Goal: Task Accomplishment & Management: Complete application form

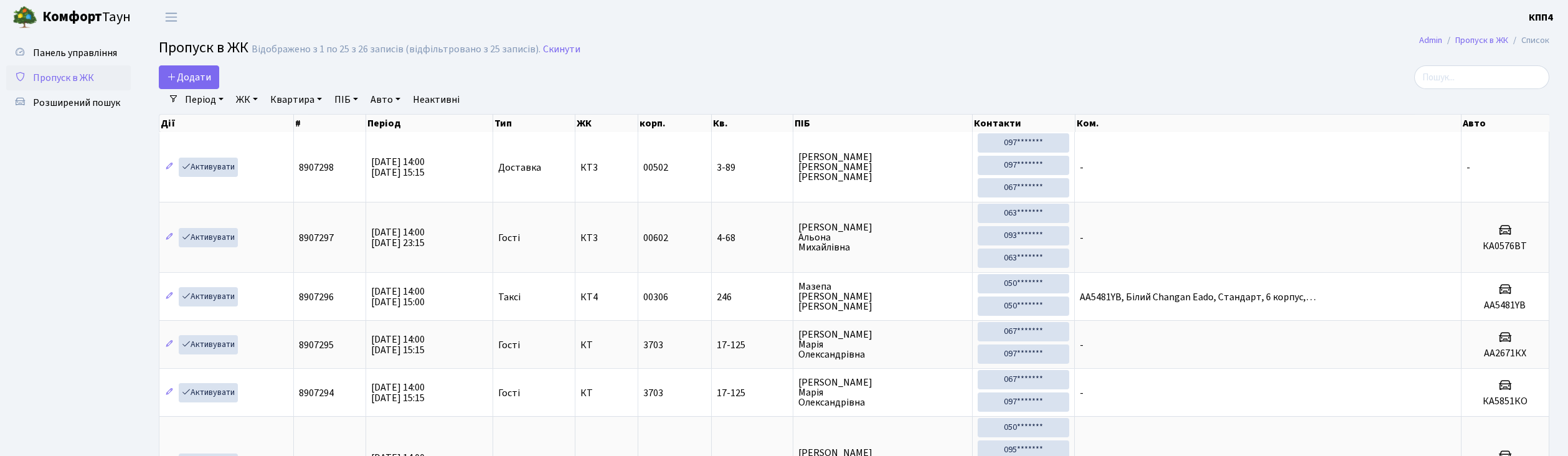
select select "25"
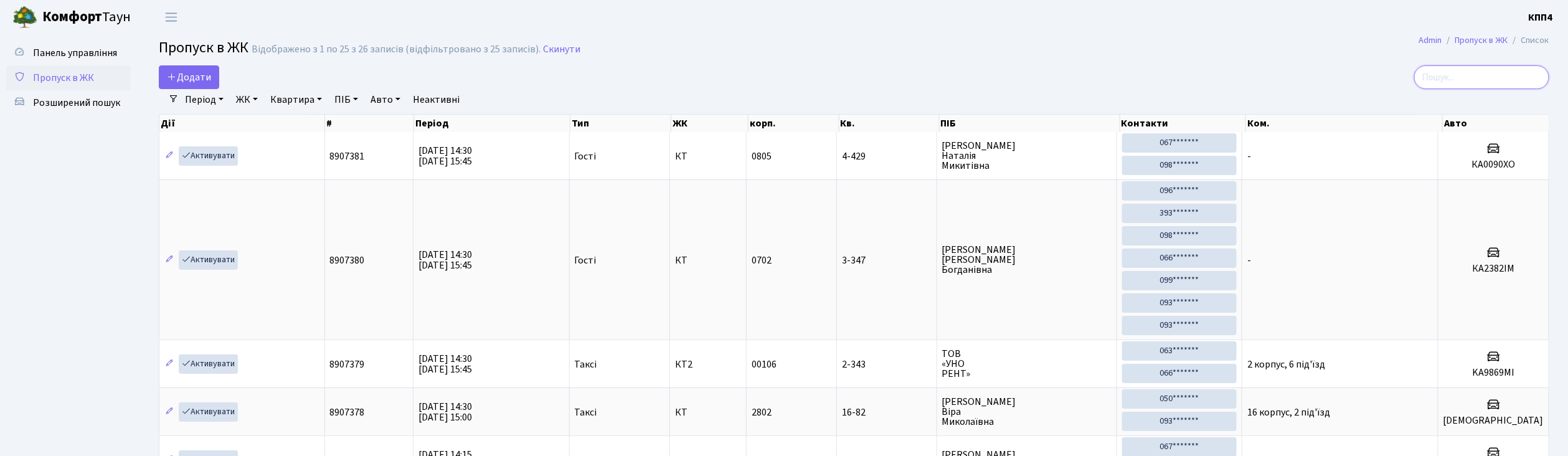
click at [1481, 73] on input "search" at bounding box center [1481, 77] width 135 height 24
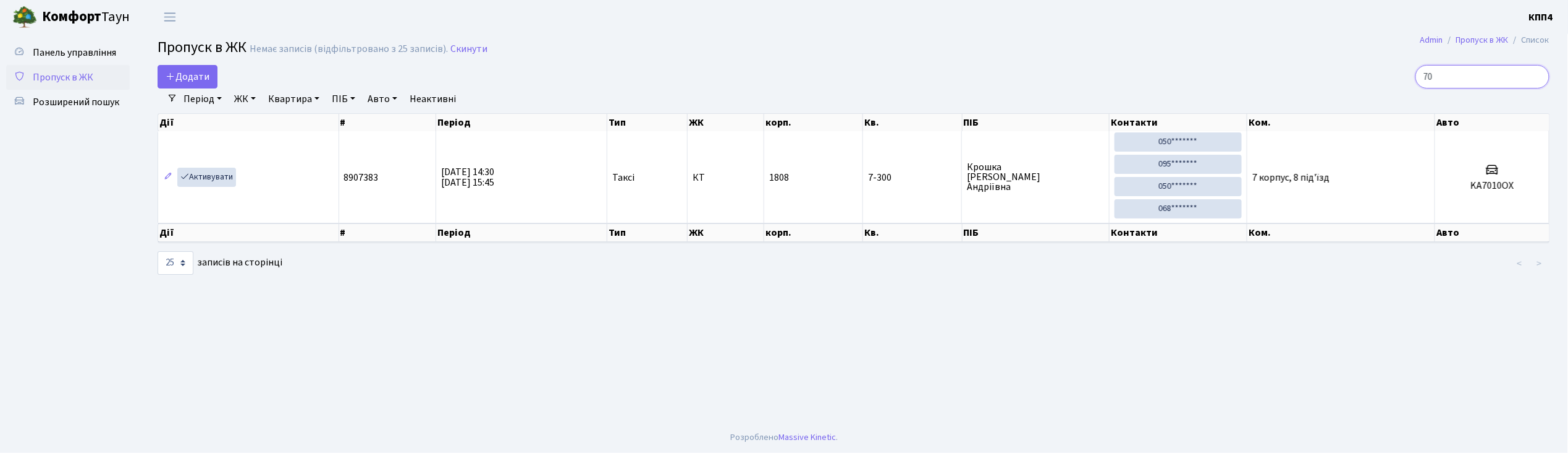
type input "7"
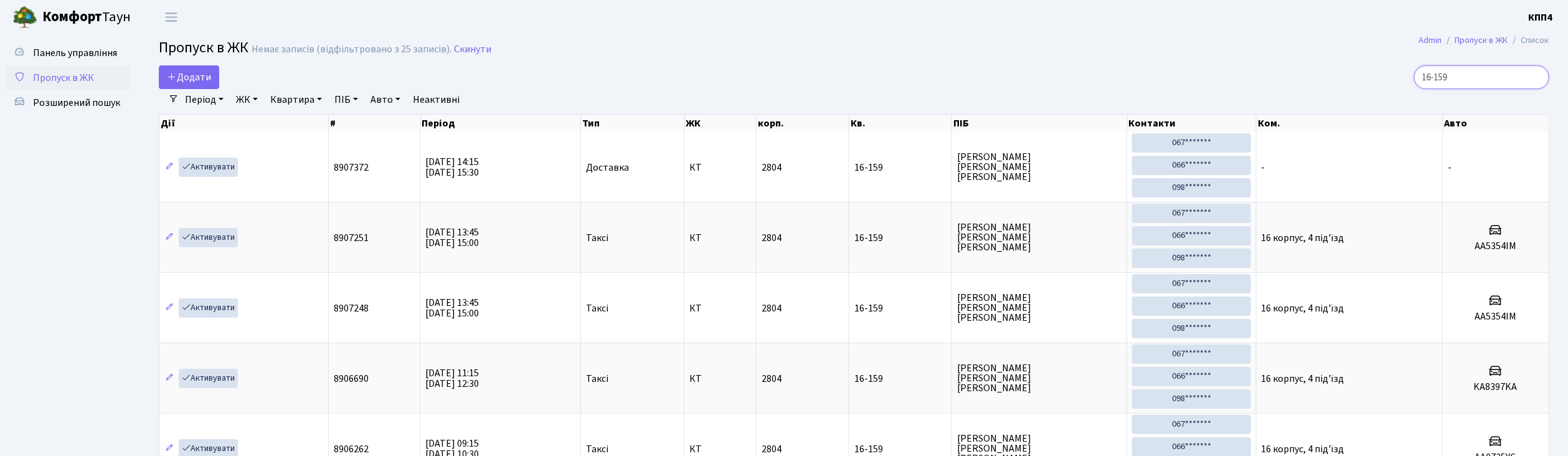
click at [1465, 81] on input "16-159" at bounding box center [1481, 77] width 135 height 24
type input "1"
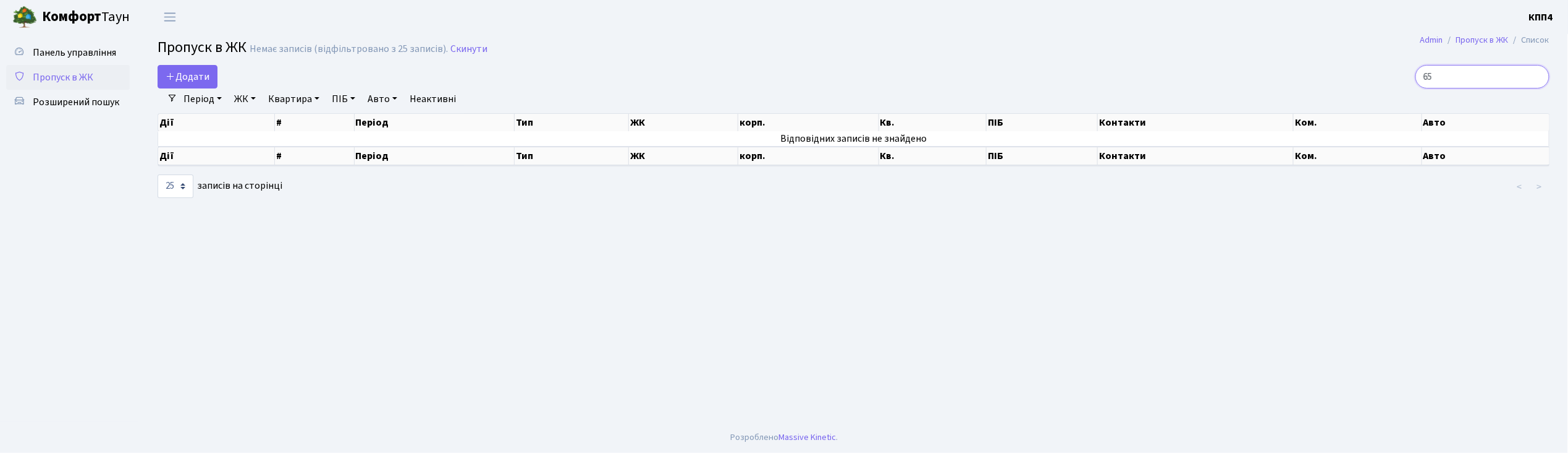
type input "6"
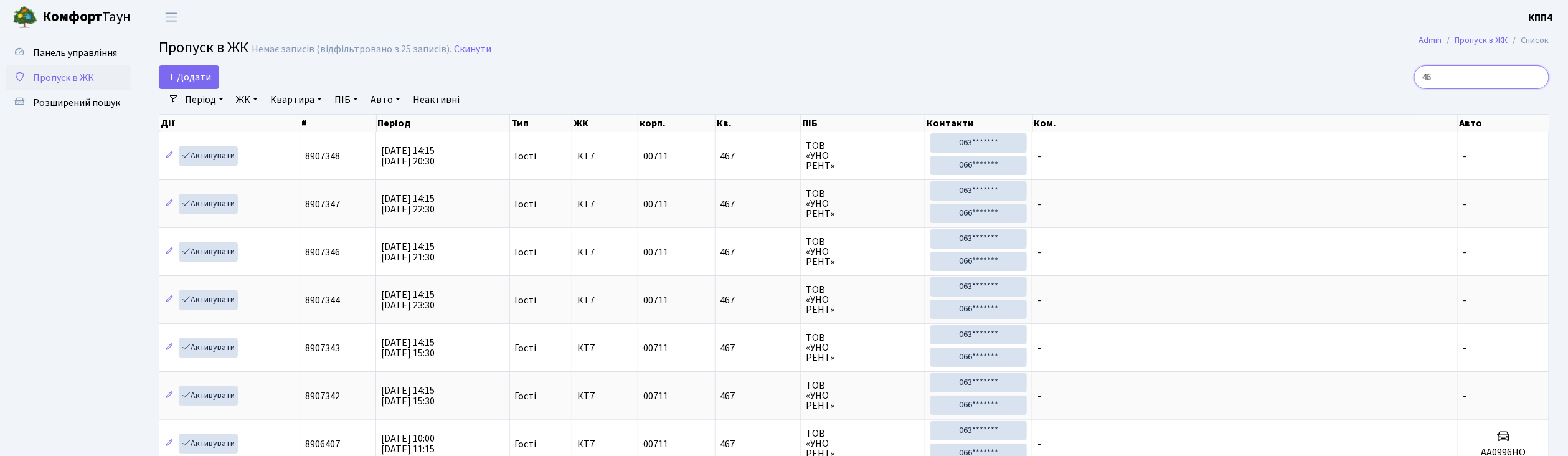
type input "4"
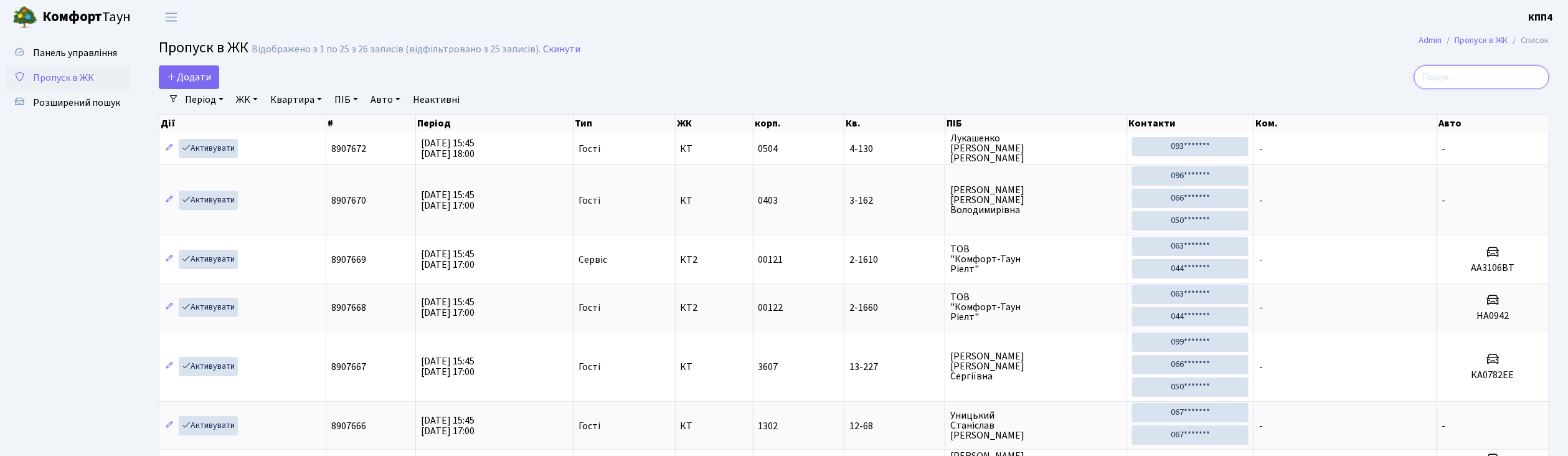
click at [1465, 76] on input "search" at bounding box center [1481, 77] width 135 height 24
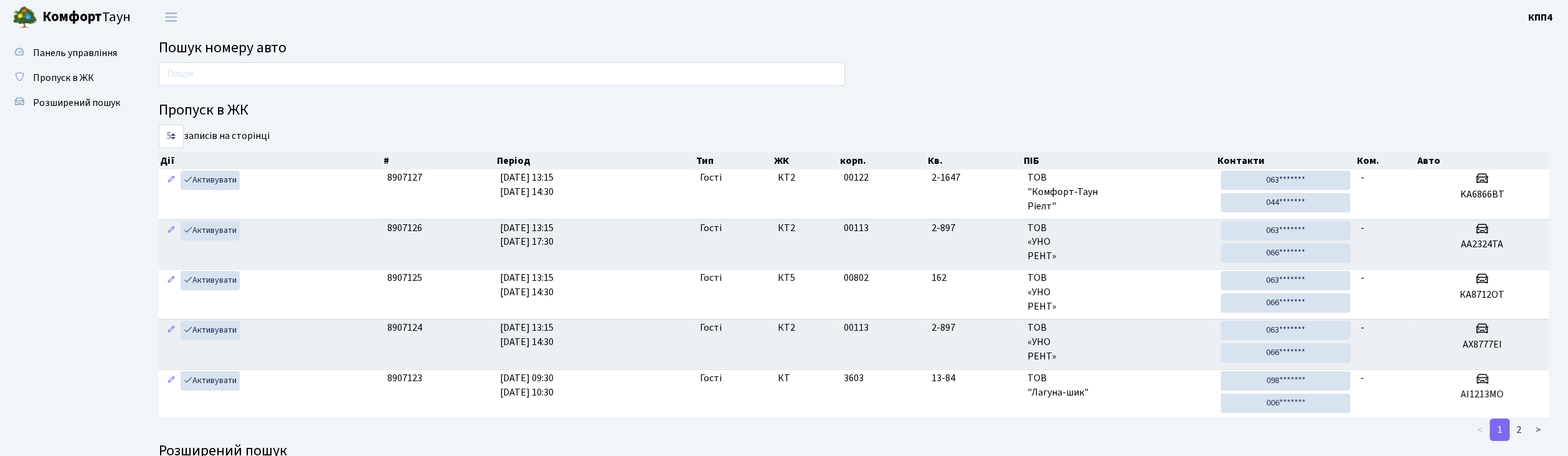
scroll to position [31, 0]
click at [338, 70] on input "text" at bounding box center [502, 74] width 686 height 24
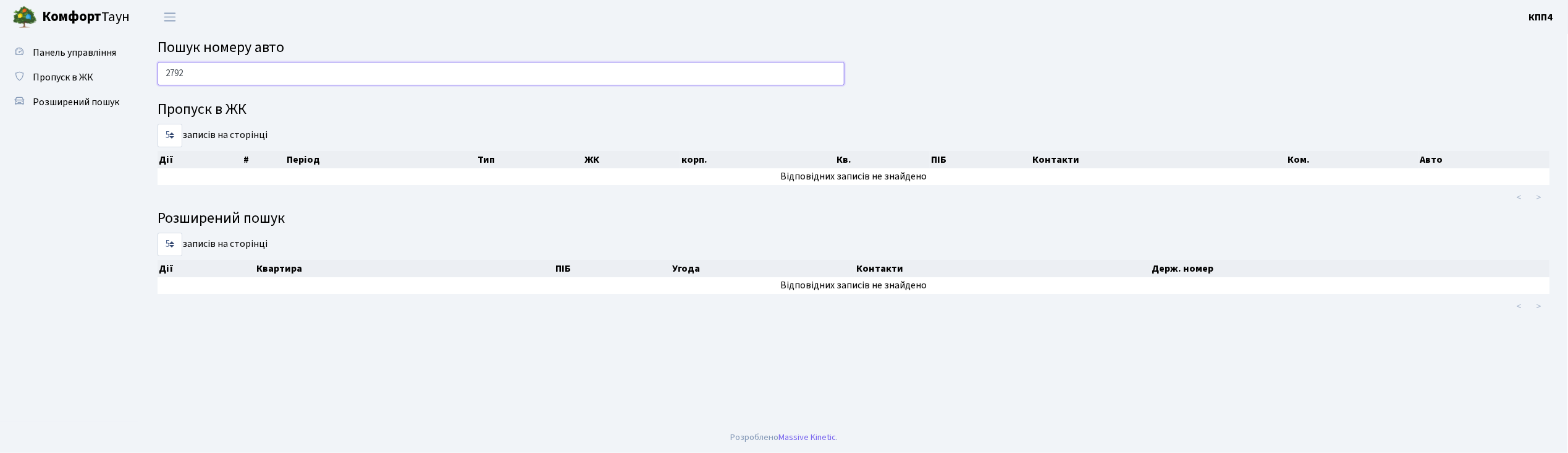
click at [407, 82] on input "2792" at bounding box center [501, 73] width 687 height 24
type input "2"
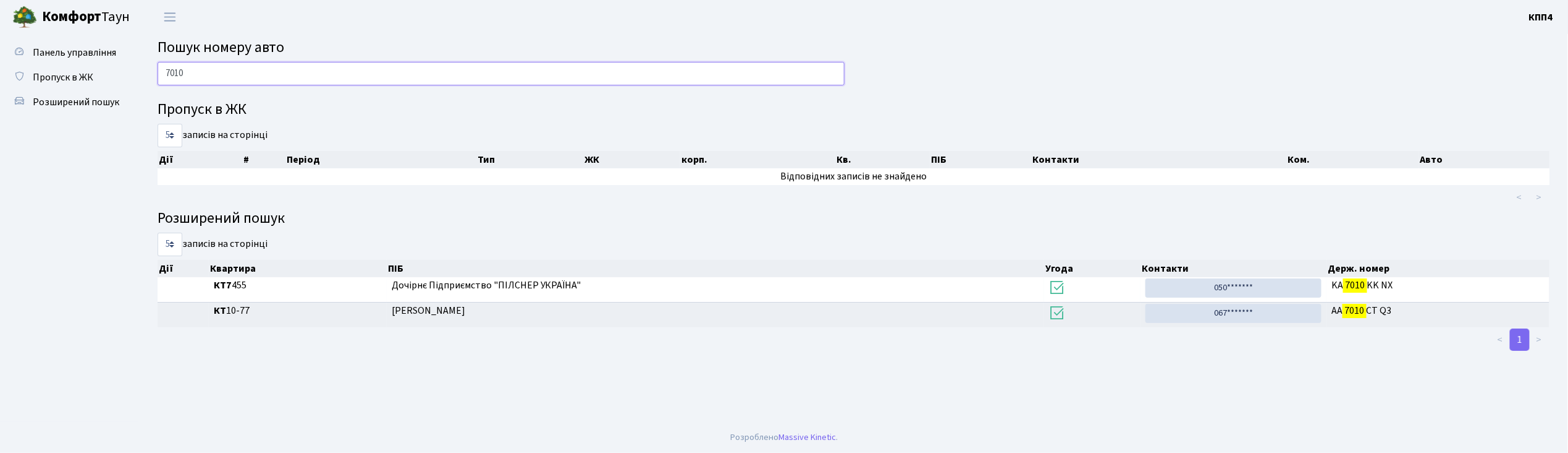
click at [303, 73] on input "7010" at bounding box center [501, 73] width 687 height 24
type input "7"
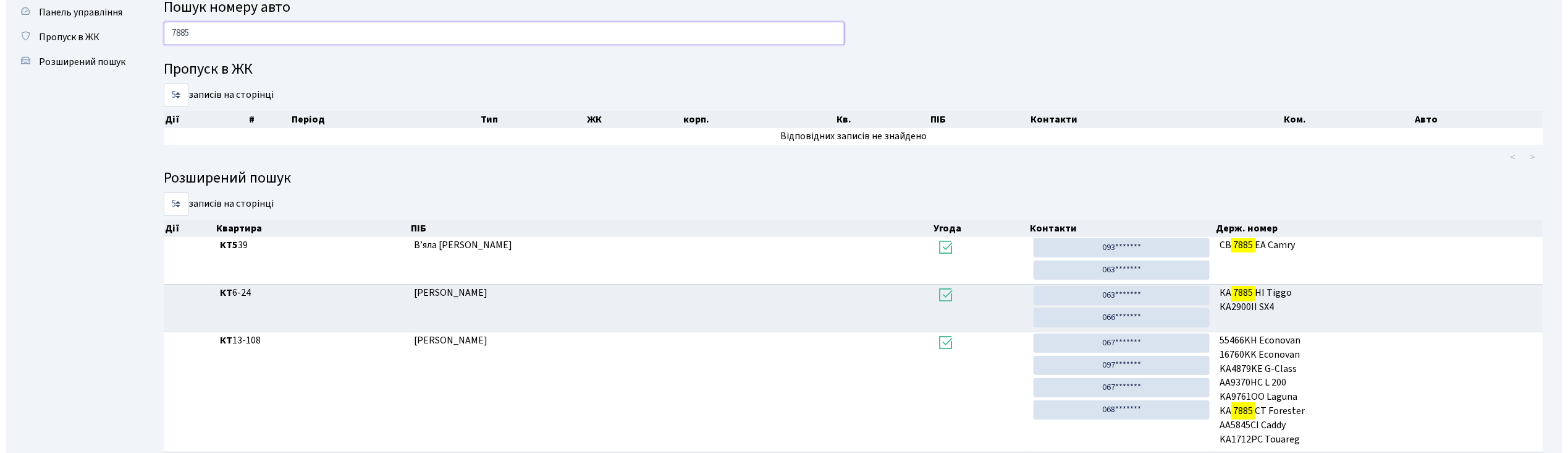
scroll to position [0, 0]
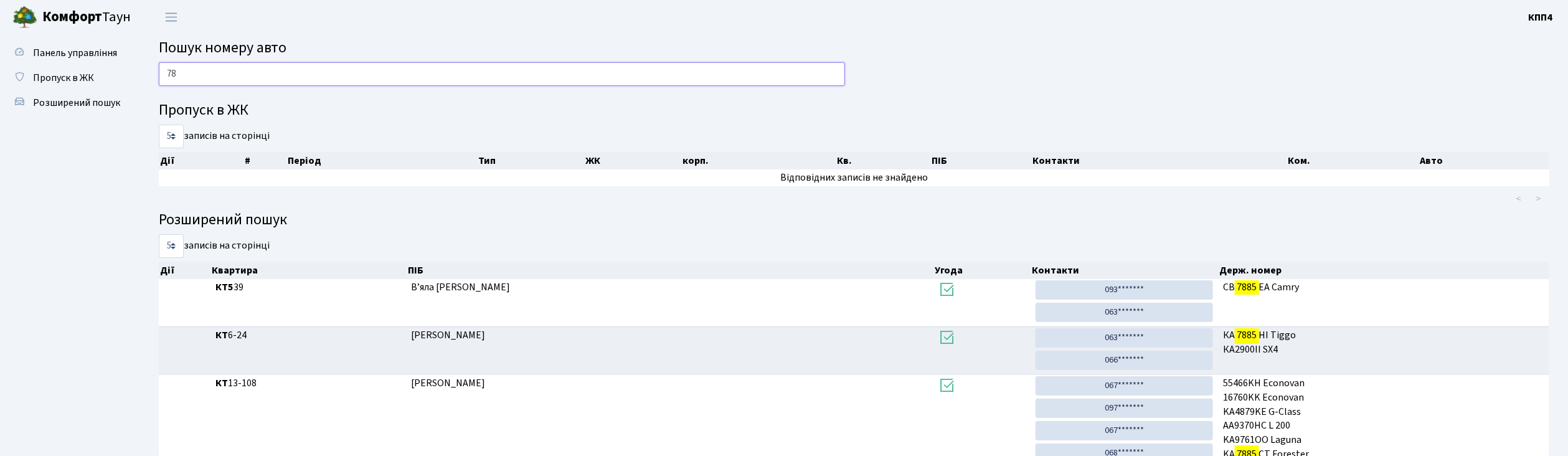
type input "7"
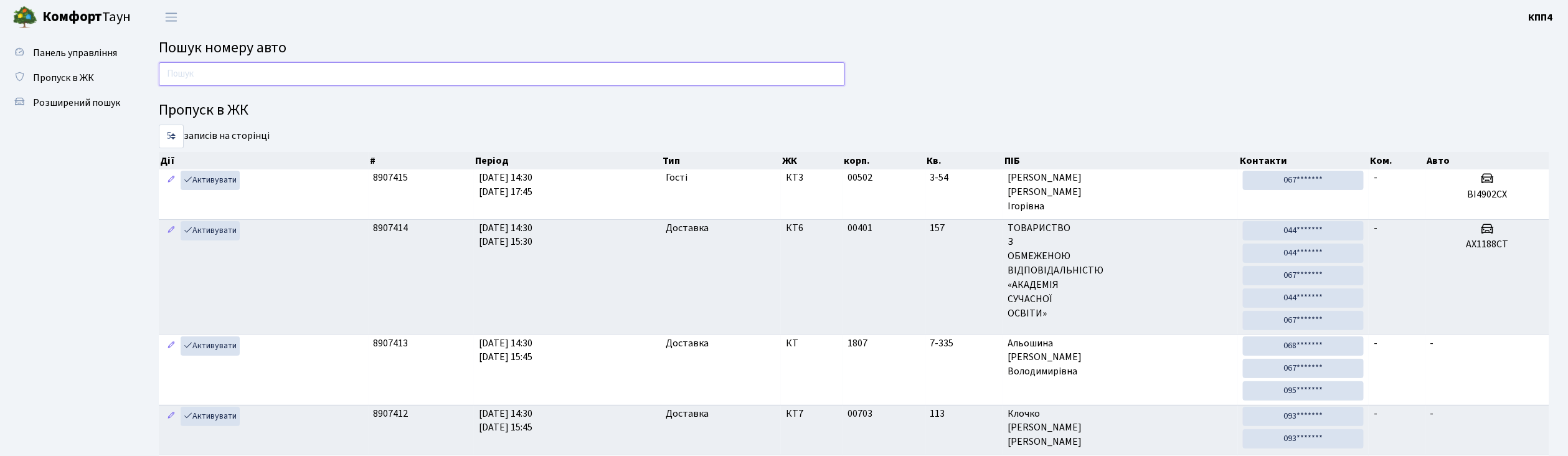
click at [252, 75] on input "text" at bounding box center [502, 74] width 686 height 24
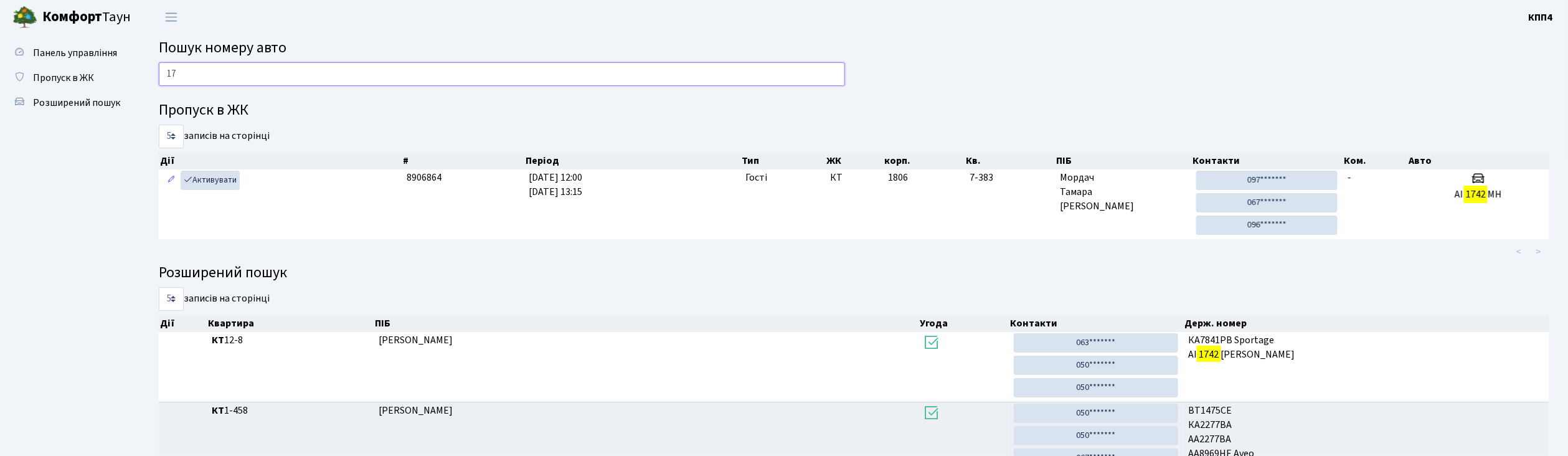
type input "1"
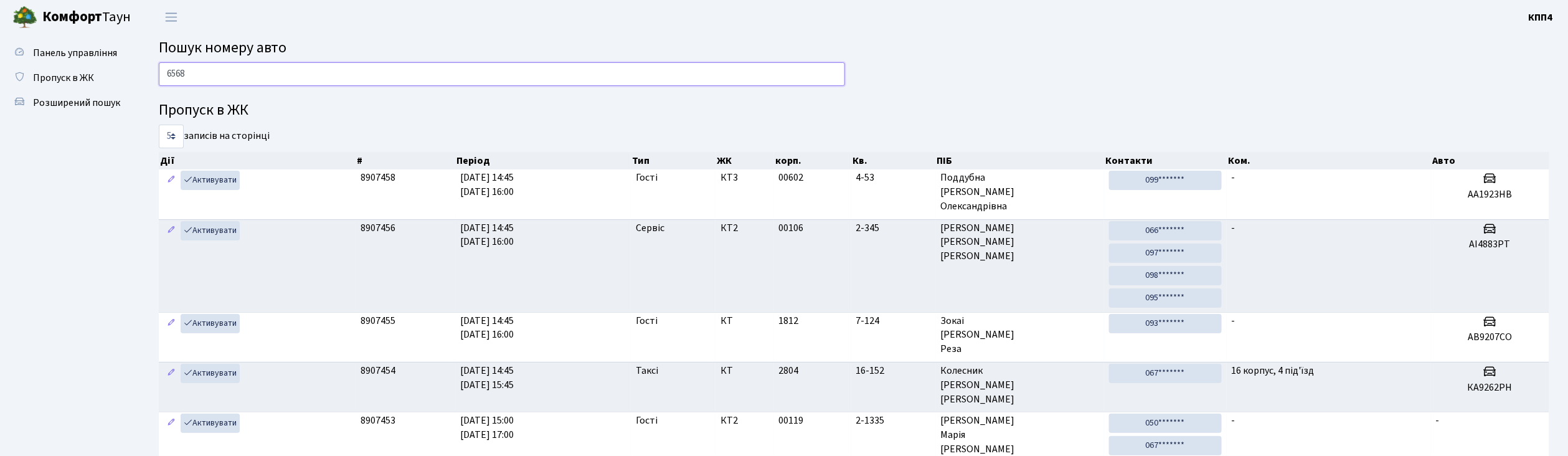
type input "6568"
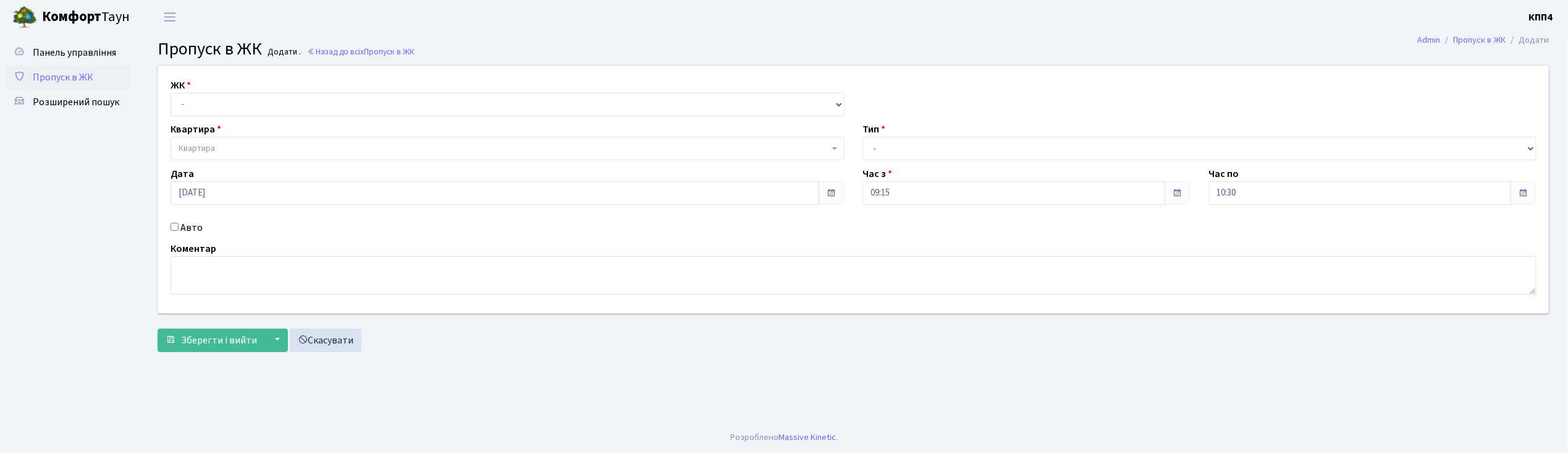
click at [173, 226] on input "Авто" at bounding box center [174, 226] width 8 height 8
checkbox input "true"
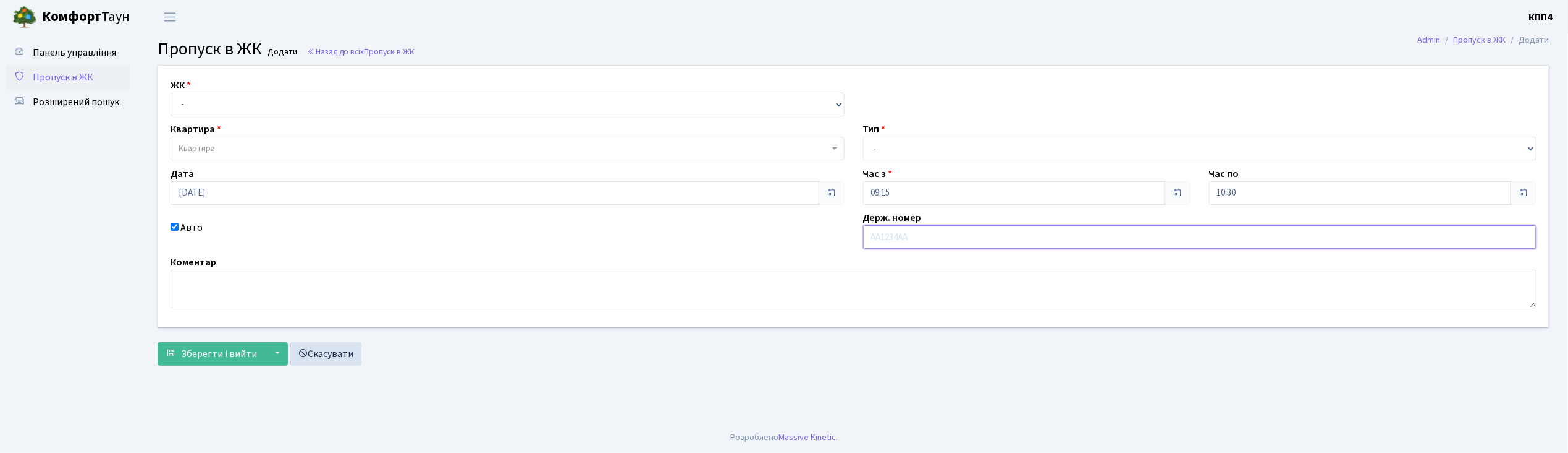
click at [923, 236] on input "text" at bounding box center [1200, 237] width 674 height 24
type input "КА2839ІІ"
click at [278, 104] on select "- КТ, вул. Регенераторна, 4 КТ2, просп. Соборності, 17 КТ3, вул. Березнева, 16 …" at bounding box center [507, 105] width 674 height 24
select select "271"
click at [170, 93] on select "- КТ, вул. Регенераторна, 4 КТ2, просп. Соборності, 17 КТ3, вул. Березнева, 16 …" at bounding box center [507, 105] width 674 height 24
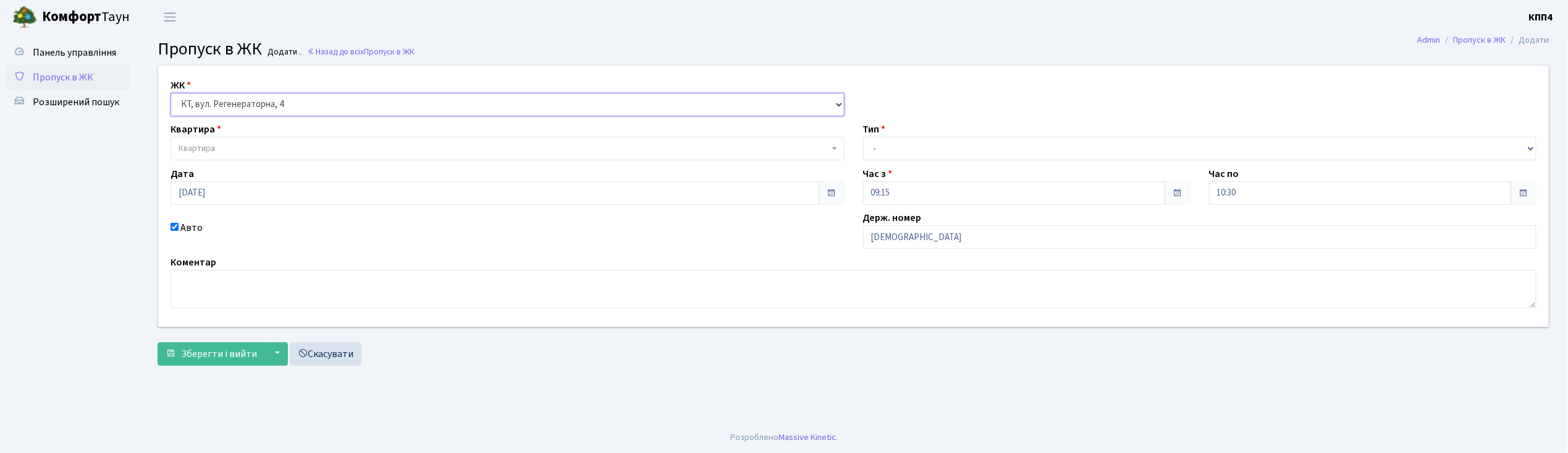
select select
click at [270, 152] on span "Квартира" at bounding box center [504, 148] width 650 height 13
type input "16-167"
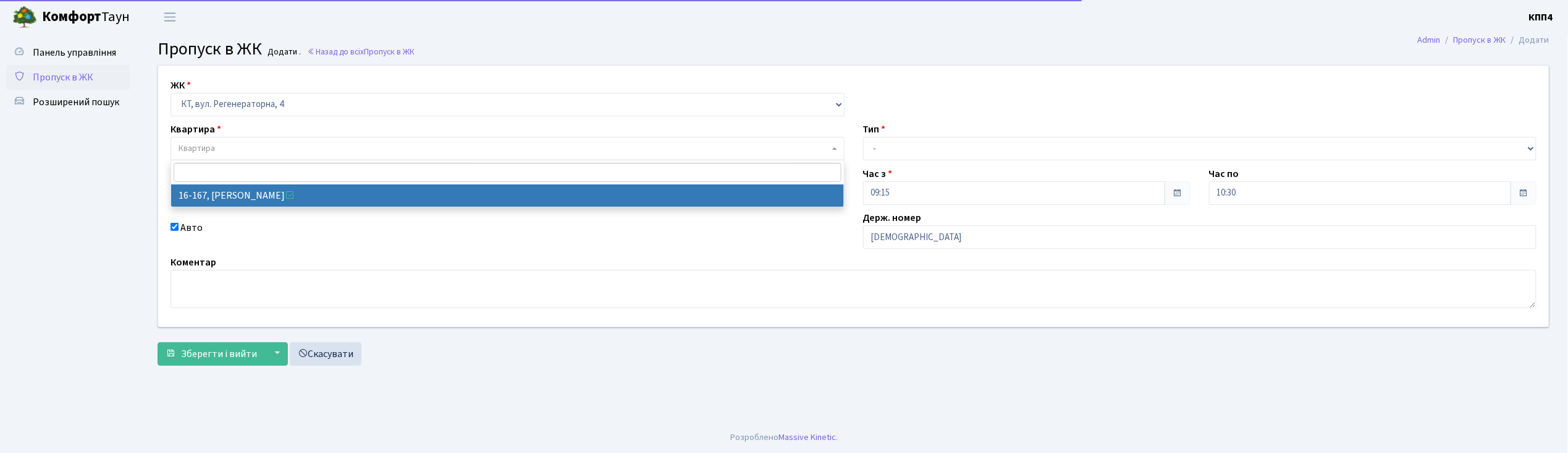
select select "8728"
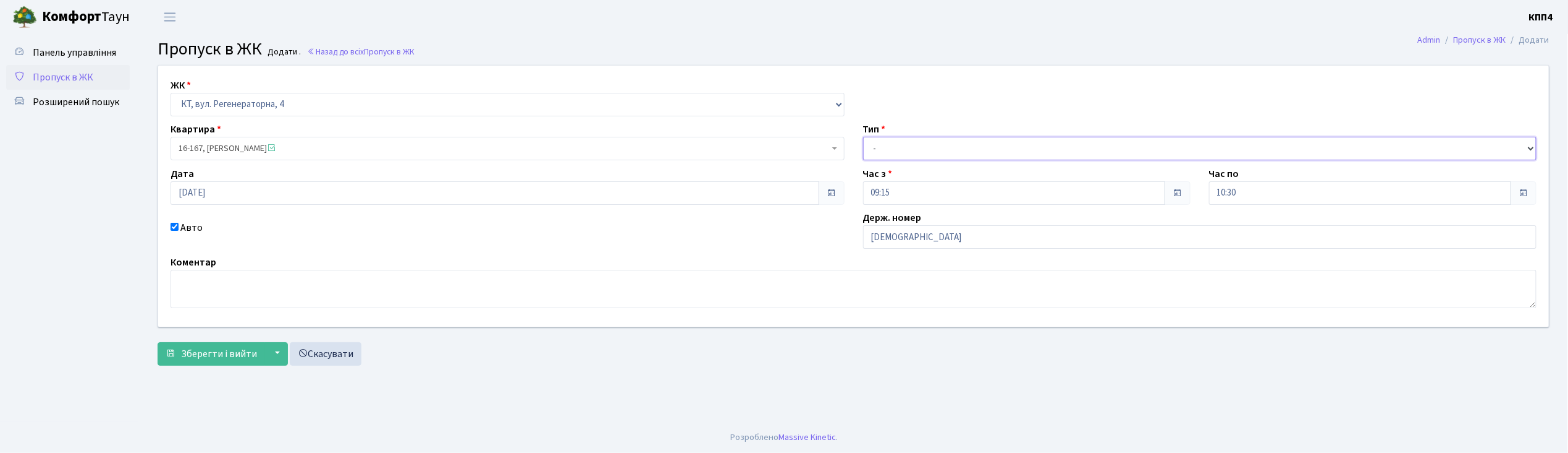
click at [881, 151] on select "- Доставка Таксі Гості Сервіс" at bounding box center [1200, 148] width 674 height 24
select select "3"
click at [863, 137] on select "- Доставка Таксі Гості Сервіс" at bounding box center [1200, 148] width 674 height 24
click at [228, 351] on span "Зберегти і вийти" at bounding box center [219, 354] width 76 height 13
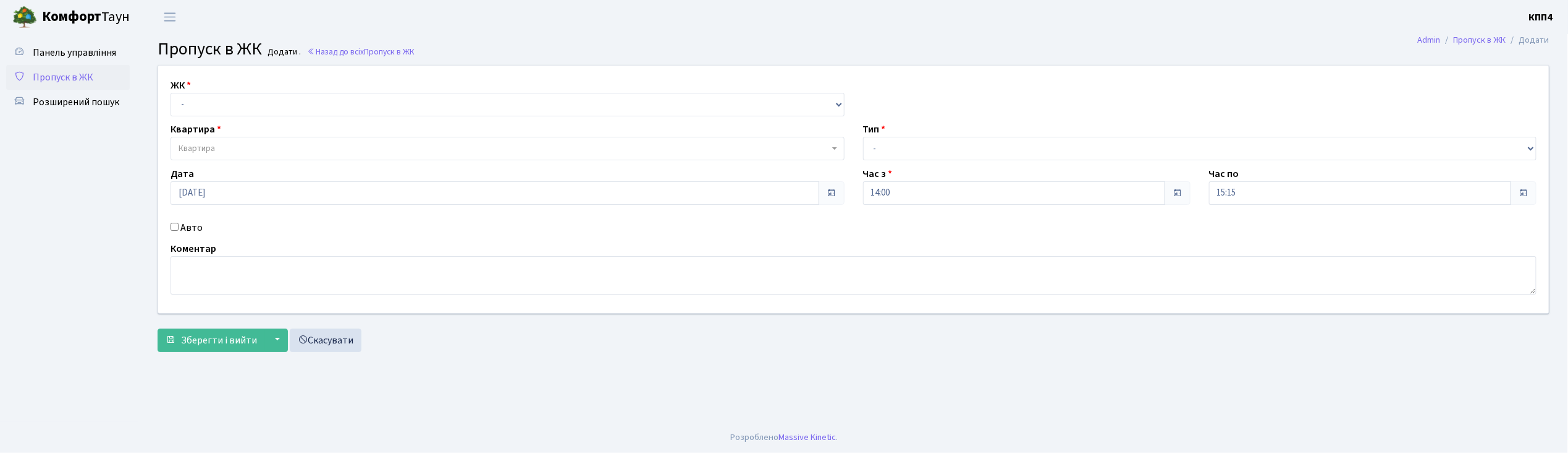
click at [174, 226] on input "Авто" at bounding box center [174, 226] width 8 height 8
checkbox input "true"
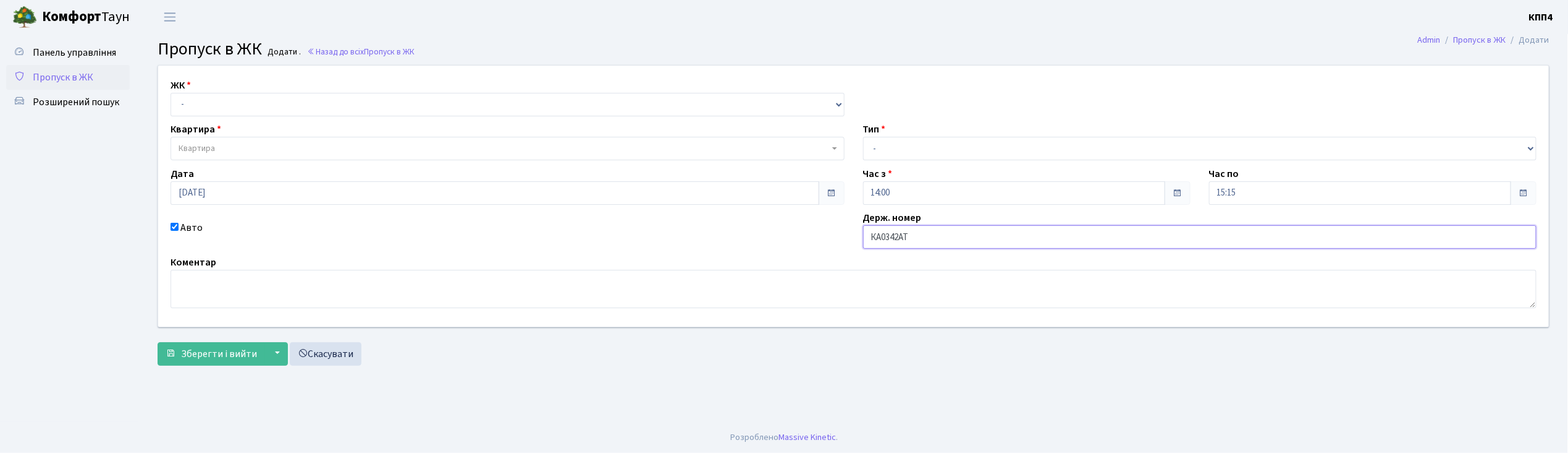
type input "КА0342АТ"
click at [917, 147] on select "- Доставка Таксі Гості Сервіс" at bounding box center [1200, 148] width 674 height 24
select select "2"
click at [863, 137] on select "- Доставка Таксі Гості Сервіс" at bounding box center [1200, 148] width 674 height 24
click at [275, 102] on select "- КТ, вул. Регенераторна, 4 КТ2, просп. Соборності, 17 КТ3, вул. Березнева, 16 …" at bounding box center [507, 105] width 674 height 24
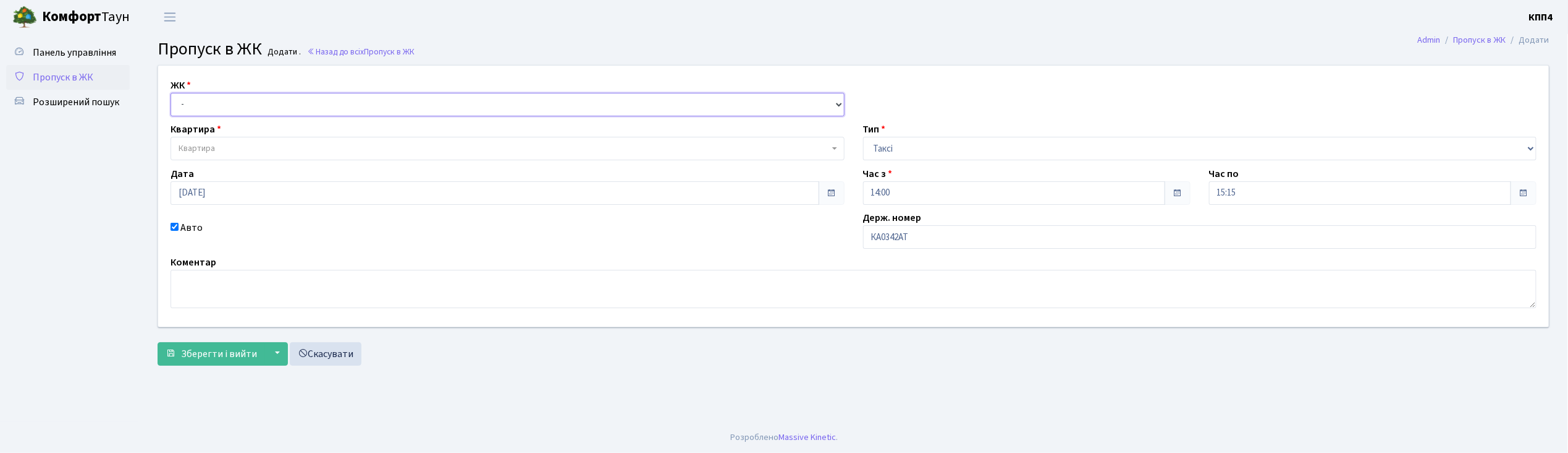
select select "271"
click at [170, 93] on select "- КТ, вул. Регенераторна, 4 КТ2, просп. Соборності, 17 КТ3, вул. Березнева, 16 …" at bounding box center [507, 105] width 674 height 24
select select
click at [285, 144] on span "Квартира" at bounding box center [504, 148] width 650 height 13
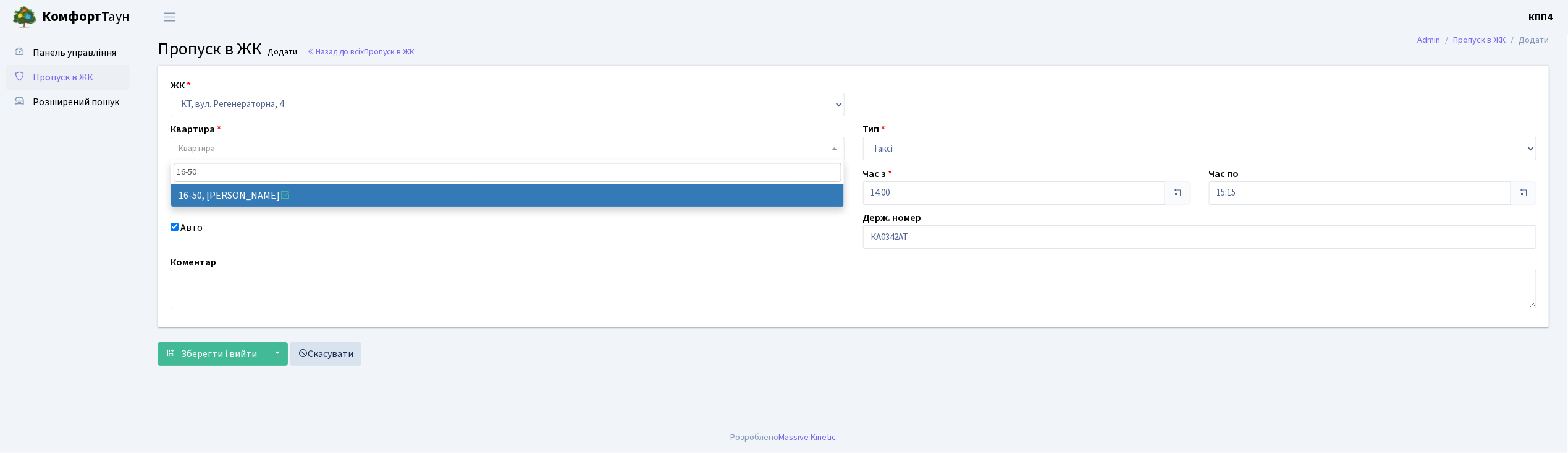
type input "16-50"
select select "8611"
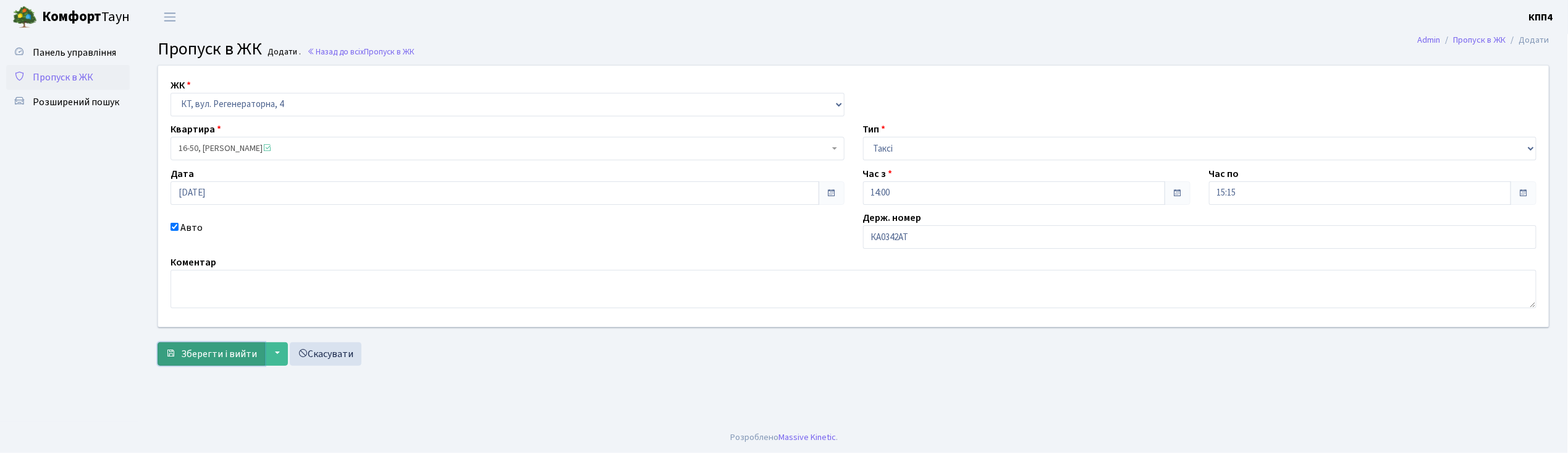
click at [227, 354] on span "Зберегти і вийти" at bounding box center [219, 354] width 76 height 13
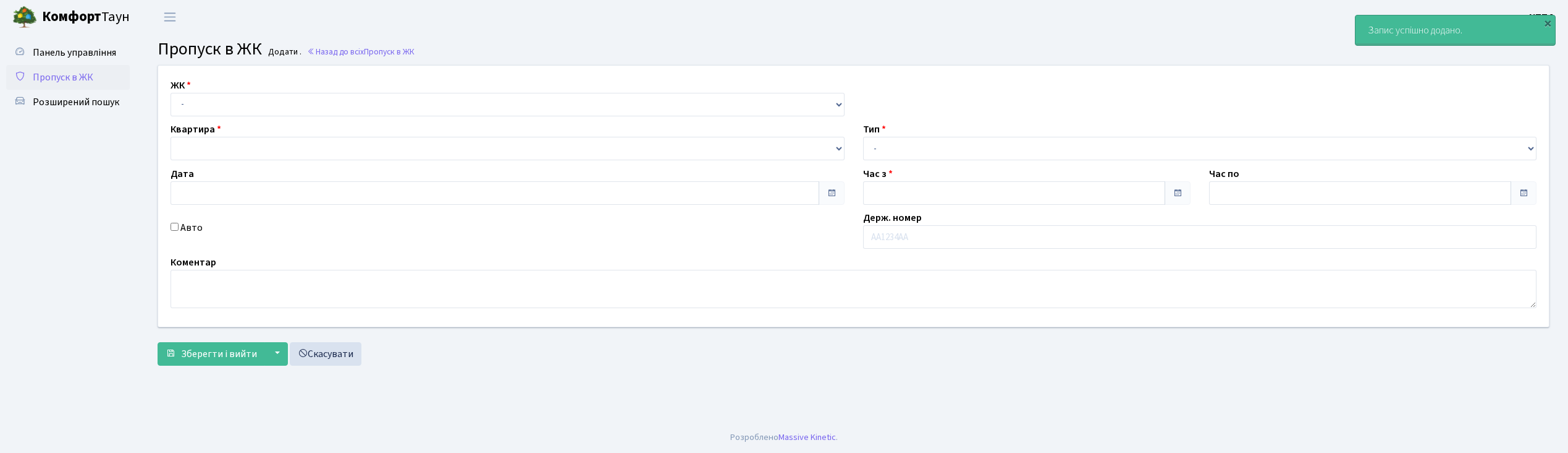
type input "[DATE]"
type input "14:15"
type input "15:15"
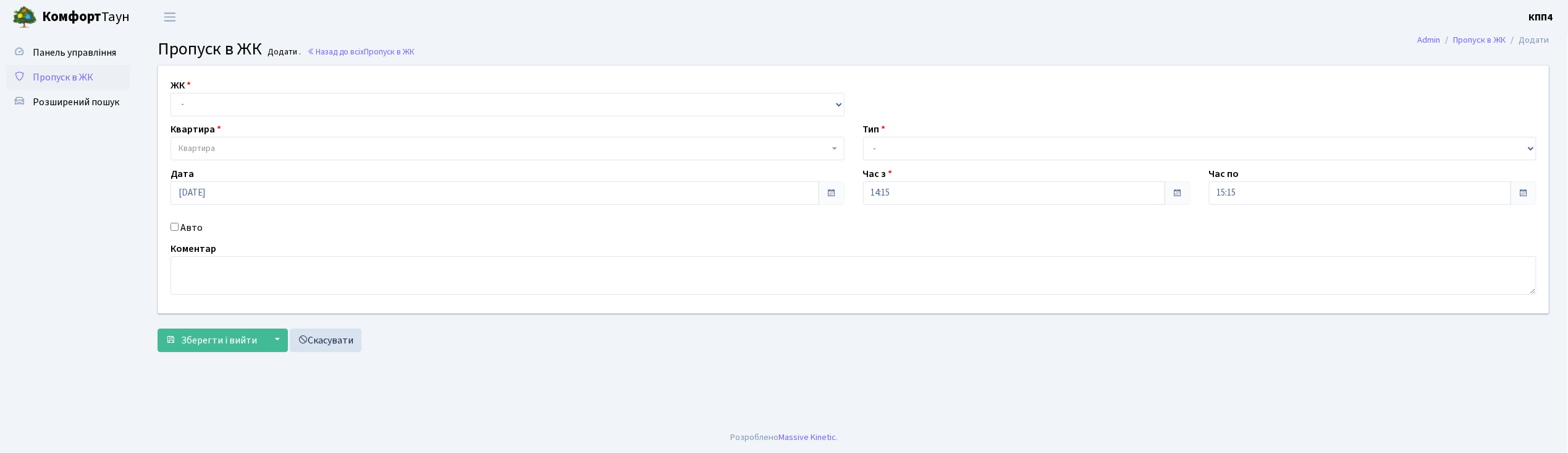
click at [176, 227] on input "Авто" at bounding box center [174, 226] width 8 height 8
checkbox input "true"
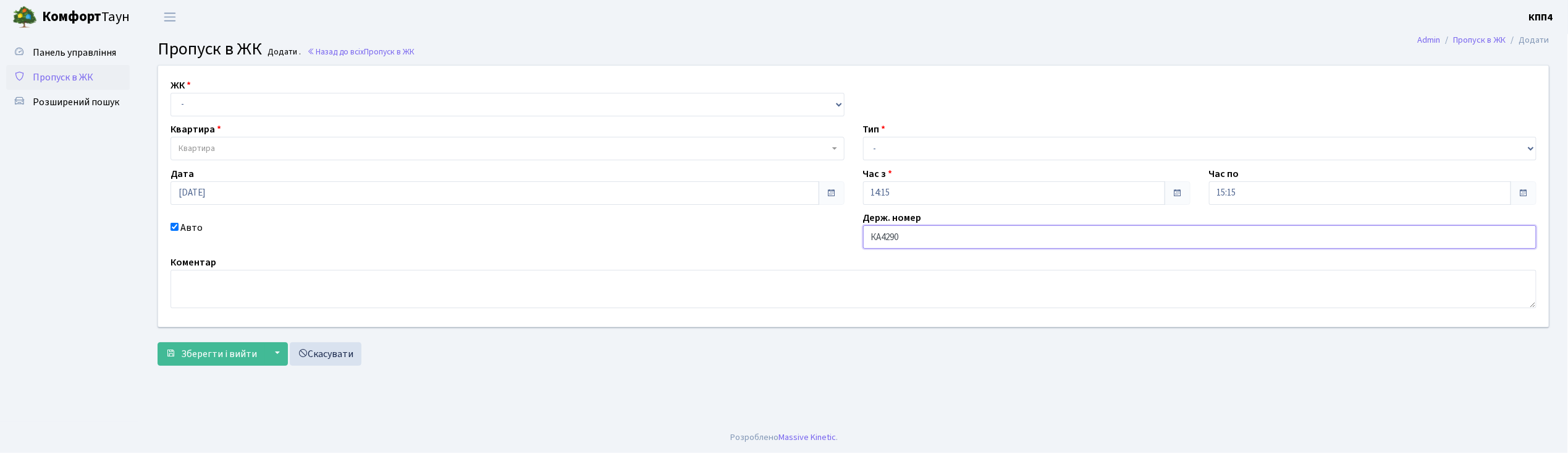
type input "КА4290ТЕ"
click at [359, 92] on div "ЖК - КТ, вул. Регенераторна, 4 КТ2, просп. Соборності, 17 КТ3, вул. Березнева, …" at bounding box center [508, 97] width 693 height 39
click at [368, 107] on select "- КТ, вул. Регенераторна, 4 КТ2, просп. Соборності, 17 КТ3, вул. Березнева, 16 …" at bounding box center [507, 105] width 674 height 24
select select "271"
click at [170, 93] on select "- КТ, вул. Регенераторна, 4 КТ2, просп. Соборності, 17 КТ3, вул. Березнева, 16 …" at bounding box center [507, 105] width 674 height 24
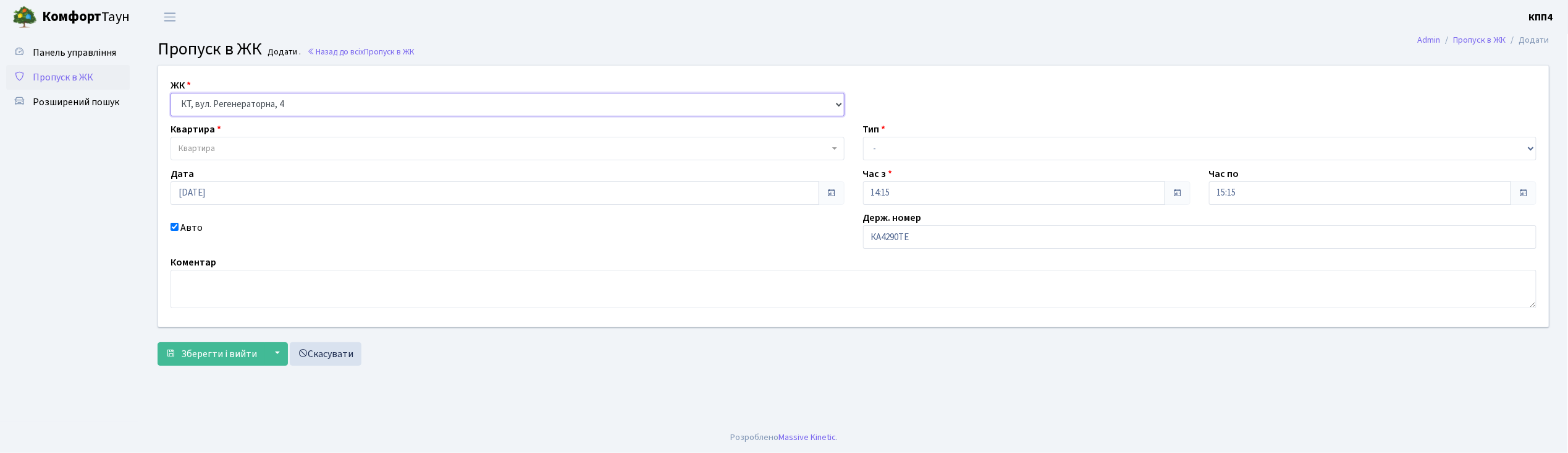
select select
click at [354, 148] on span "Квартира" at bounding box center [504, 148] width 650 height 13
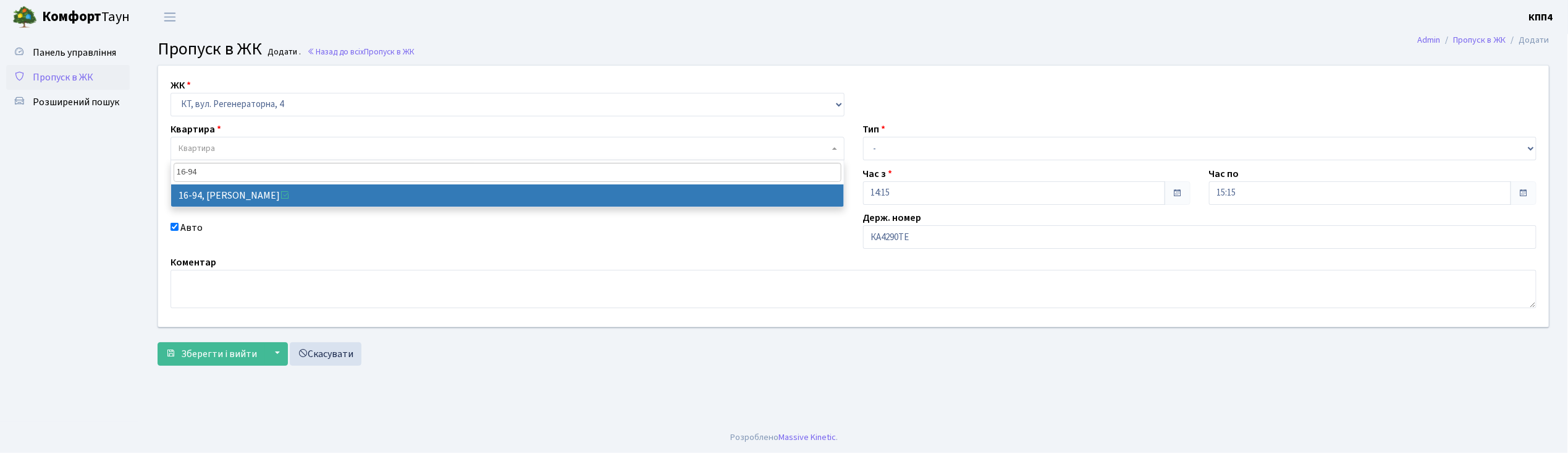
type input "16-94"
select select "8655"
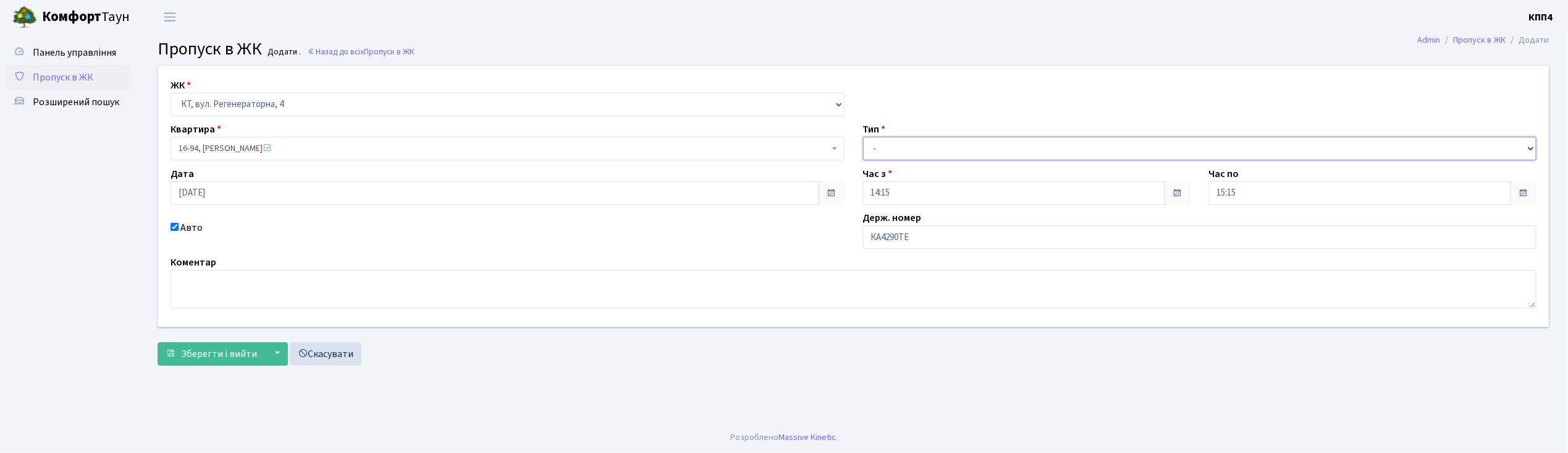
click at [933, 152] on select "- Доставка Таксі Гості Сервіс" at bounding box center [1200, 148] width 674 height 24
select select "3"
click at [863, 137] on select "- Доставка Таксі Гості Сервіс" at bounding box center [1200, 148] width 674 height 24
click at [236, 360] on span "Зберегти і вийти" at bounding box center [219, 354] width 76 height 13
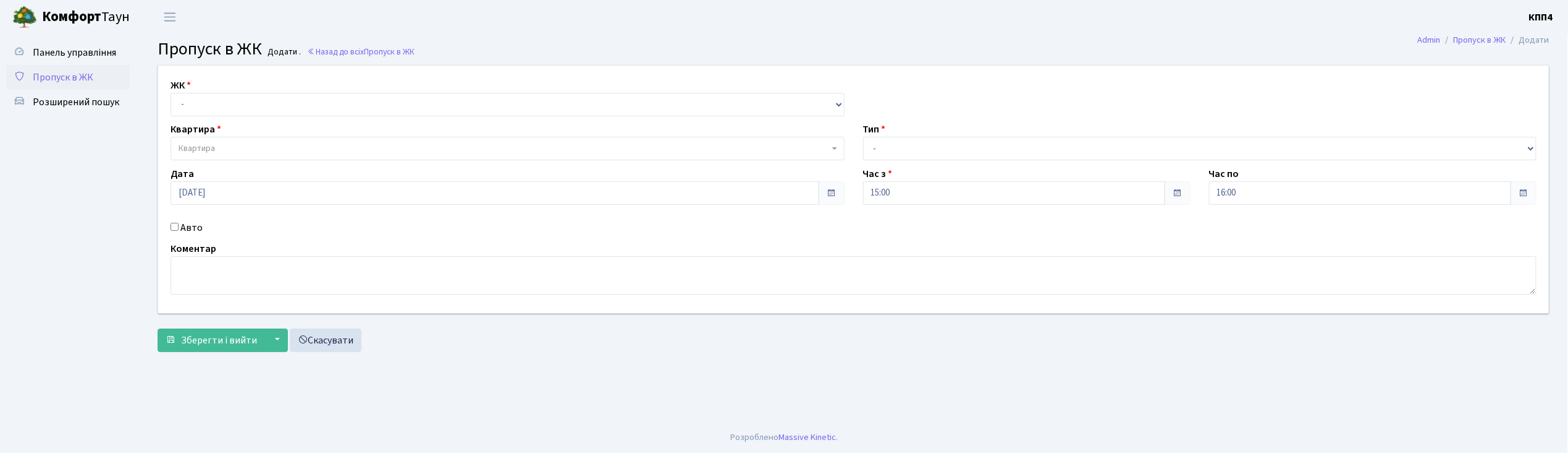
click at [173, 227] on input "Авто" at bounding box center [174, 226] width 8 height 8
checkbox input "true"
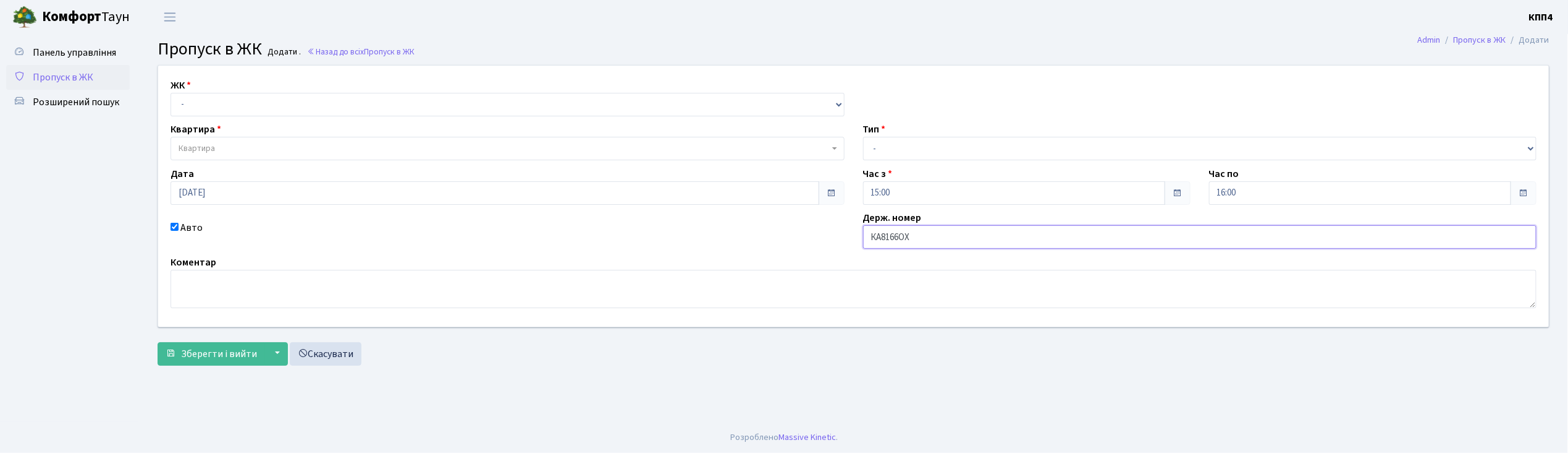
type input "КА8166ОХ"
click at [322, 103] on select "- КТ, вул. Регенераторна, 4 КТ2, просп. [STREET_ADDRESS] [STREET_ADDRESS] [PERS…" at bounding box center [507, 105] width 674 height 24
select select "271"
click at [170, 93] on select "- КТ, вул. Регенераторна, 4 КТ2, просп. [STREET_ADDRESS] [STREET_ADDRESS] [PERS…" at bounding box center [507, 105] width 674 height 24
select select
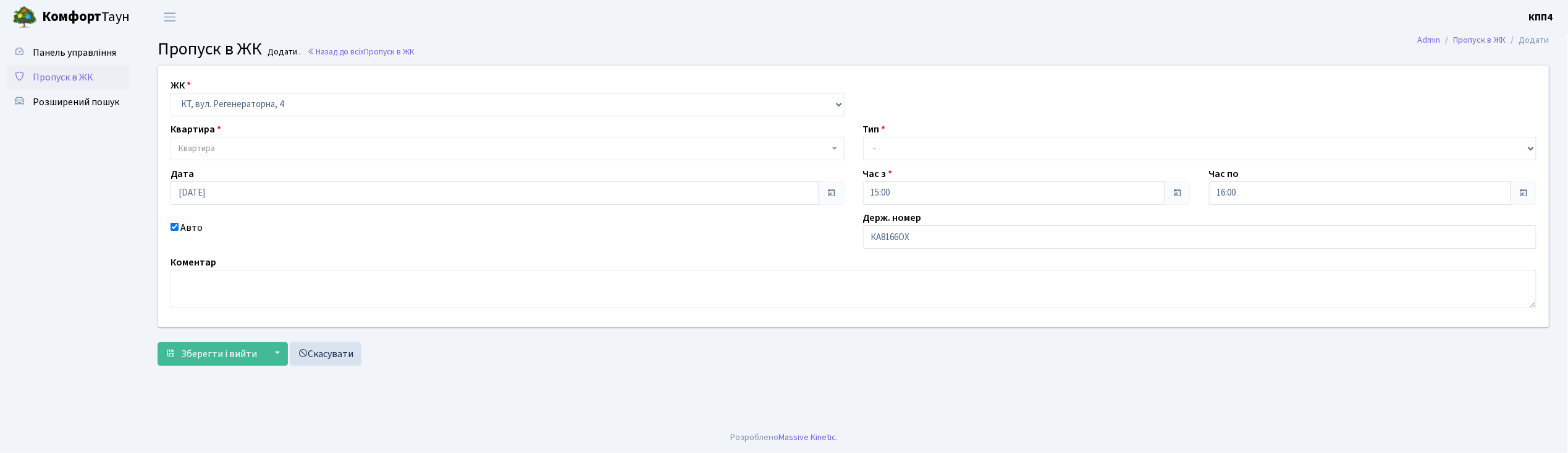
click at [310, 148] on span "Квартира" at bounding box center [504, 148] width 650 height 13
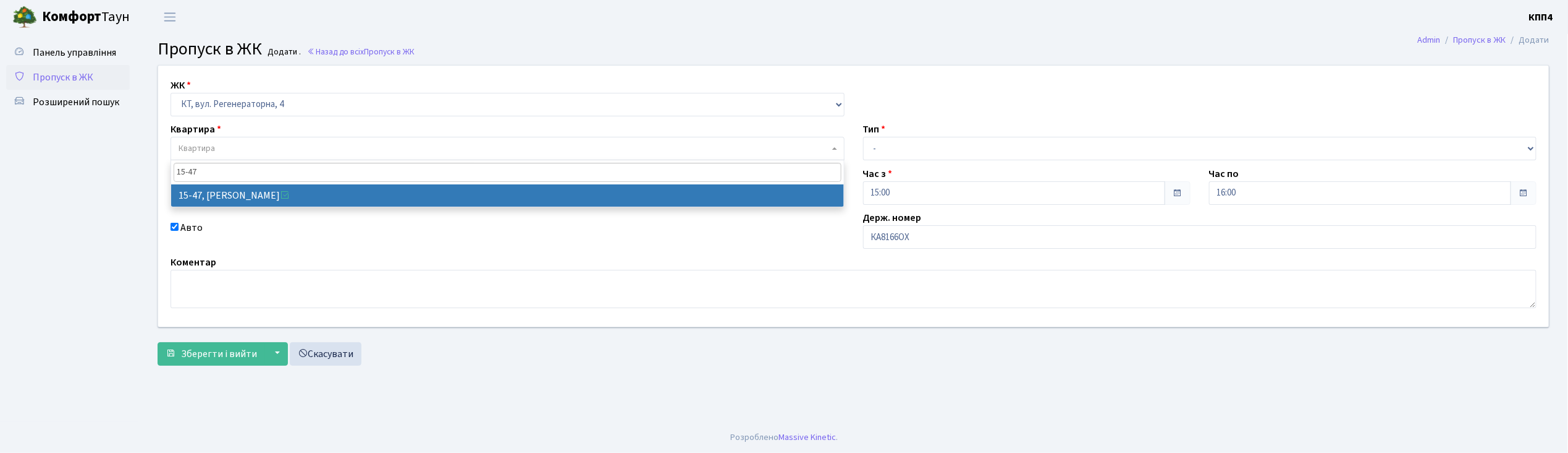
type input "15-47"
select select "8822"
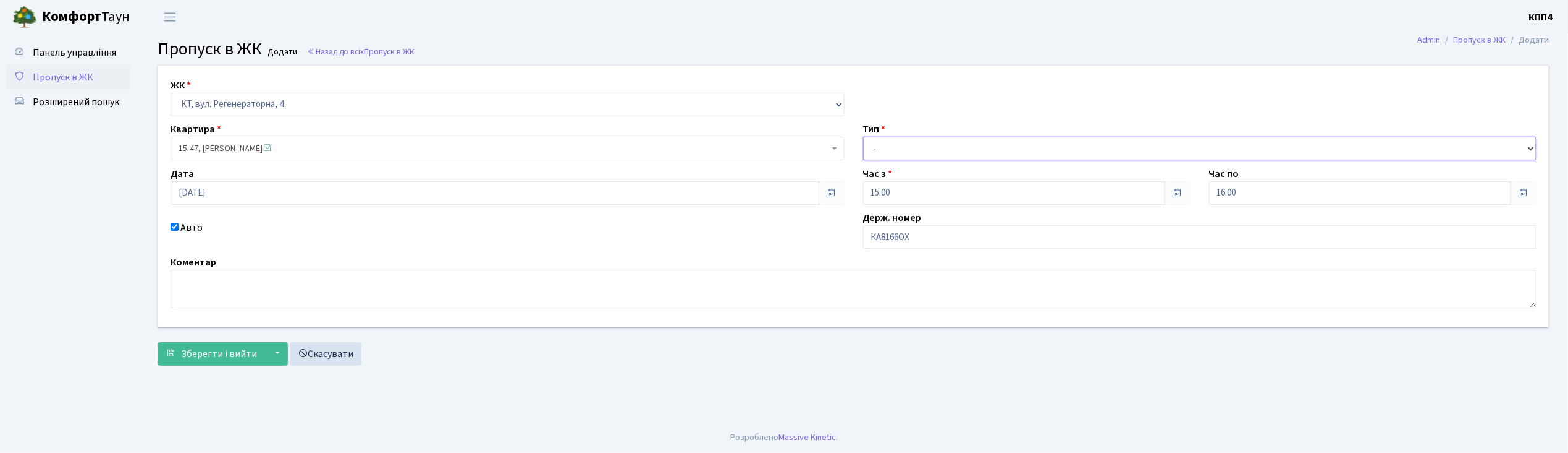
click at [975, 149] on select "- Доставка Таксі Гості Сервіс" at bounding box center [1200, 148] width 674 height 24
select select "3"
click at [863, 137] on select "- Доставка Таксі Гості Сервіс" at bounding box center [1200, 148] width 674 height 24
click at [226, 352] on span "Зберегти і вийти" at bounding box center [219, 354] width 76 height 13
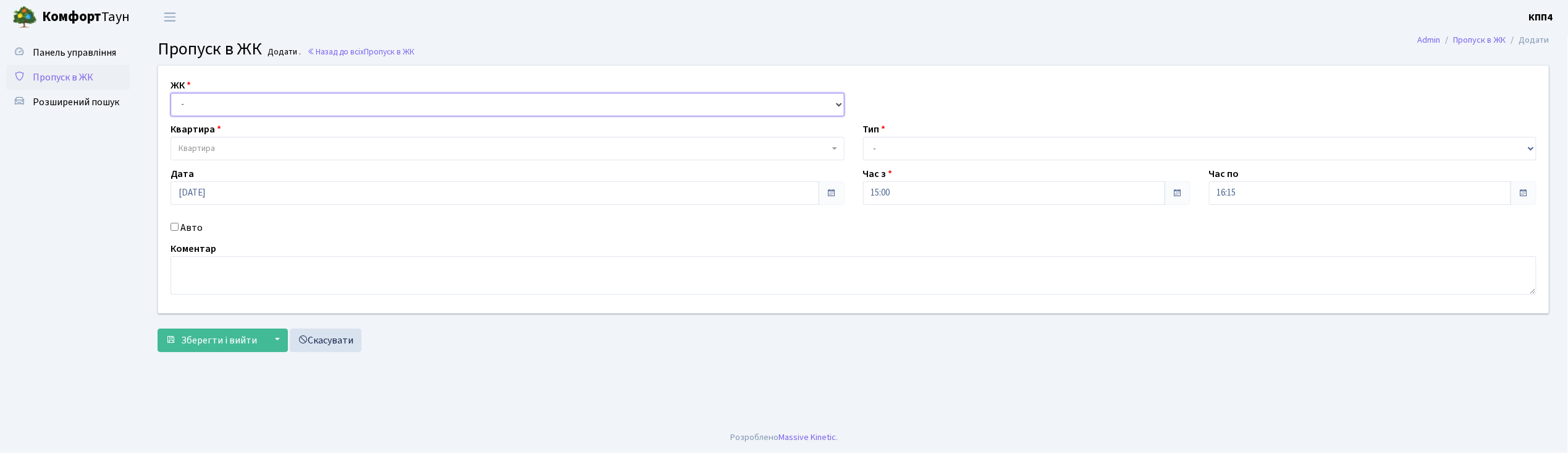
click at [255, 102] on select "- КТ, вул. Регенераторна, 4 КТ2, просп. [STREET_ADDRESS] [STREET_ADDRESS] [PERS…" at bounding box center [507, 105] width 674 height 24
select select "271"
click at [170, 93] on select "- КТ, вул. Регенераторна, 4 КТ2, просп. [STREET_ADDRESS] [STREET_ADDRESS] [PERS…" at bounding box center [507, 105] width 674 height 24
select select
click at [258, 150] on span "Квартира" at bounding box center [504, 148] width 650 height 13
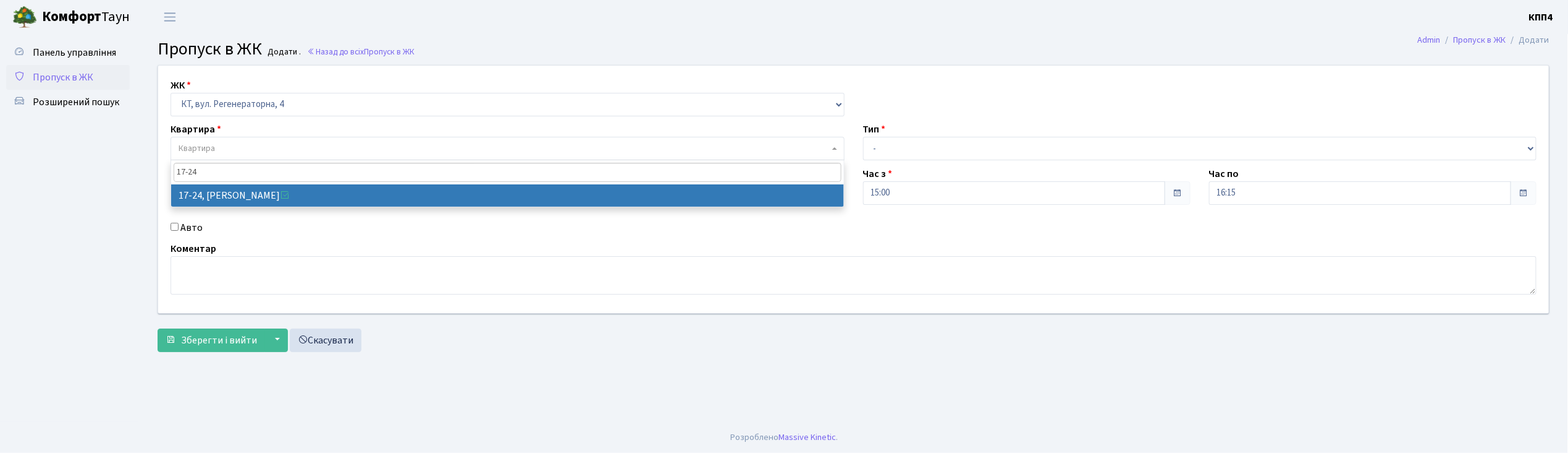
type input "17-24"
select select "8978"
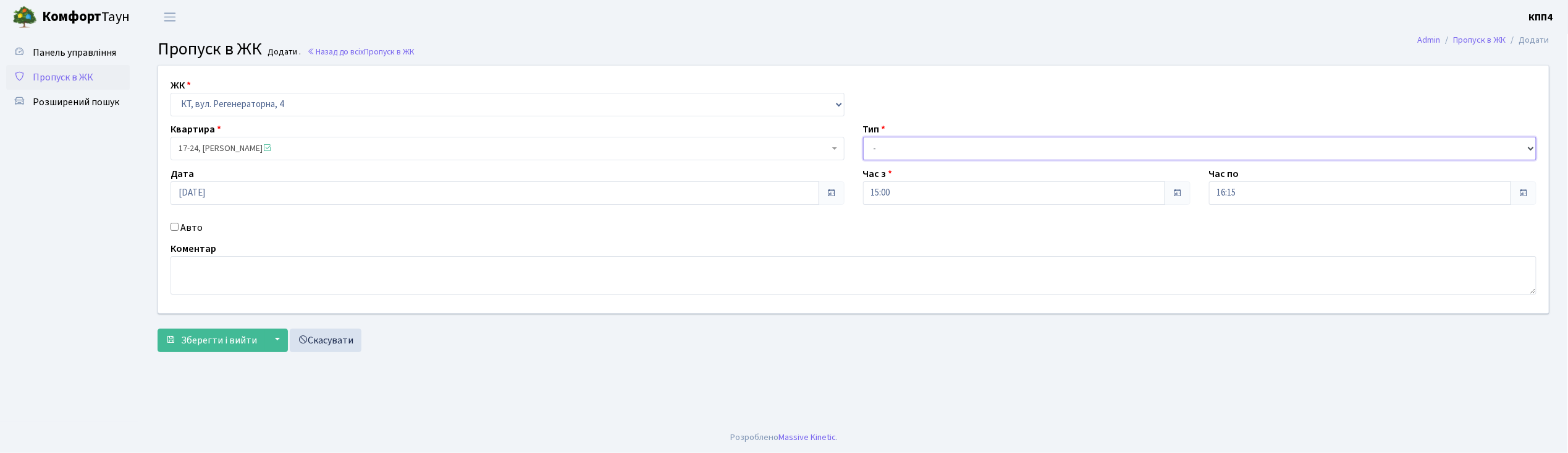
click at [892, 153] on select "- Доставка Таксі Гості Сервіс" at bounding box center [1200, 148] width 674 height 24
select select "1"
click at [863, 137] on select "- Доставка Таксі Гості Сервіс" at bounding box center [1200, 148] width 674 height 24
click at [224, 334] on span "Зберегти і вийти" at bounding box center [219, 340] width 76 height 13
click at [341, 104] on select "- КТ, вул. Регенераторна, 4 КТ2, просп. [STREET_ADDRESS] [STREET_ADDRESS] [PERS…" at bounding box center [507, 105] width 674 height 24
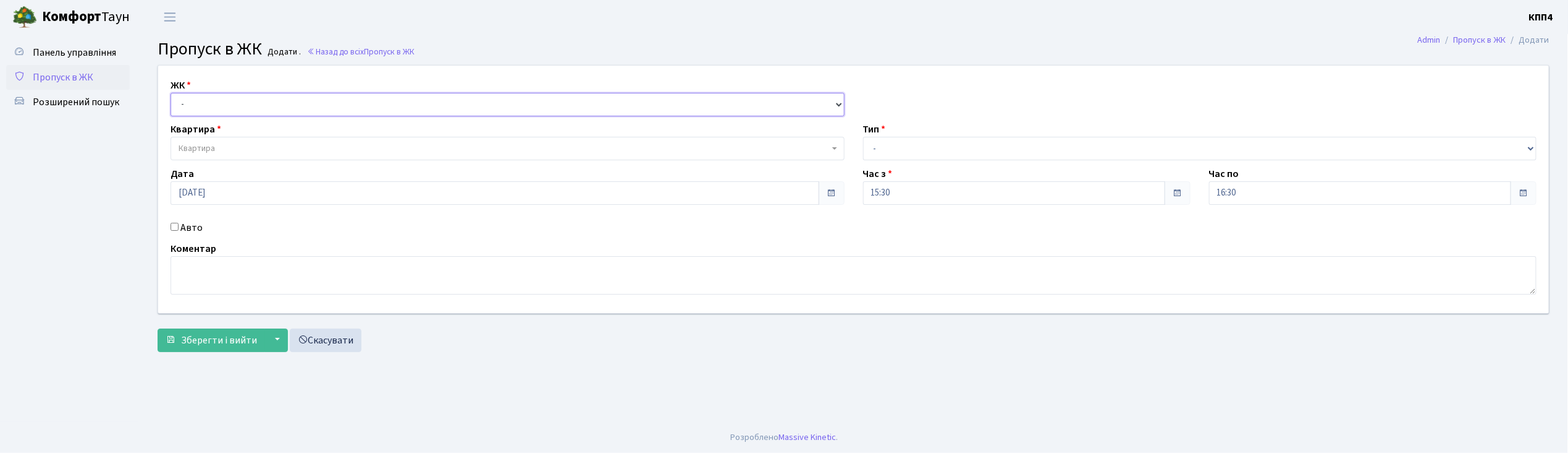
select select "304"
click at [170, 93] on select "- КТ, вул. Регенераторна, 4 КТ2, просп. [STREET_ADDRESS] [STREET_ADDRESS] [PERS…" at bounding box center [507, 105] width 674 height 24
select select
click at [295, 144] on span "Квартира" at bounding box center [504, 148] width 650 height 13
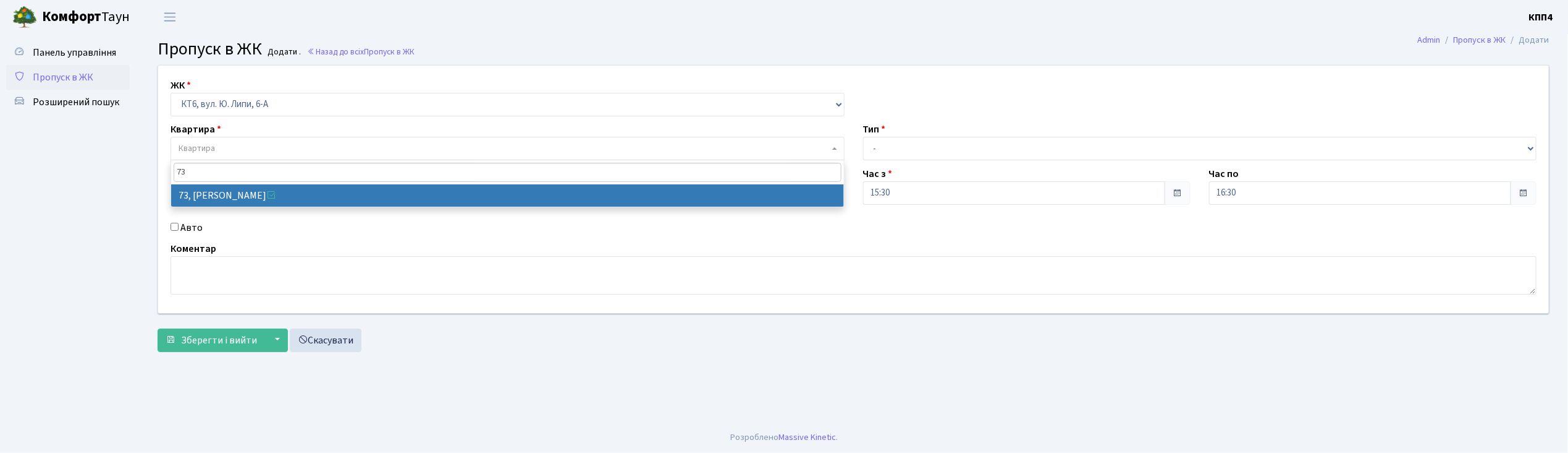
type input "73"
select select "17165"
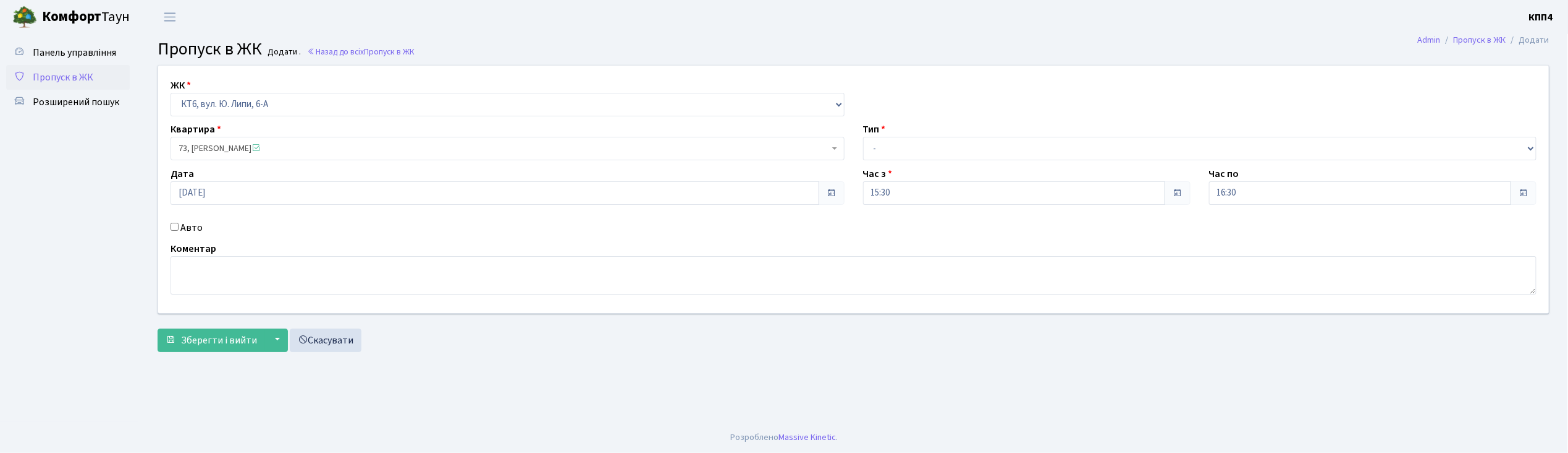
click at [176, 226] on input "Авто" at bounding box center [174, 226] width 8 height 8
checkbox input "true"
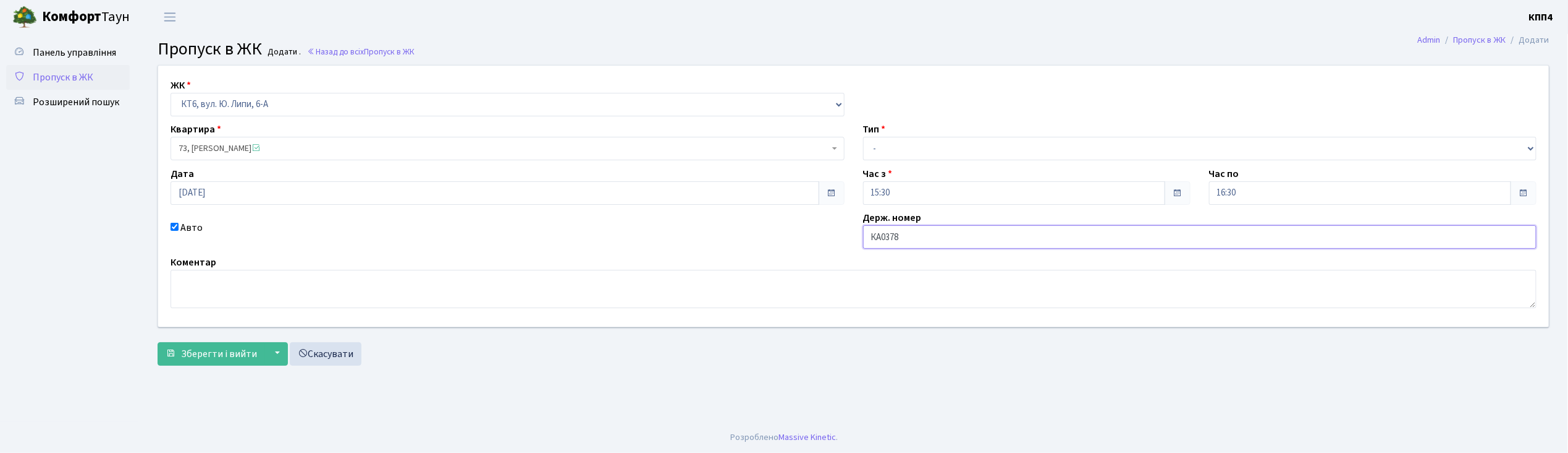
type input "КА0378МА"
click at [882, 148] on select "- Доставка Таксі Гості Сервіс" at bounding box center [1200, 148] width 674 height 24
select select "2"
click at [863, 137] on select "- Доставка Таксі Гості Сервіс" at bounding box center [1200, 148] width 674 height 24
click at [225, 352] on span "Зберегти і вийти" at bounding box center [219, 354] width 76 height 13
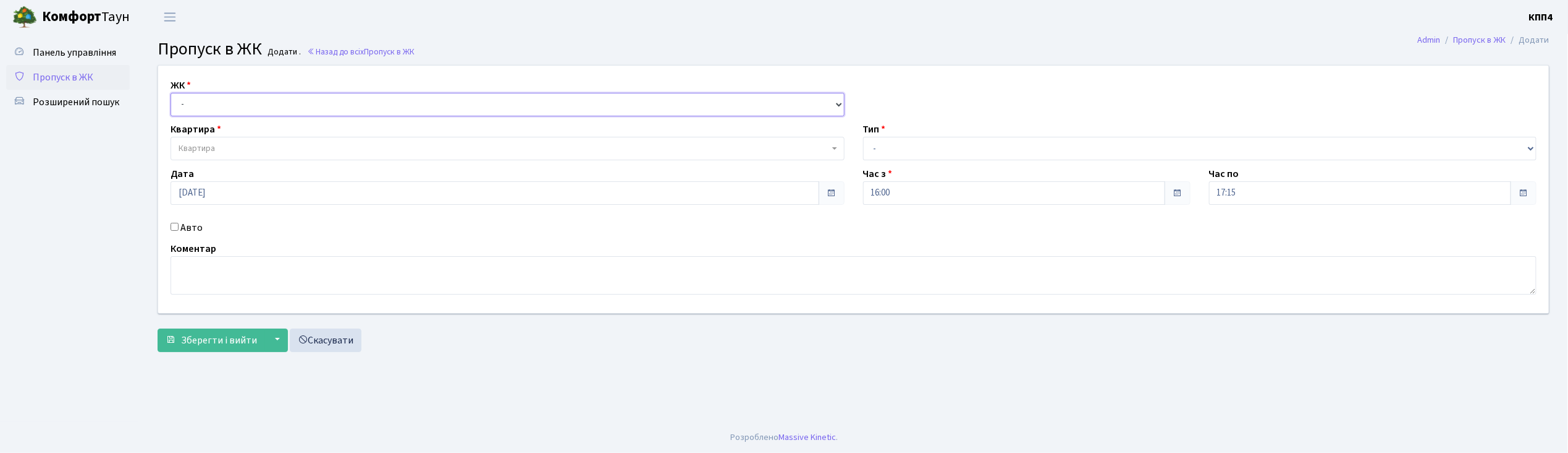
click at [268, 104] on select "- КТ, вул. Регенераторна, 4 КТ2, просп. [STREET_ADDRESS] [STREET_ADDRESS] [PERS…" at bounding box center [507, 105] width 674 height 24
select select "271"
click at [170, 93] on select "- КТ, вул. Регенераторна, 4 КТ2, просп. [STREET_ADDRESS] [STREET_ADDRESS] [PERS…" at bounding box center [507, 105] width 674 height 24
select select
click at [270, 144] on span "Квартира" at bounding box center [504, 148] width 650 height 13
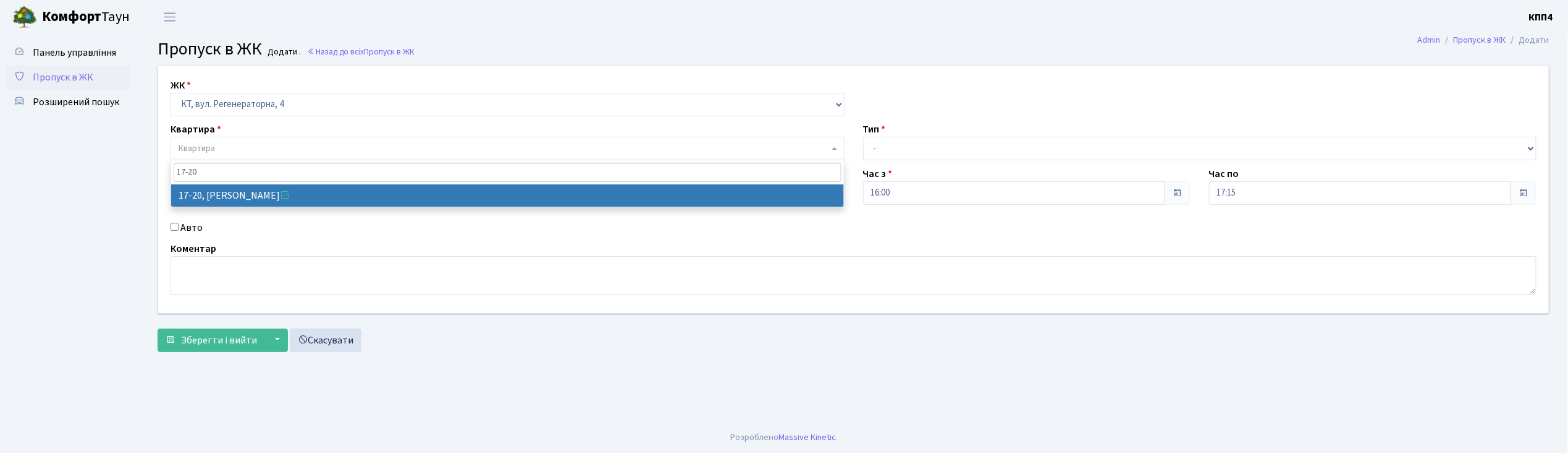
type input "17-20"
select select "8974"
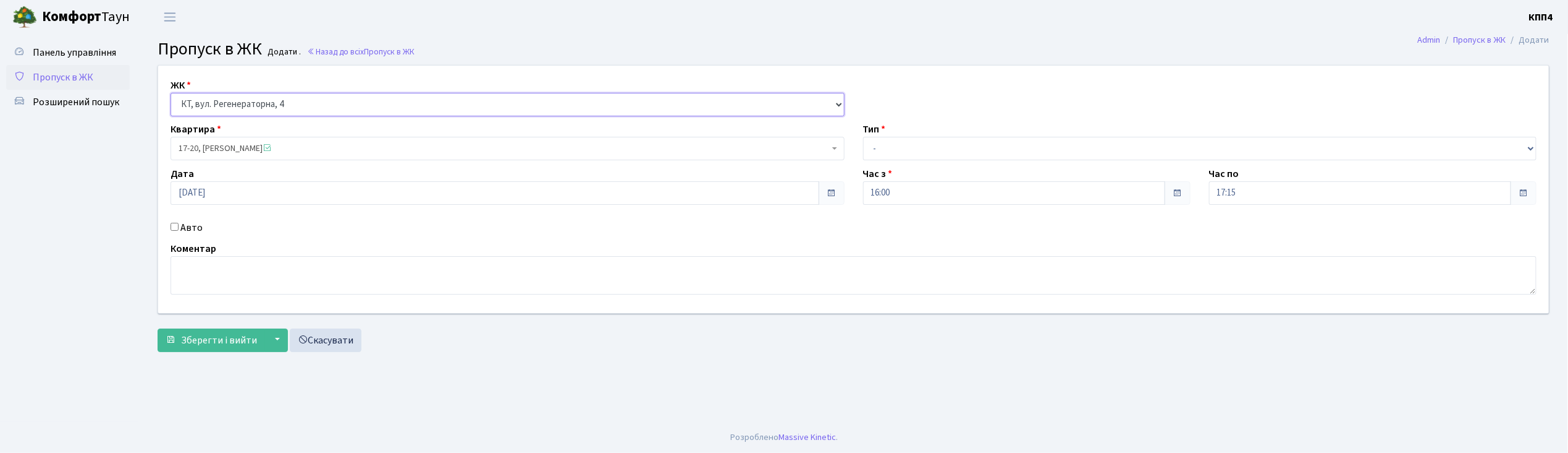
click at [295, 100] on select "- КТ, вул. Регенераторна, 4 КТ2, просп. Соборності, 17 КТ3, вул. Березнева, 16 …" at bounding box center [507, 105] width 674 height 24
select select
click at [170, 93] on select "- КТ, вул. Регенераторна, 4 КТ2, просп. Соборності, 17 КТ3, вул. Березнева, 16 …" at bounding box center [507, 105] width 674 height 24
select select
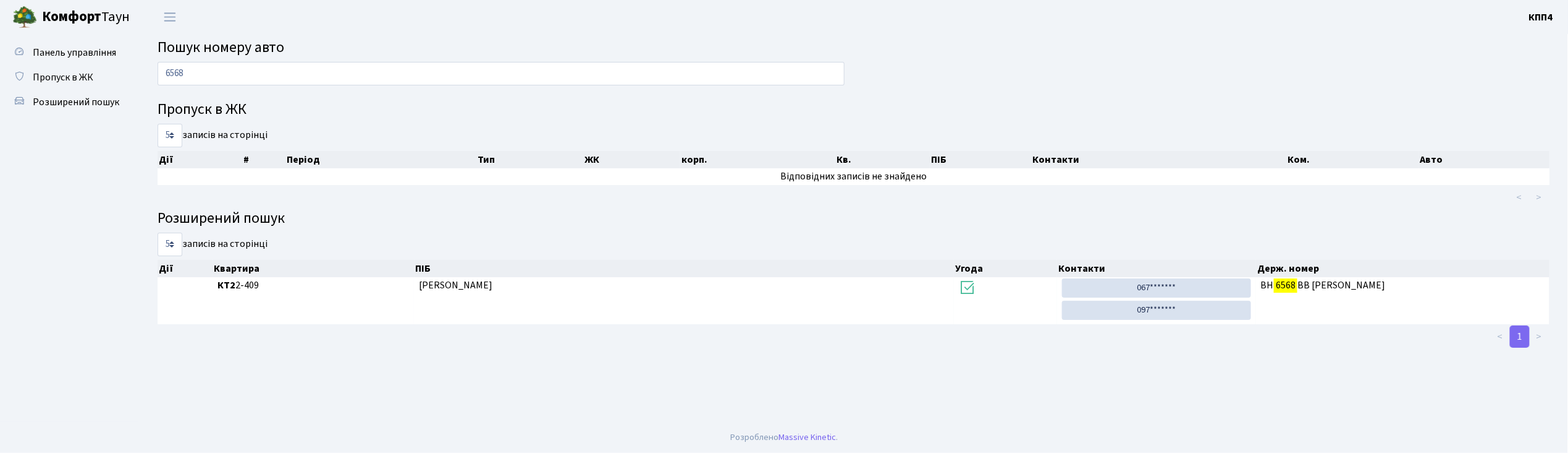
click at [393, 77] on input "6568" at bounding box center [501, 73] width 687 height 24
type input "6"
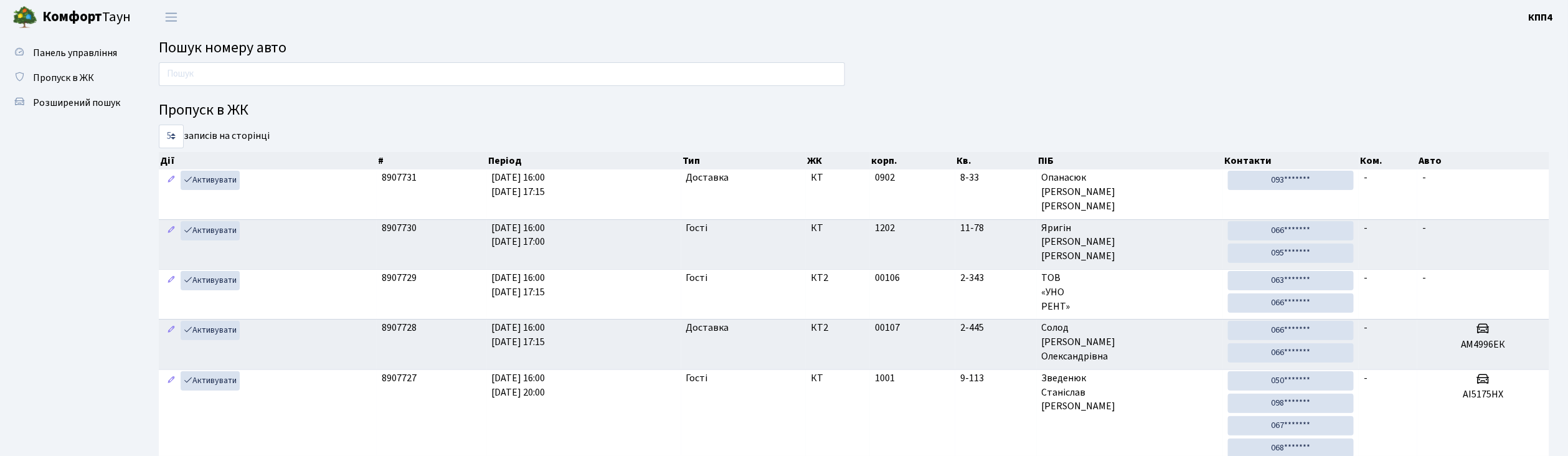
type input "1"
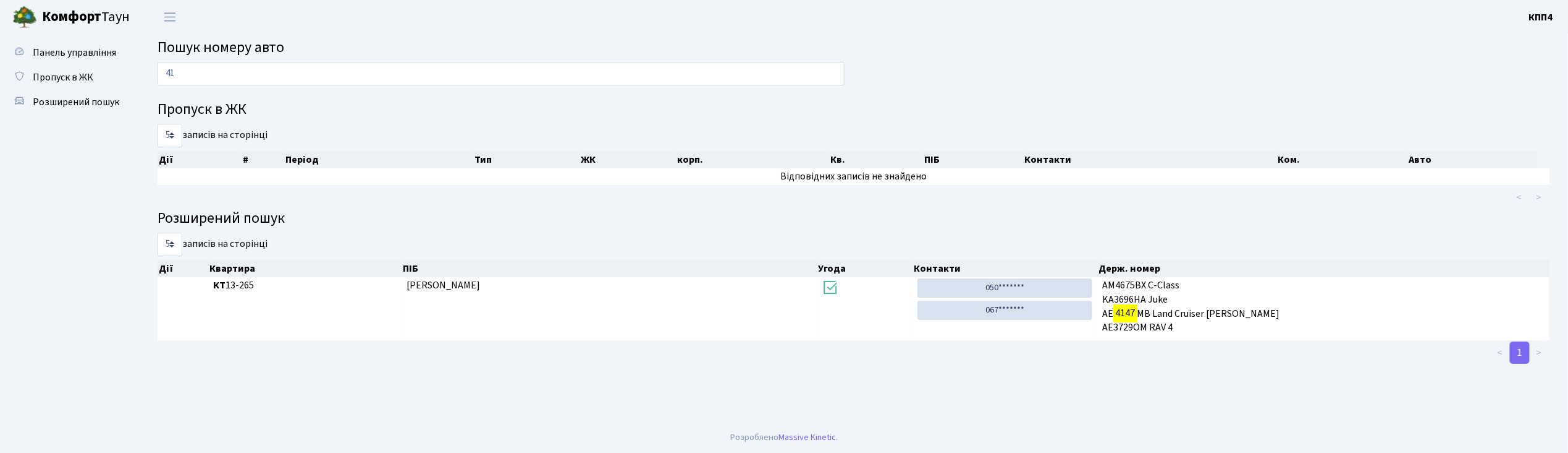
type input "4"
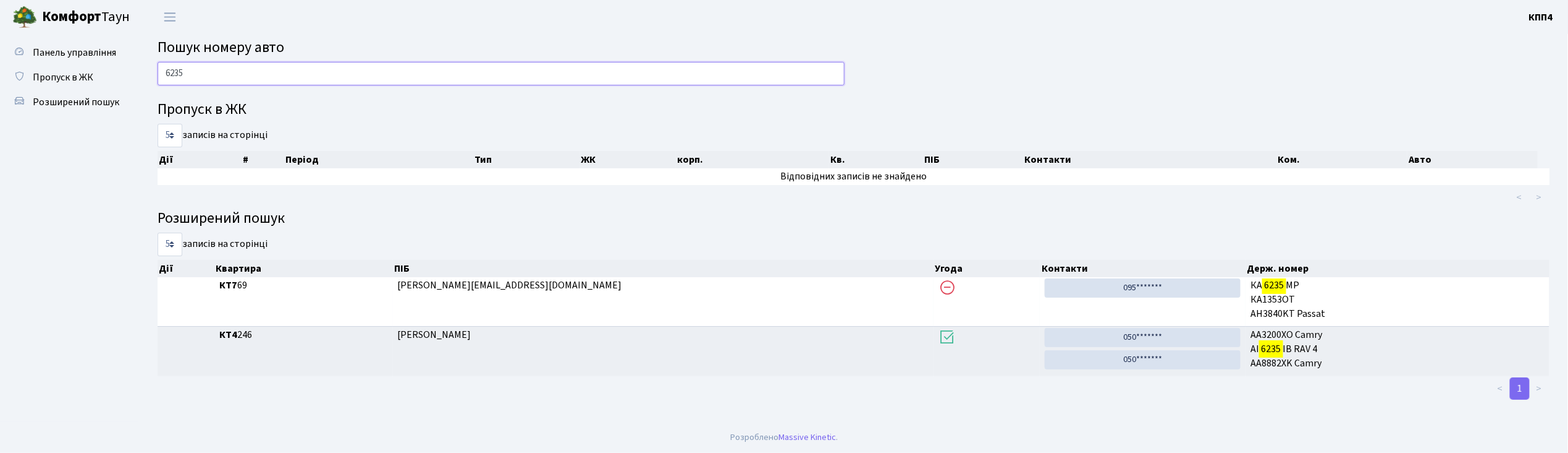
click at [265, 70] on input "6235" at bounding box center [501, 73] width 687 height 24
type input "6"
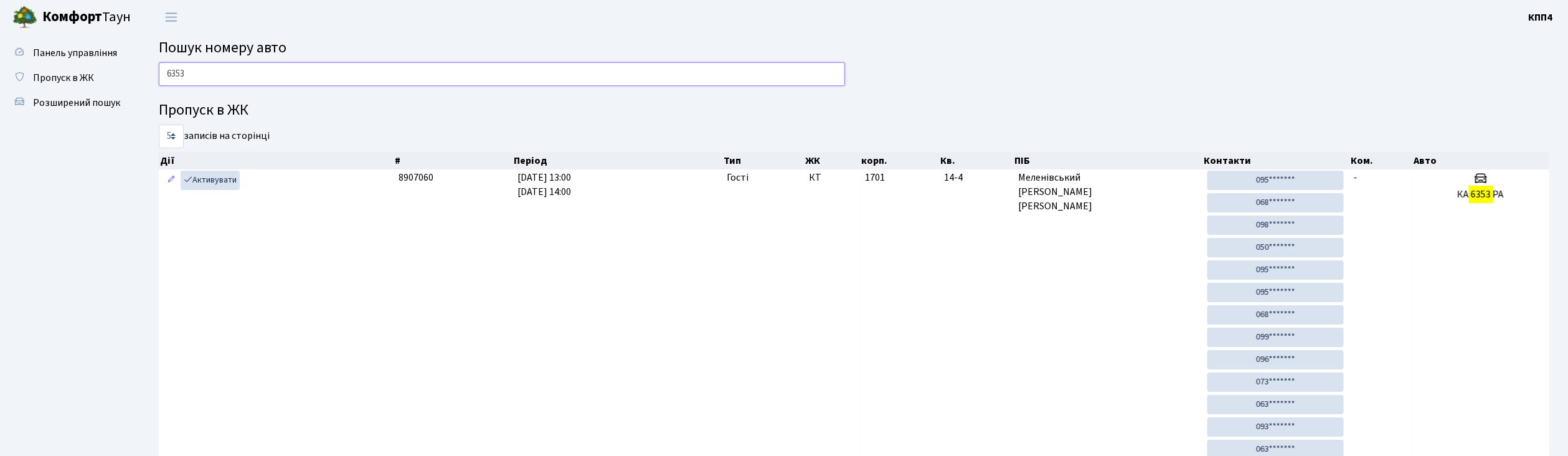
click at [255, 75] on input "6353" at bounding box center [502, 74] width 686 height 24
type input "6"
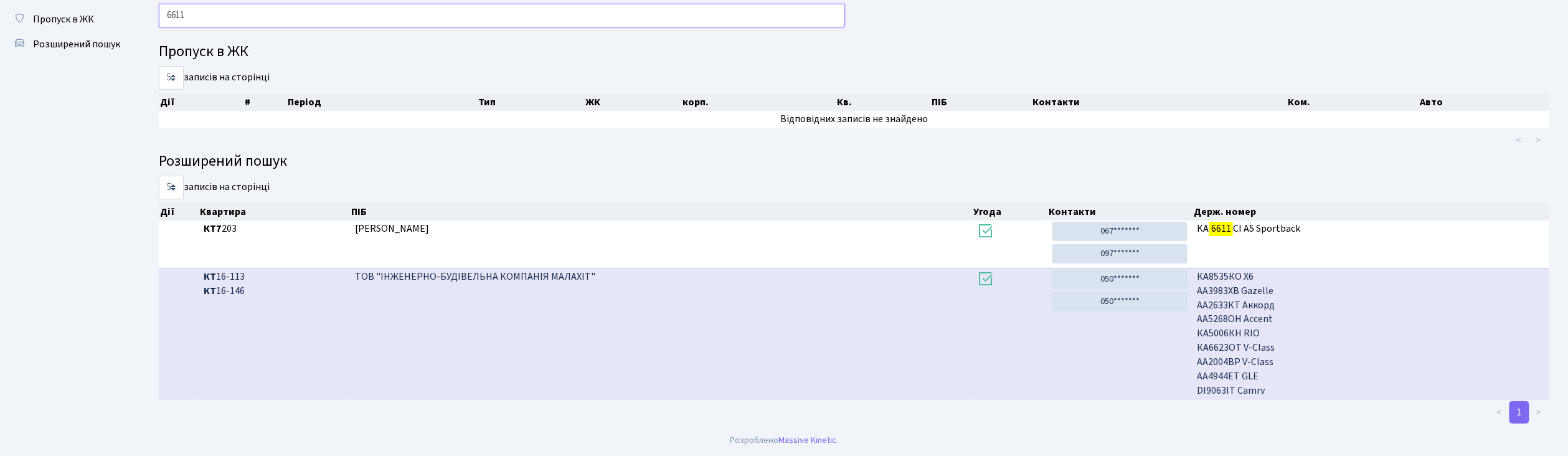
scroll to position [20, 0]
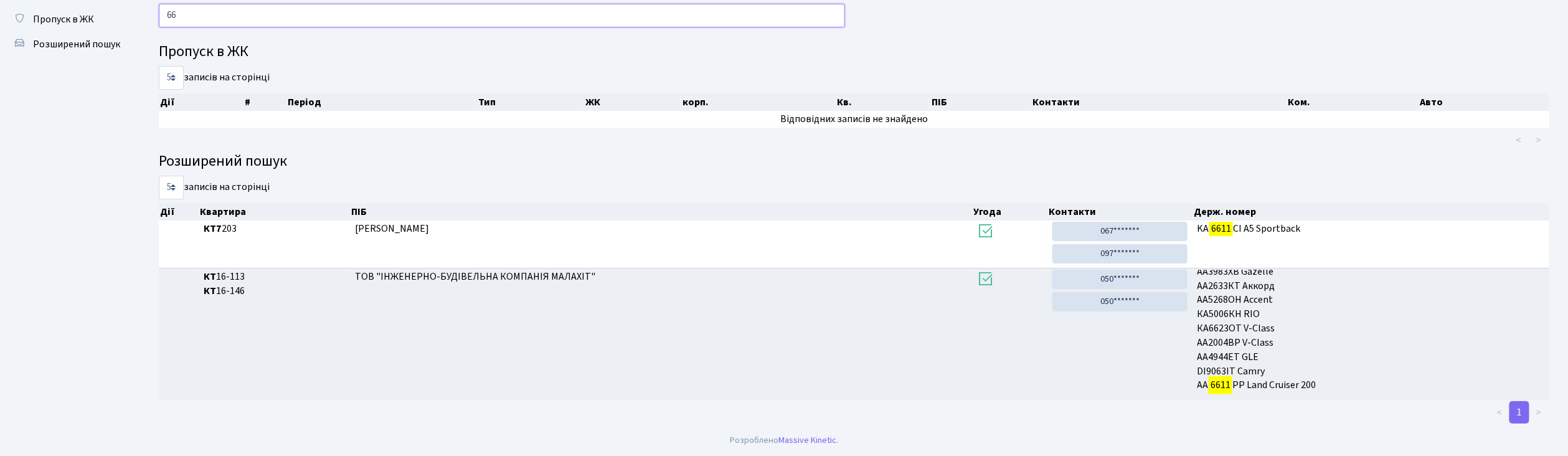
type input "6"
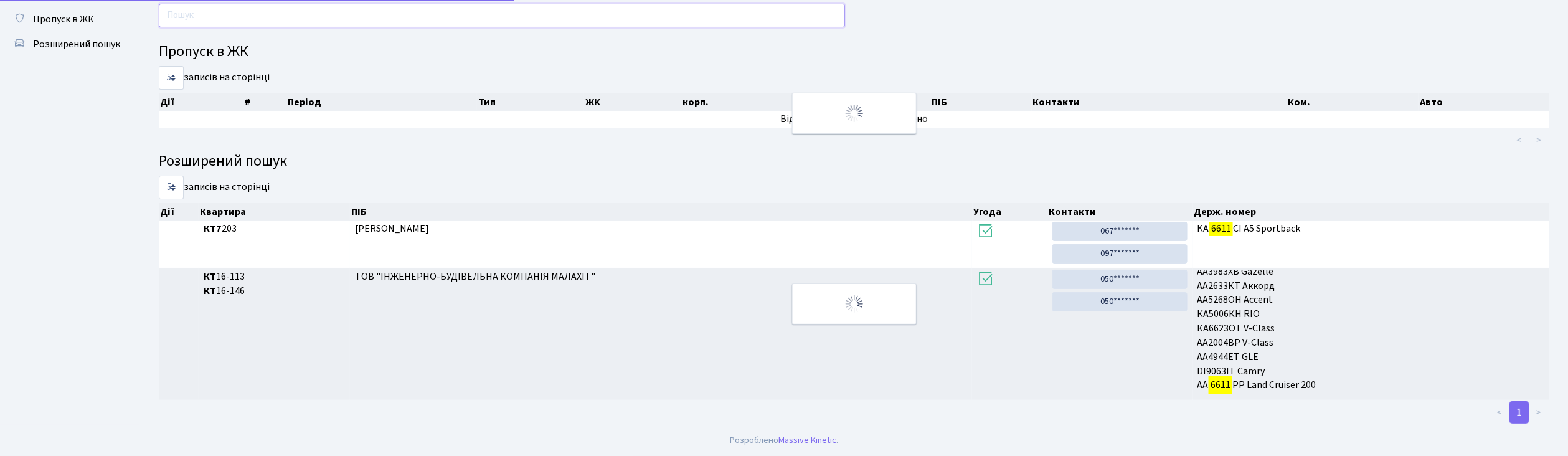
scroll to position [17, 0]
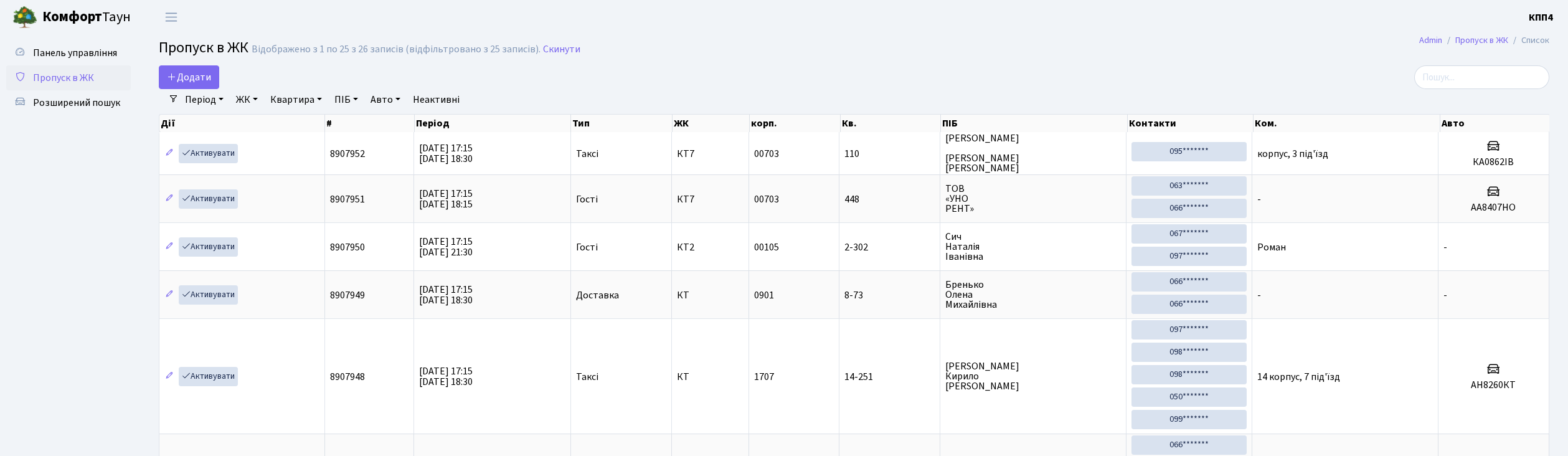
select select "25"
click at [1455, 75] on input "search" at bounding box center [1481, 77] width 135 height 24
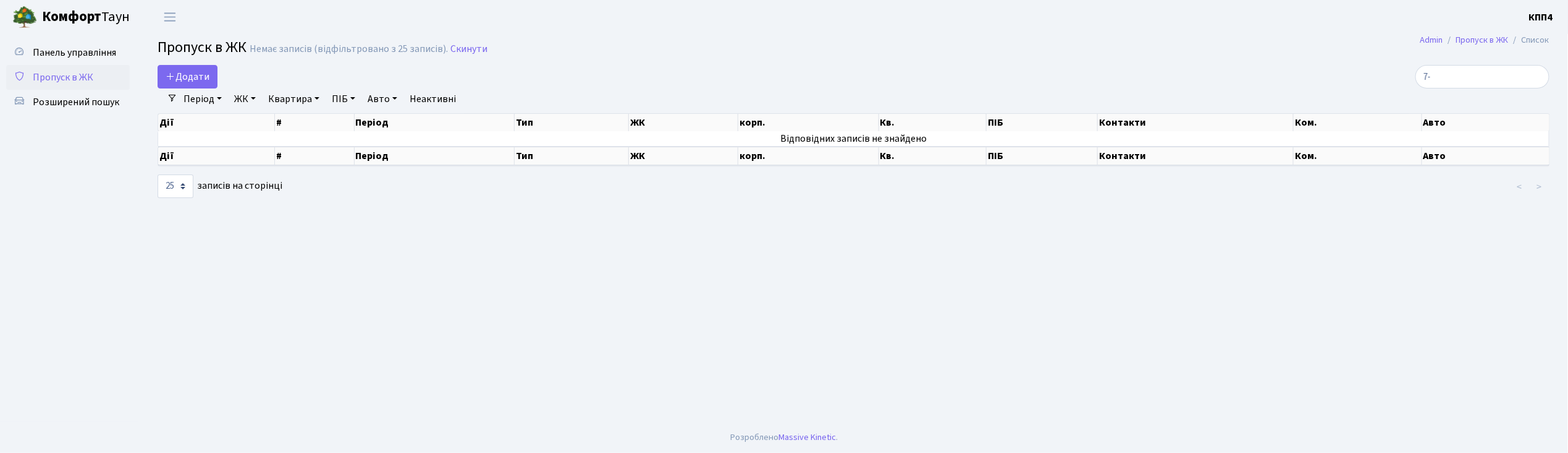
type input "7"
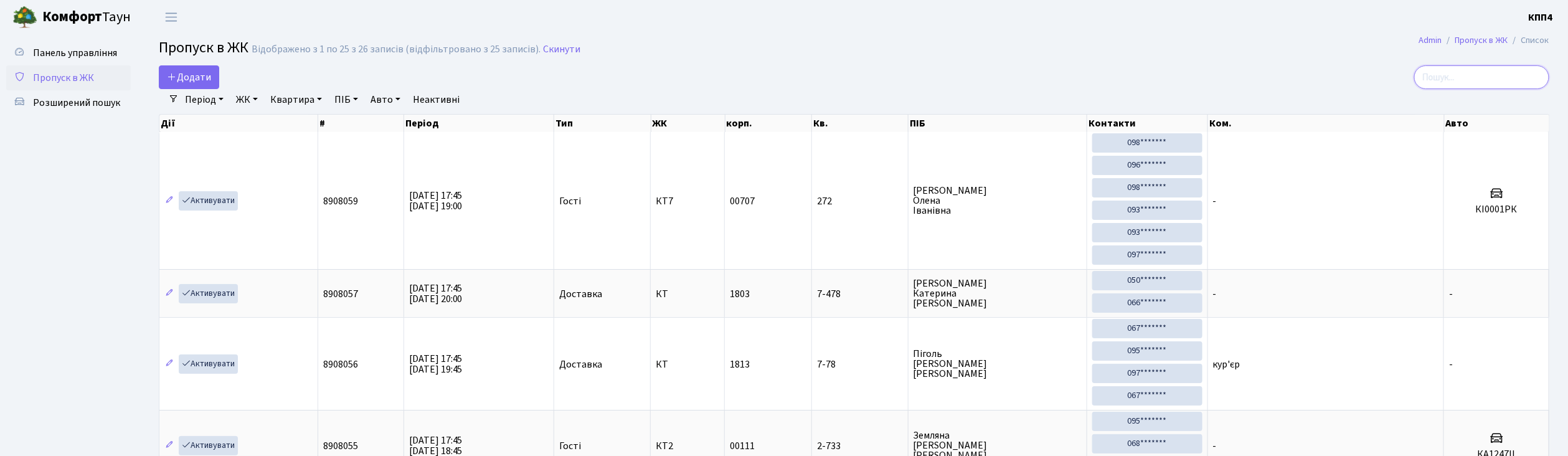
drag, startPoint x: 1491, startPoint y: 3, endPoint x: 1455, endPoint y: 75, distance: 80.5
click at [1455, 75] on input "search" at bounding box center [1481, 77] width 135 height 24
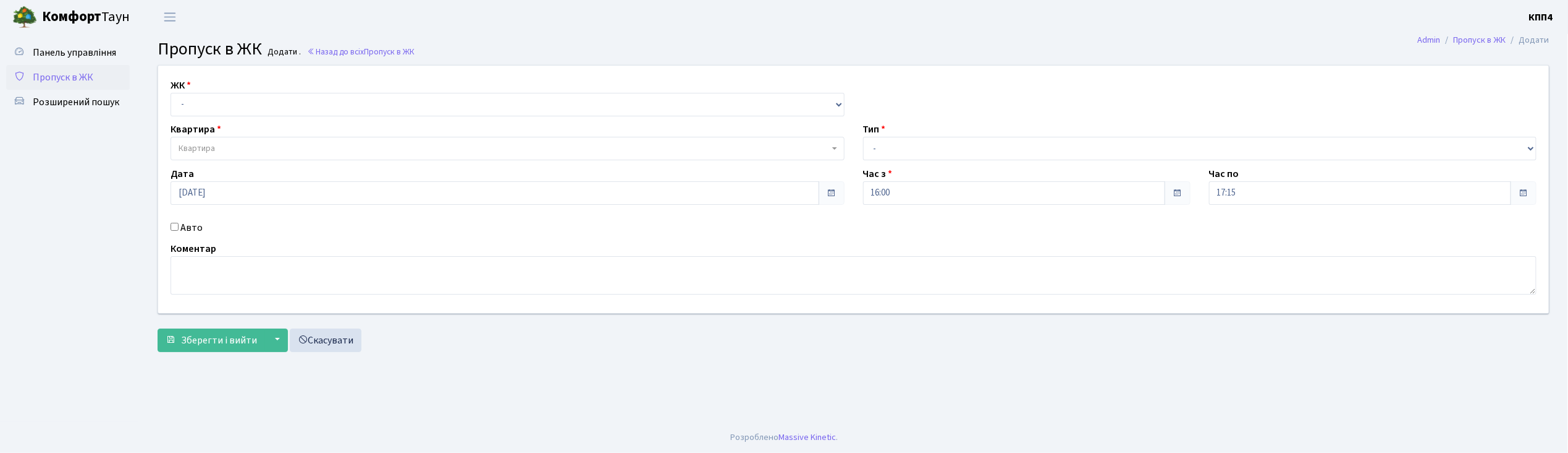
click at [174, 225] on input "Авто" at bounding box center [174, 226] width 8 height 8
checkbox input "true"
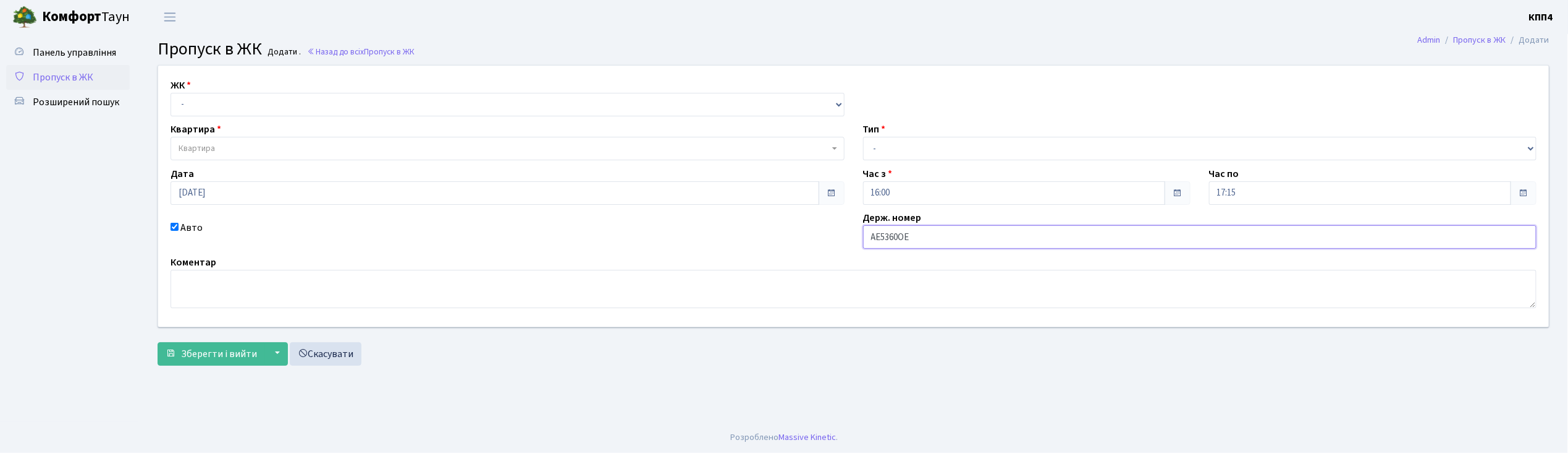
type input "АЕ5360ОЕ"
click at [898, 149] on select "- Доставка Таксі Гості Сервіс" at bounding box center [1200, 148] width 674 height 24
select select "2"
click at [863, 137] on select "- Доставка Таксі Гості Сервіс" at bounding box center [1200, 148] width 674 height 24
click at [296, 109] on select "- КТ, вул. Регенераторна, 4 КТ2, просп. Соборності, 17 КТ3, вул. Березнева, 16 …" at bounding box center [507, 105] width 674 height 24
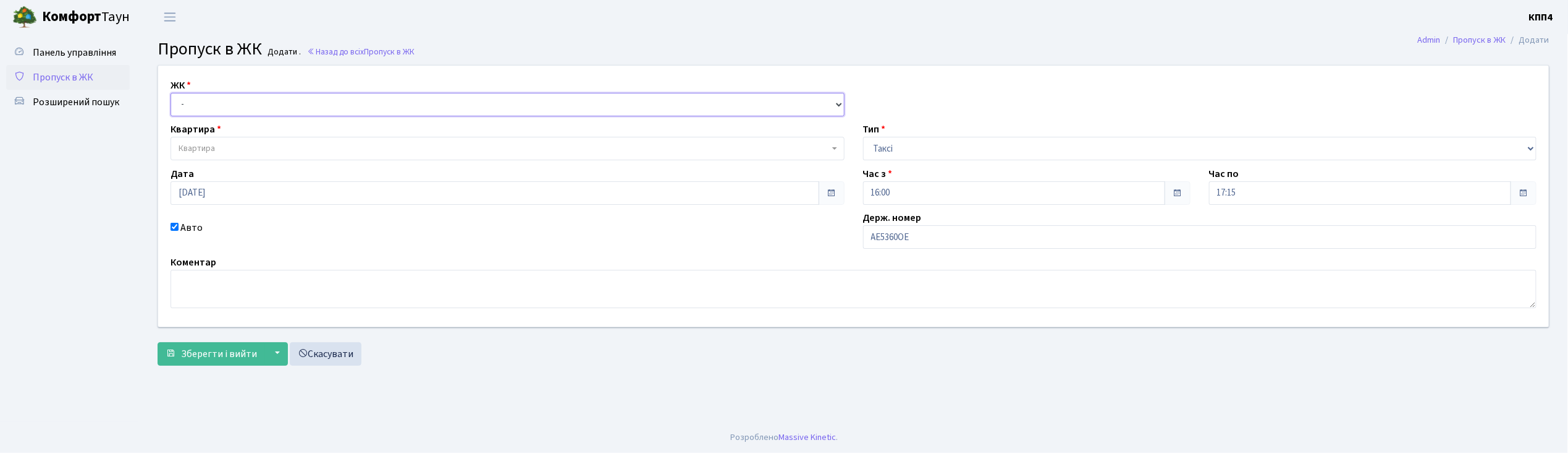
select select "271"
click at [170, 93] on select "- КТ, вул. Регенераторна, 4 КТ2, просп. Соборності, 17 КТ3, вул. Березнева, 16 …" at bounding box center [507, 105] width 674 height 24
select select
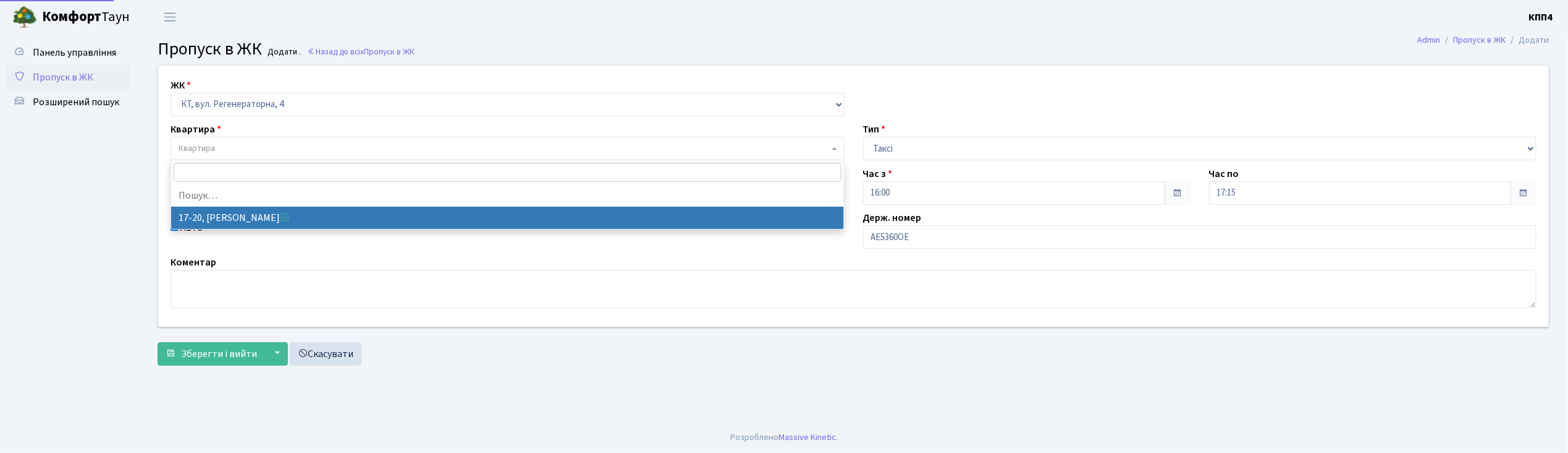
click at [272, 149] on span "Квартира" at bounding box center [504, 148] width 650 height 13
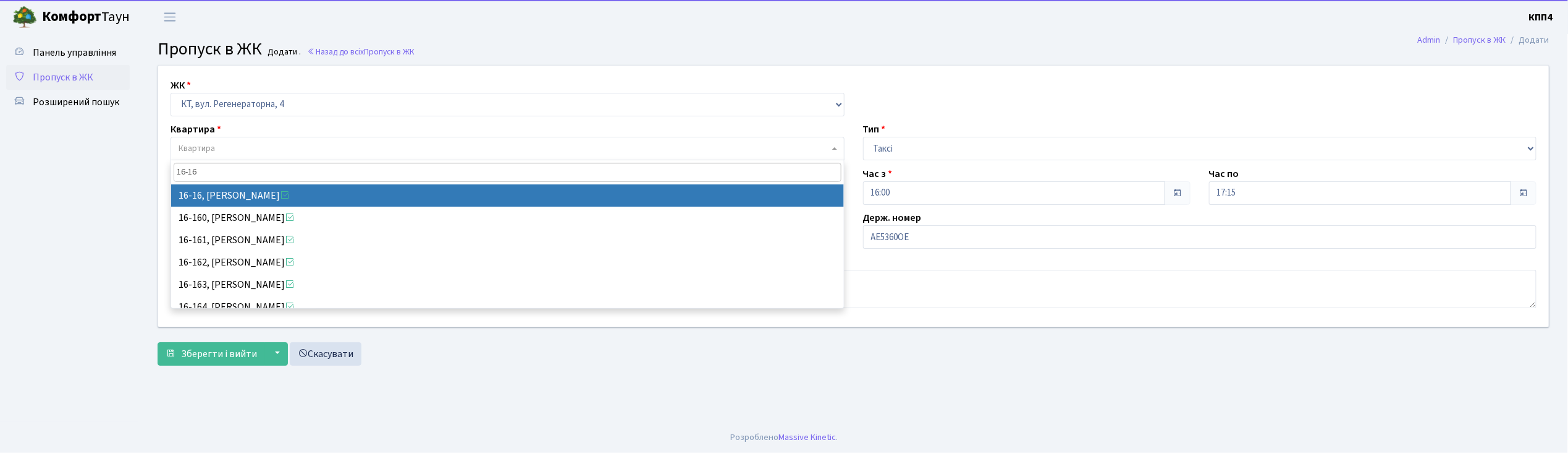
type input "16-16"
select select "8577"
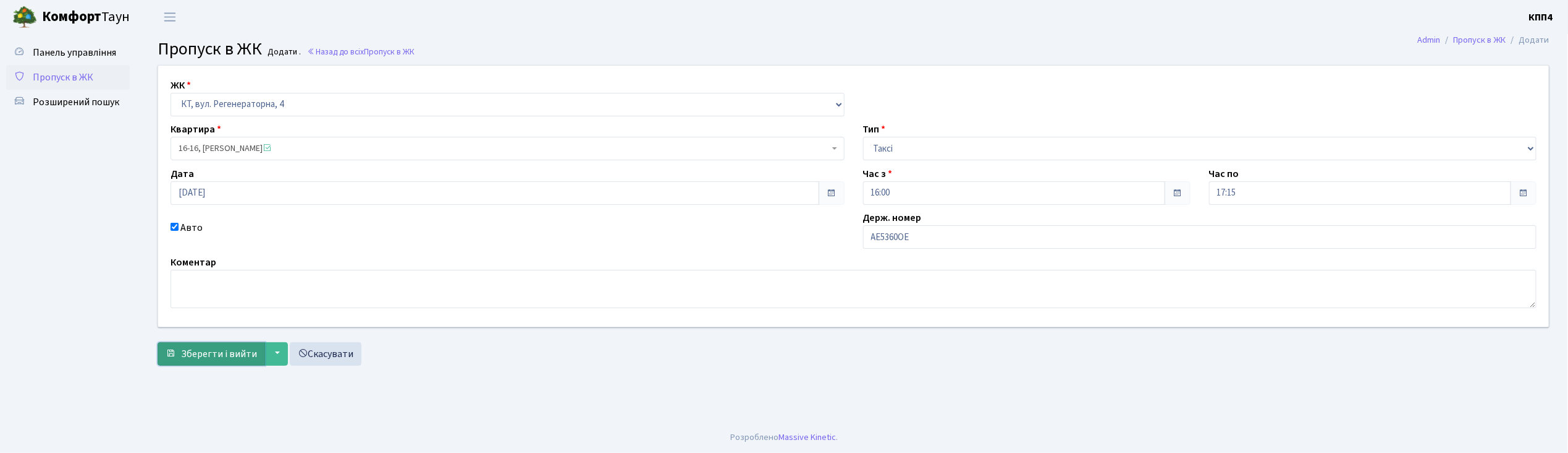
click at [213, 351] on span "Зберегти і вийти" at bounding box center [219, 354] width 76 height 13
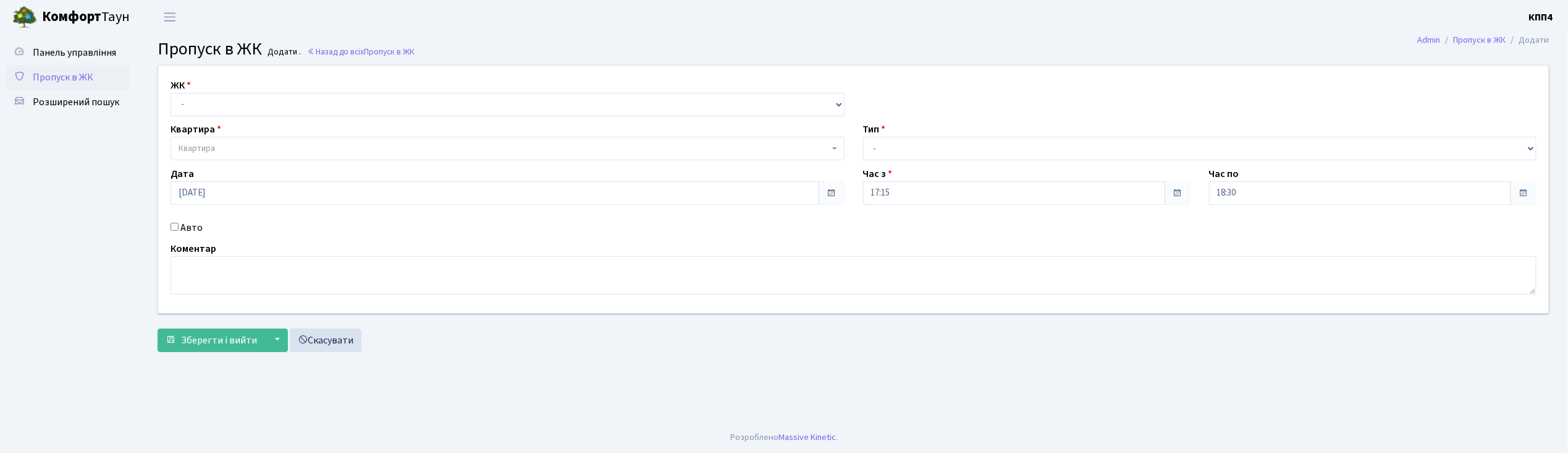
click at [174, 225] on input "Авто" at bounding box center [174, 226] width 8 height 8
checkbox input "true"
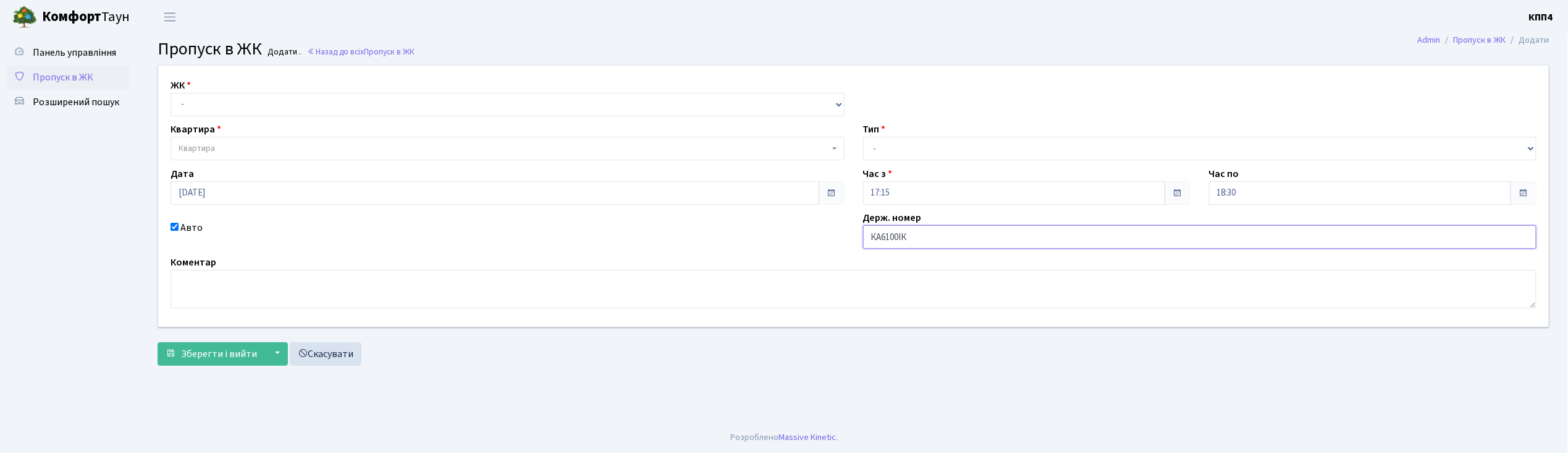
type input "КА6100ІК"
click at [290, 104] on select "- КТ, вул. Регенераторна, 4 КТ2, просп. Соборності, 17 КТ3, вул. Березнева, 16 …" at bounding box center [507, 105] width 674 height 24
select select "271"
click at [170, 93] on select "- КТ, вул. Регенераторна, 4 КТ2, просп. Соборності, 17 КТ3, вул. Березнева, 16 …" at bounding box center [507, 105] width 674 height 24
select select
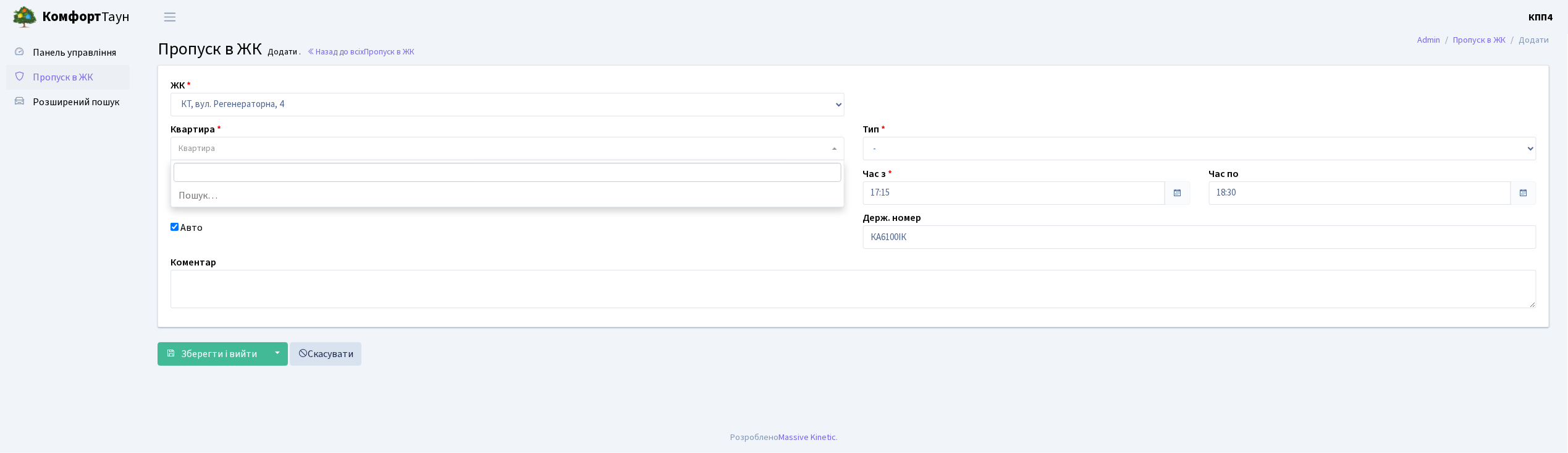
click at [263, 146] on span "Квартира" at bounding box center [504, 148] width 650 height 13
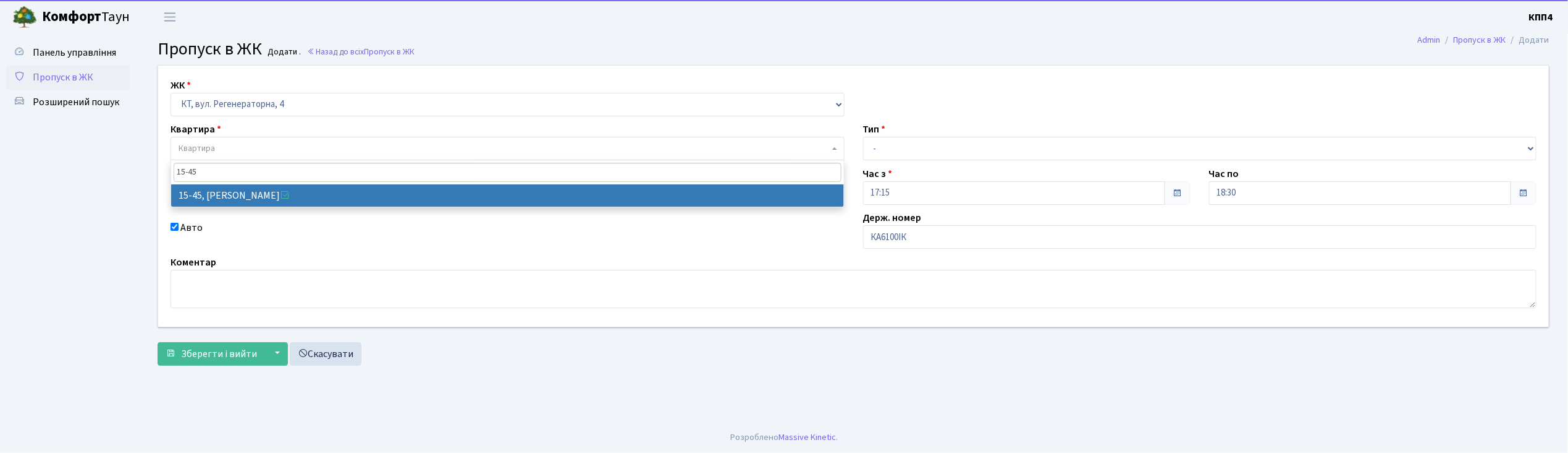
type input "15-45"
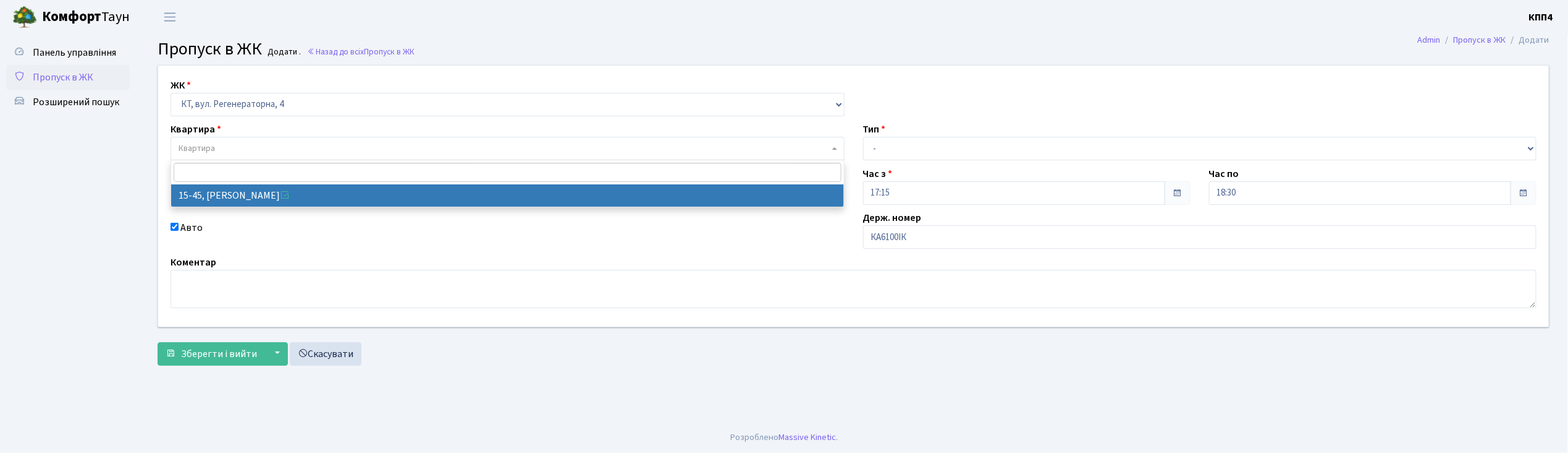
select select "8820"
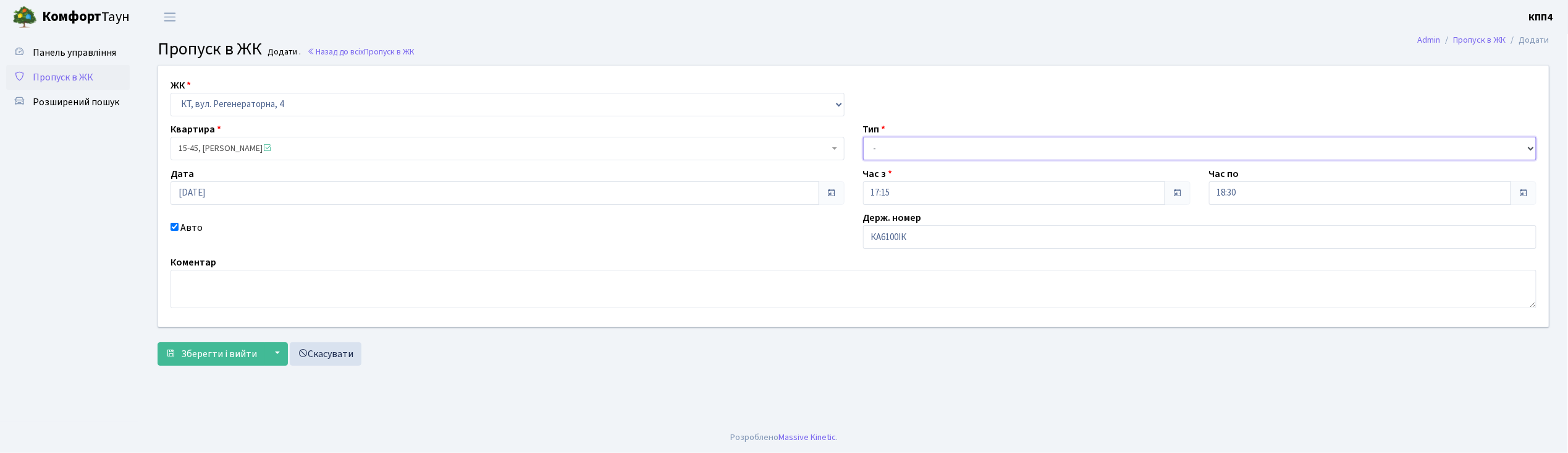
click at [940, 144] on select "- Доставка Таксі Гості Сервіс" at bounding box center [1200, 148] width 674 height 24
select select "2"
click at [863, 137] on select "- Доставка Таксі Гості Сервіс" at bounding box center [1200, 148] width 674 height 24
click at [193, 357] on span "Зберегти і вийти" at bounding box center [219, 354] width 76 height 13
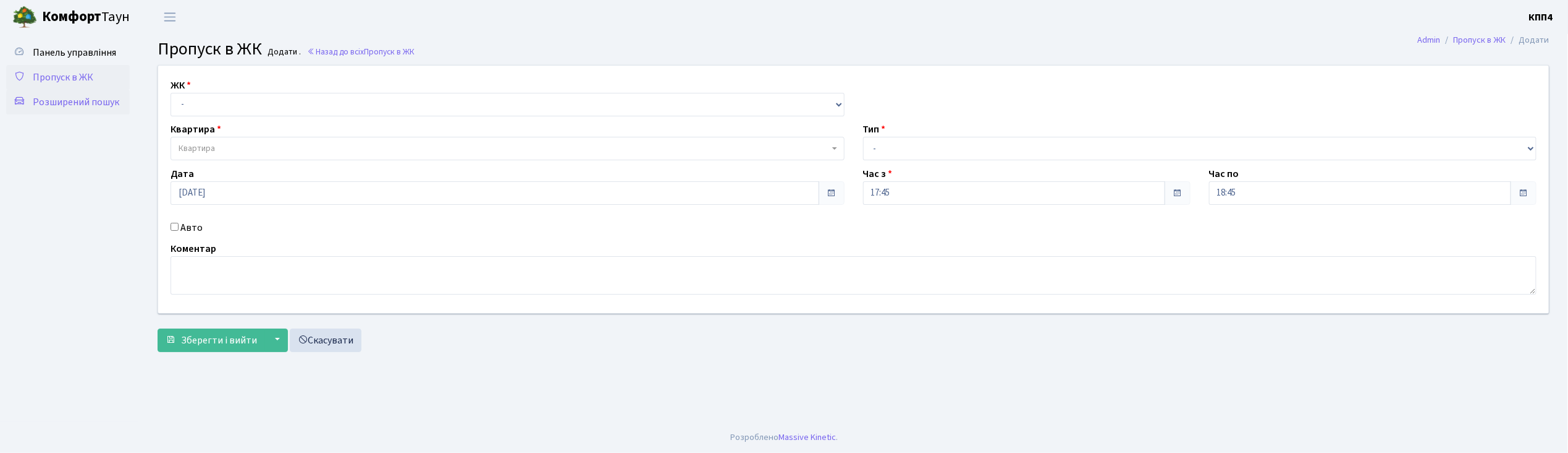
click at [89, 100] on span "Розширений пошук" at bounding box center [76, 102] width 87 height 13
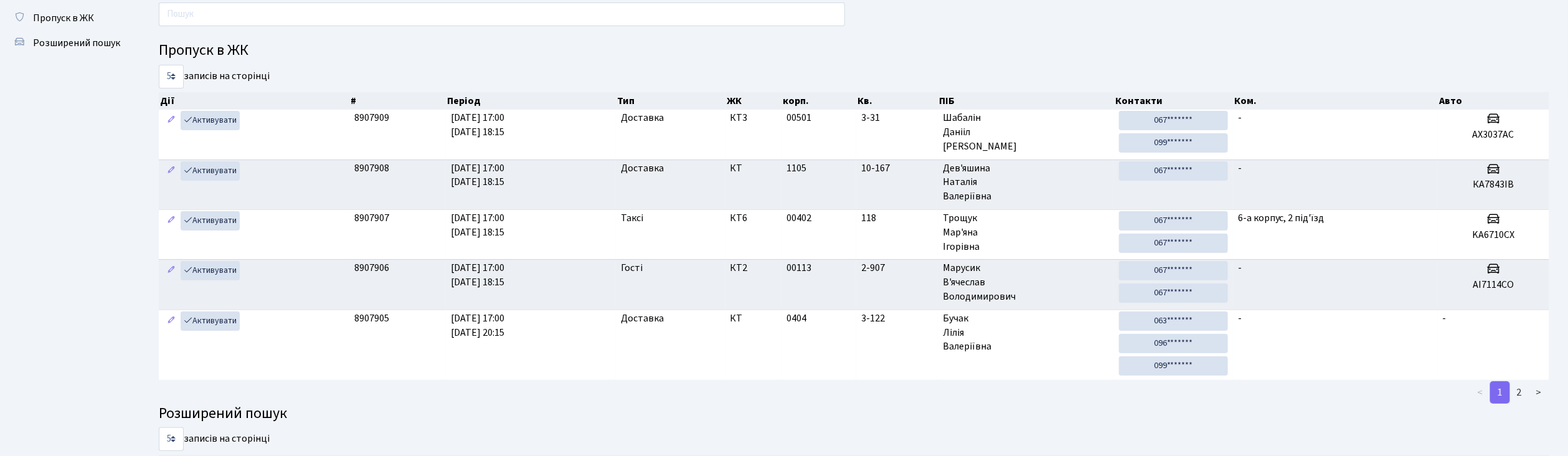
scroll to position [17, 0]
click at [493, 13] on input "text" at bounding box center [502, 14] width 686 height 24
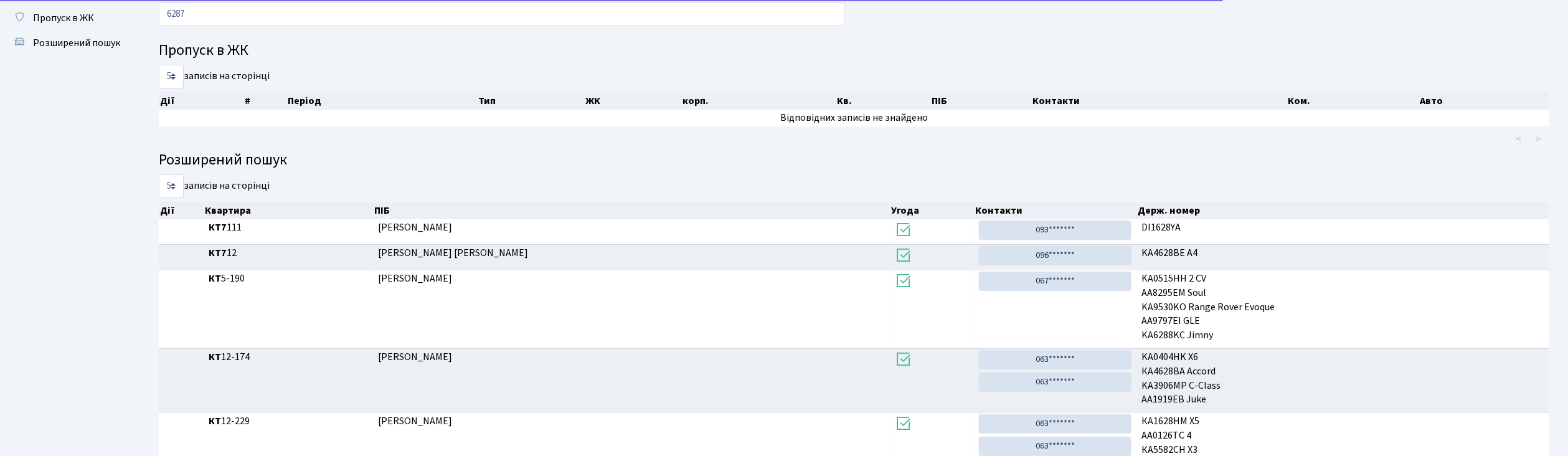
scroll to position [7, 0]
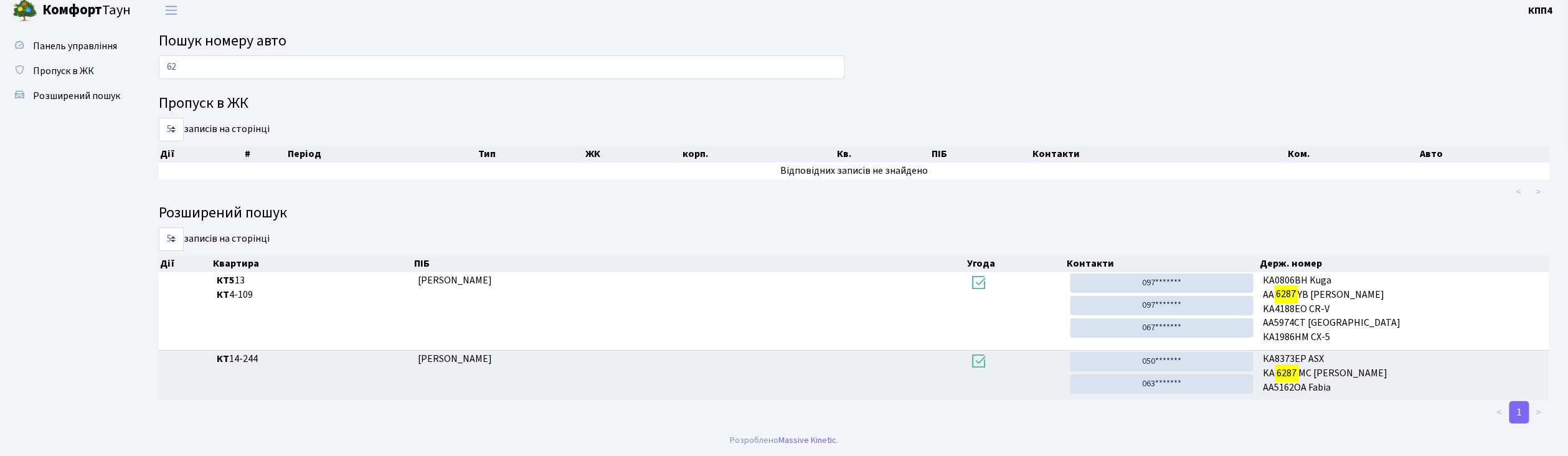
type input "6"
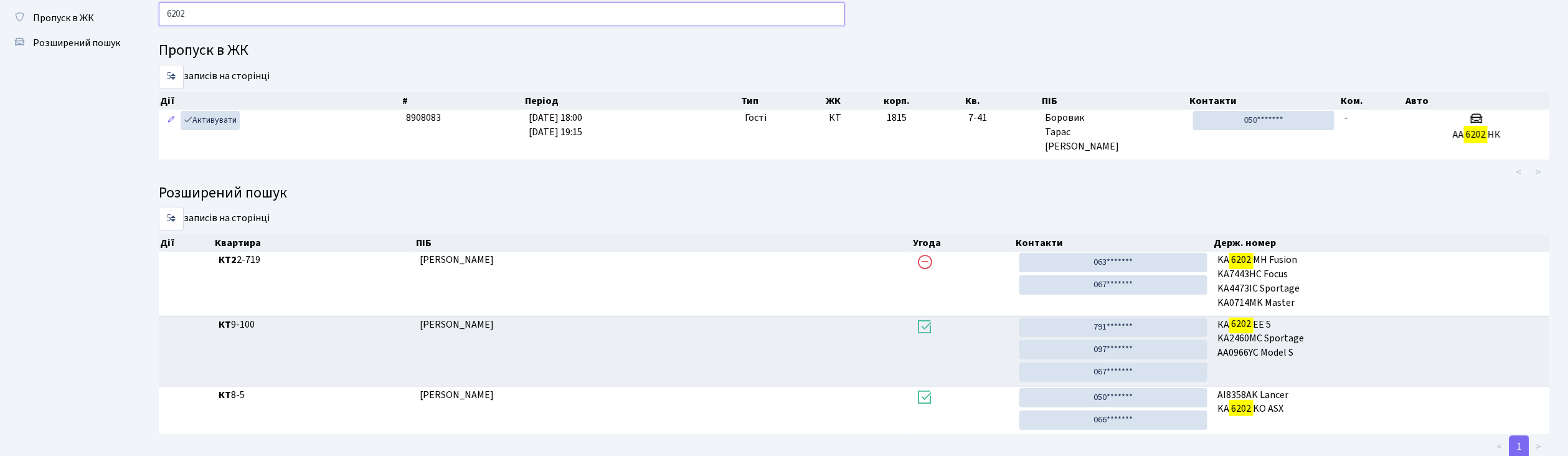
click at [701, 20] on input "6202" at bounding box center [502, 14] width 686 height 24
type input "6"
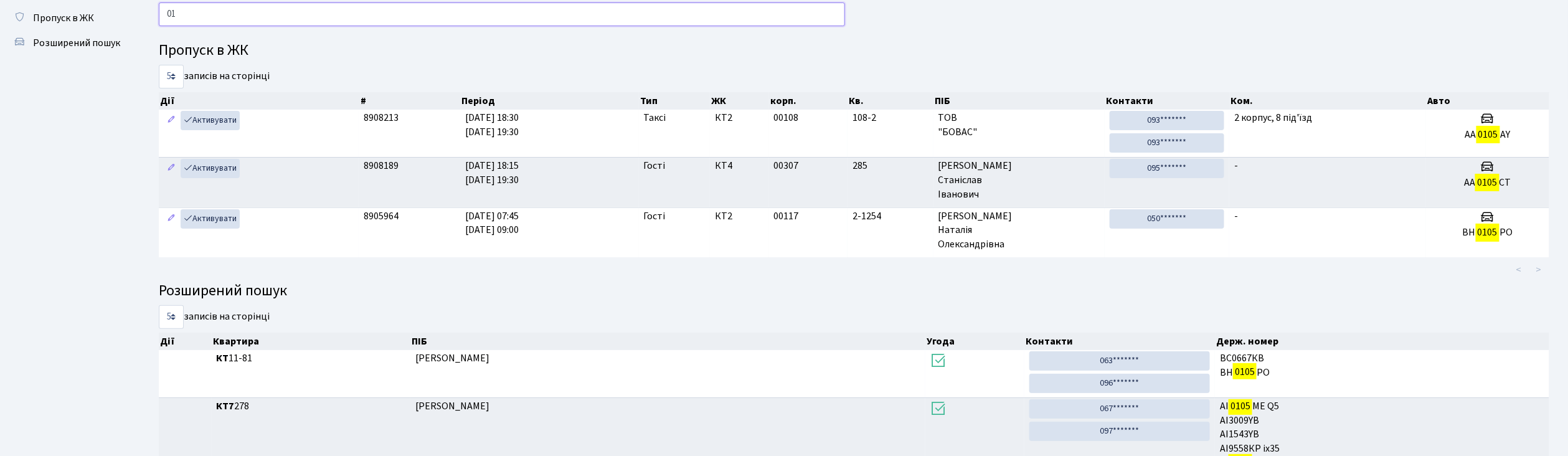
type input "0"
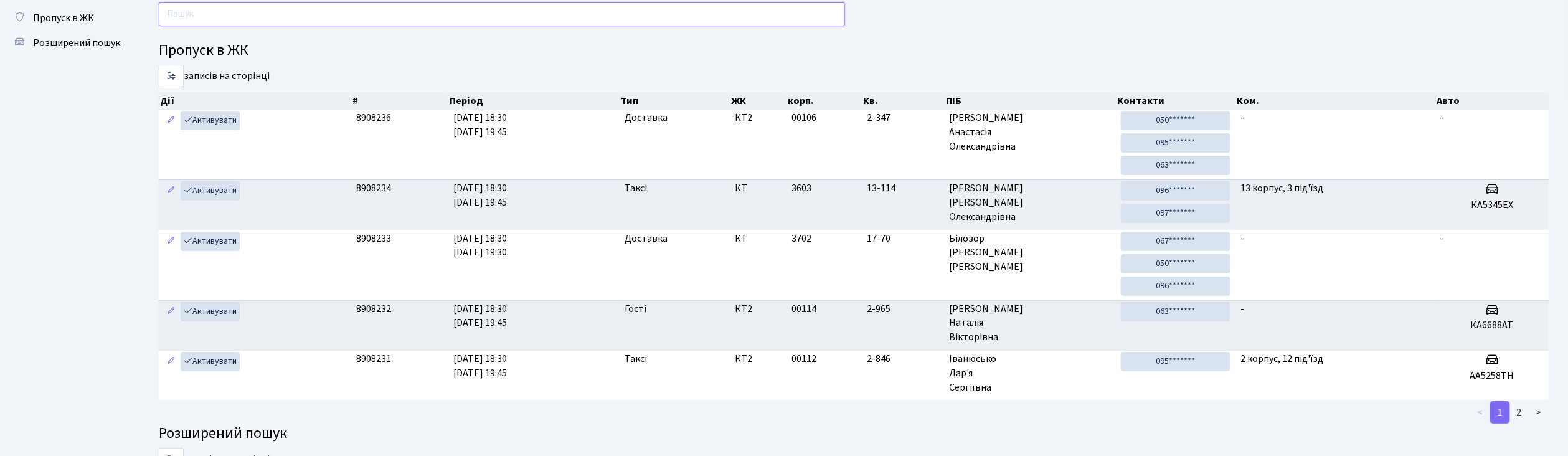
click at [215, 18] on input "text" at bounding box center [502, 14] width 686 height 24
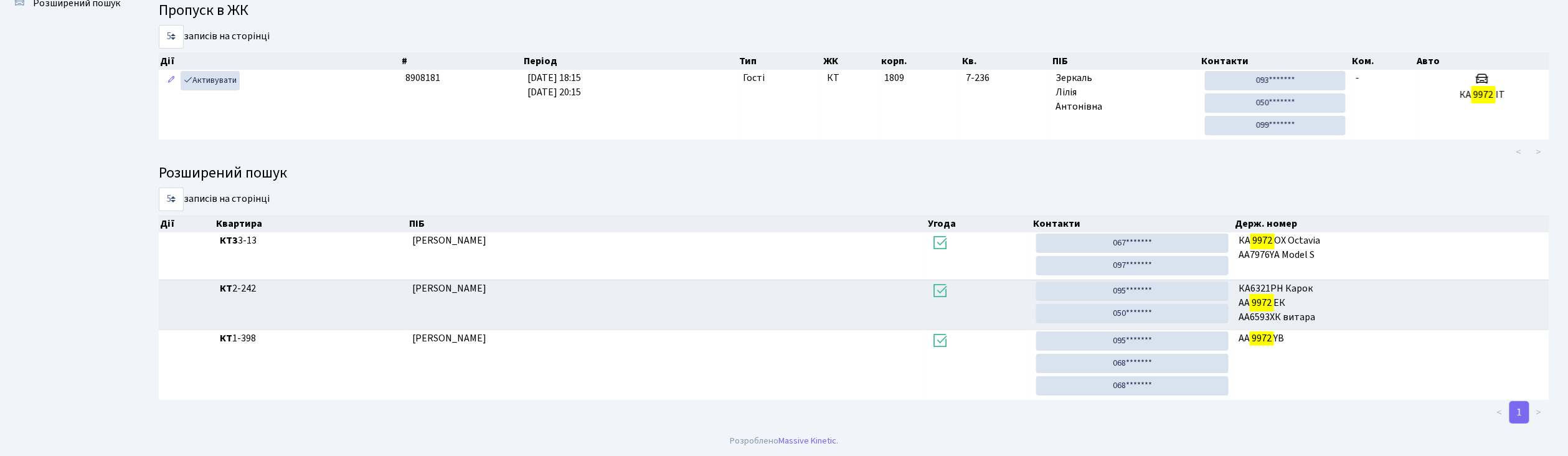
scroll to position [68, 0]
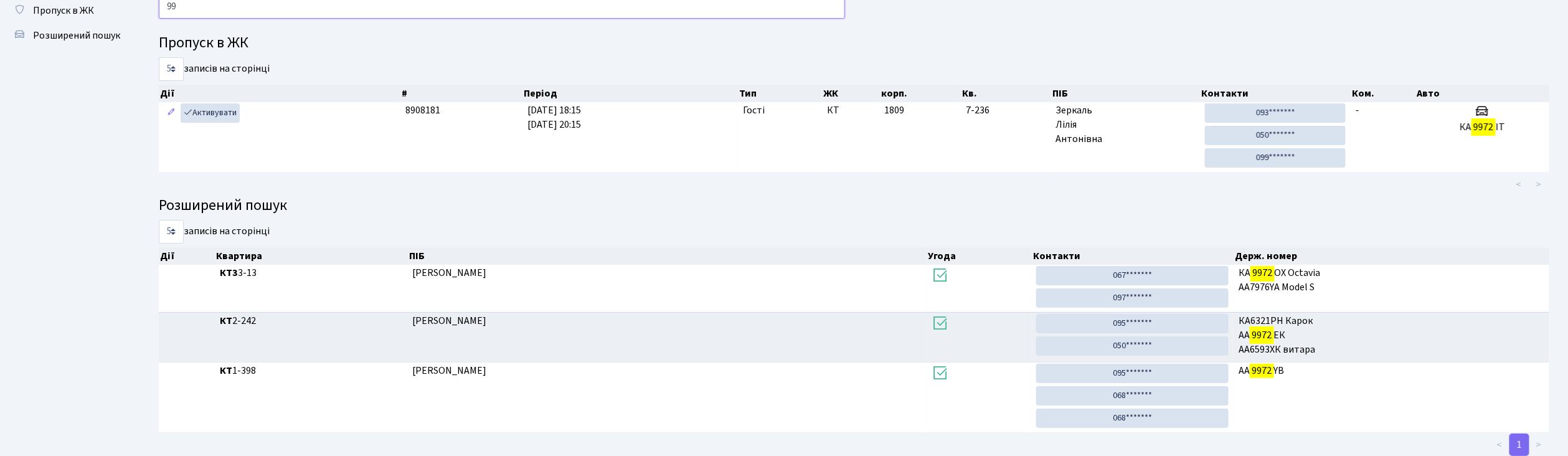
type input "9"
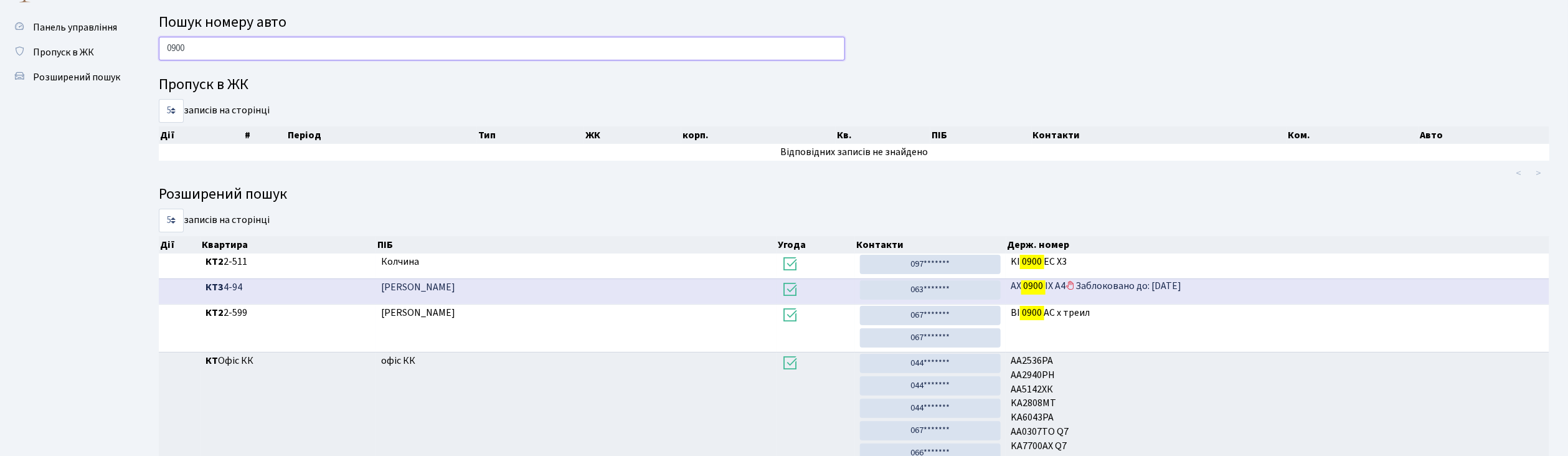
scroll to position [0, 0]
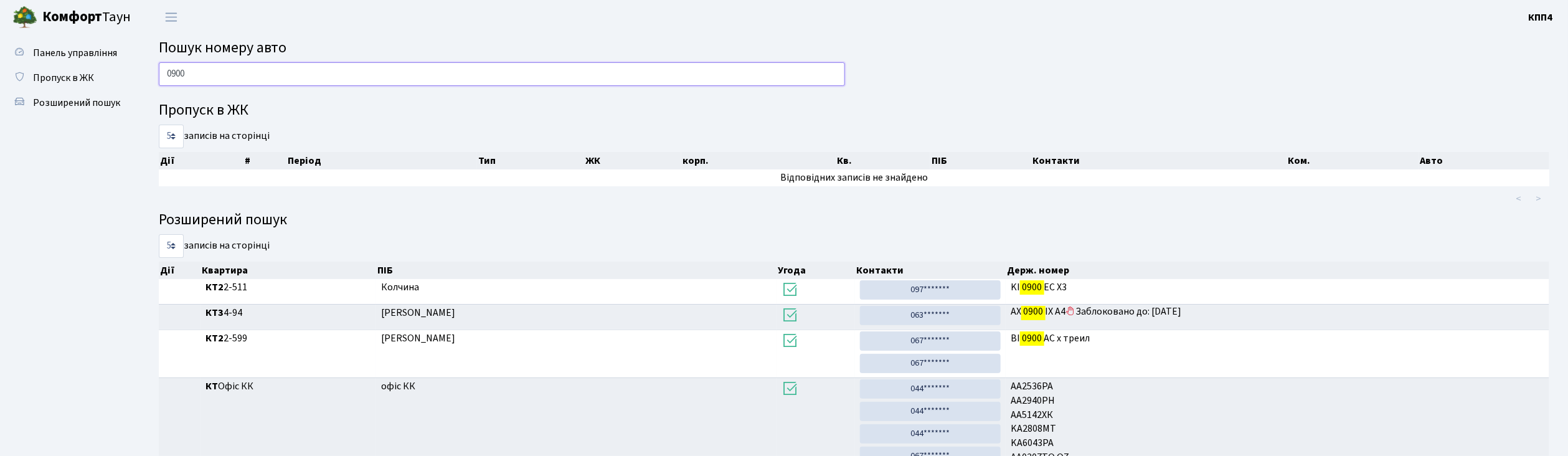
click at [322, 65] on input "0900" at bounding box center [502, 74] width 686 height 24
type input "0"
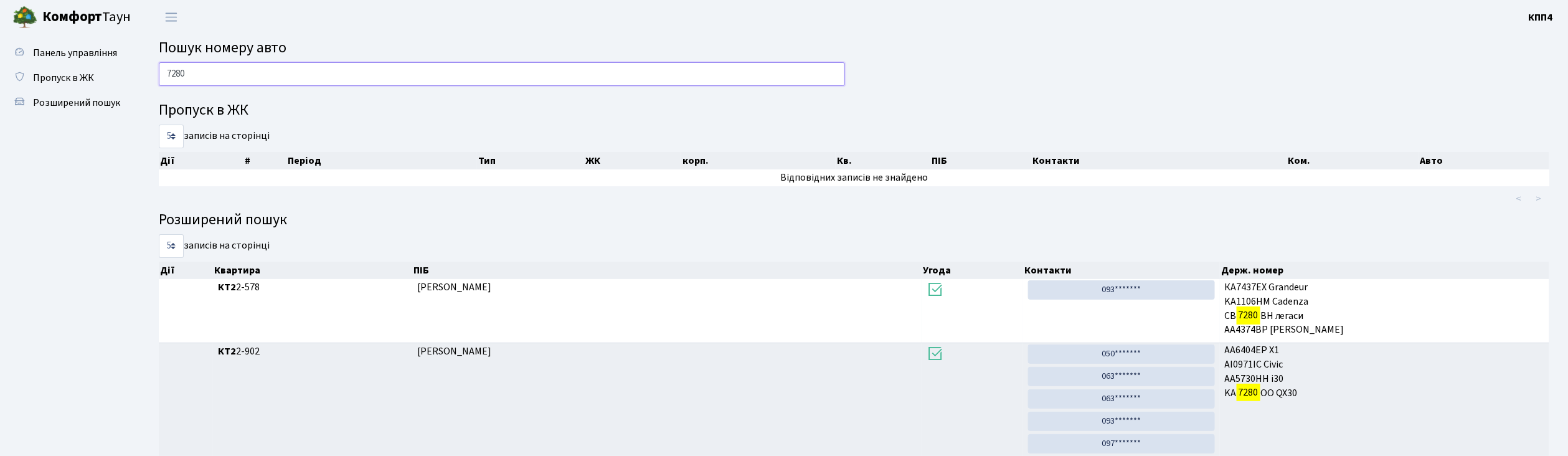
click at [327, 71] on input "7280" at bounding box center [502, 74] width 686 height 24
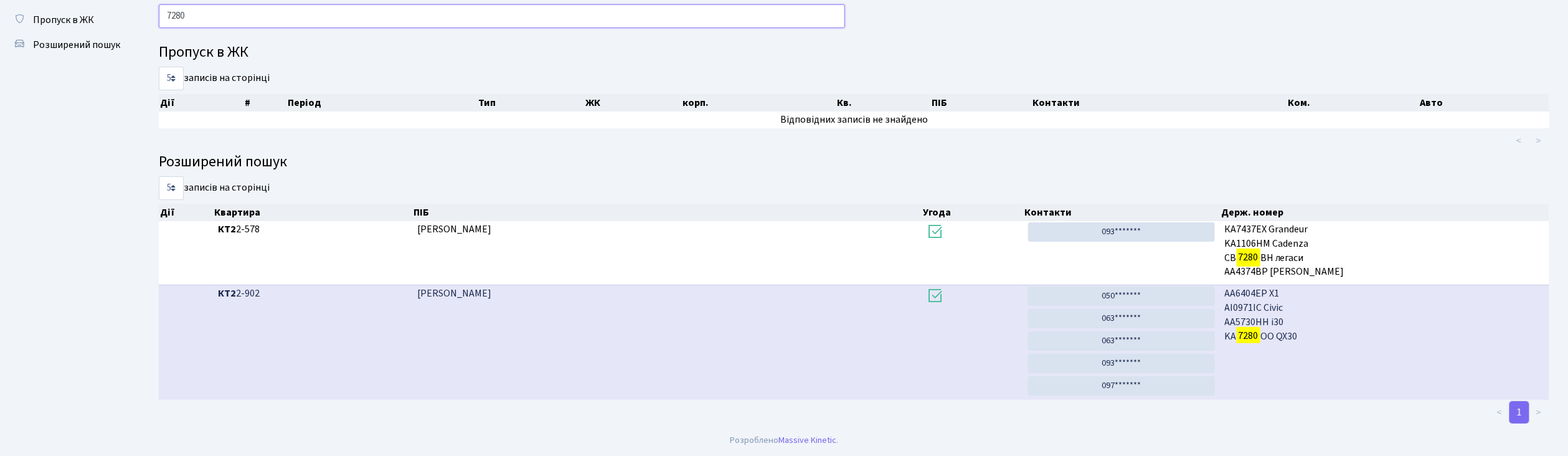
scroll to position [2, 0]
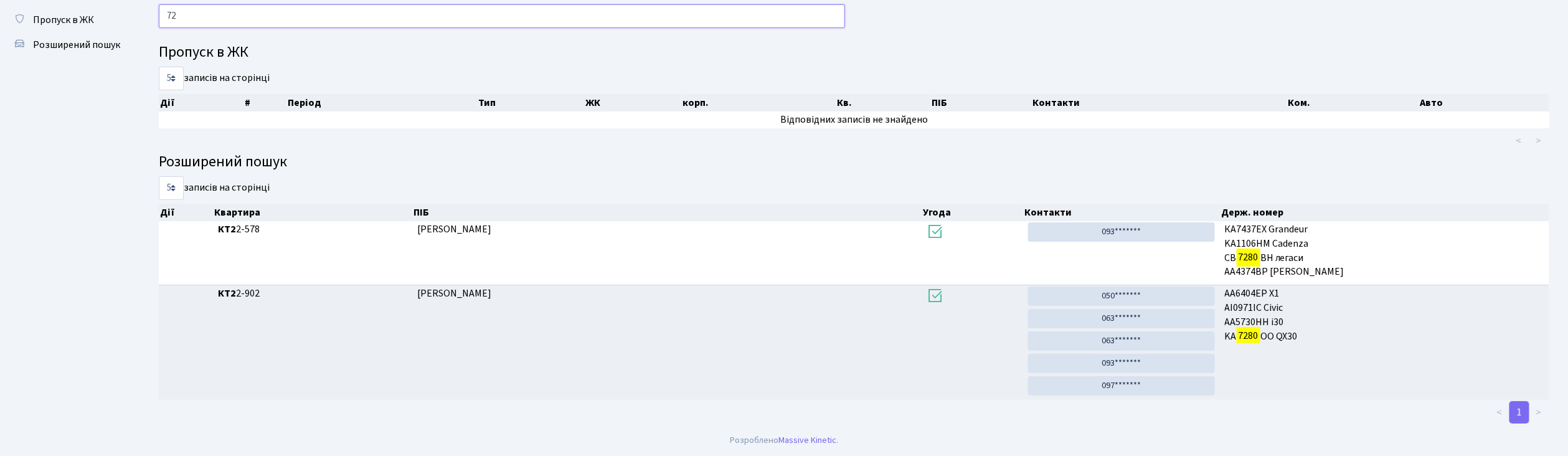
type input "7"
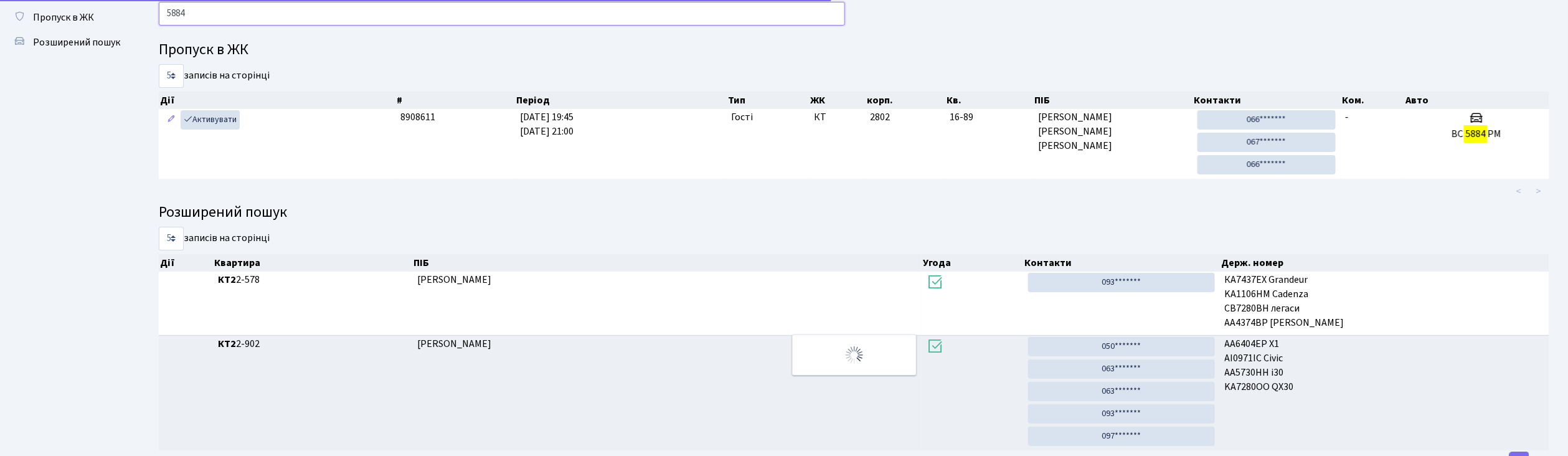
scroll to position [0, 0]
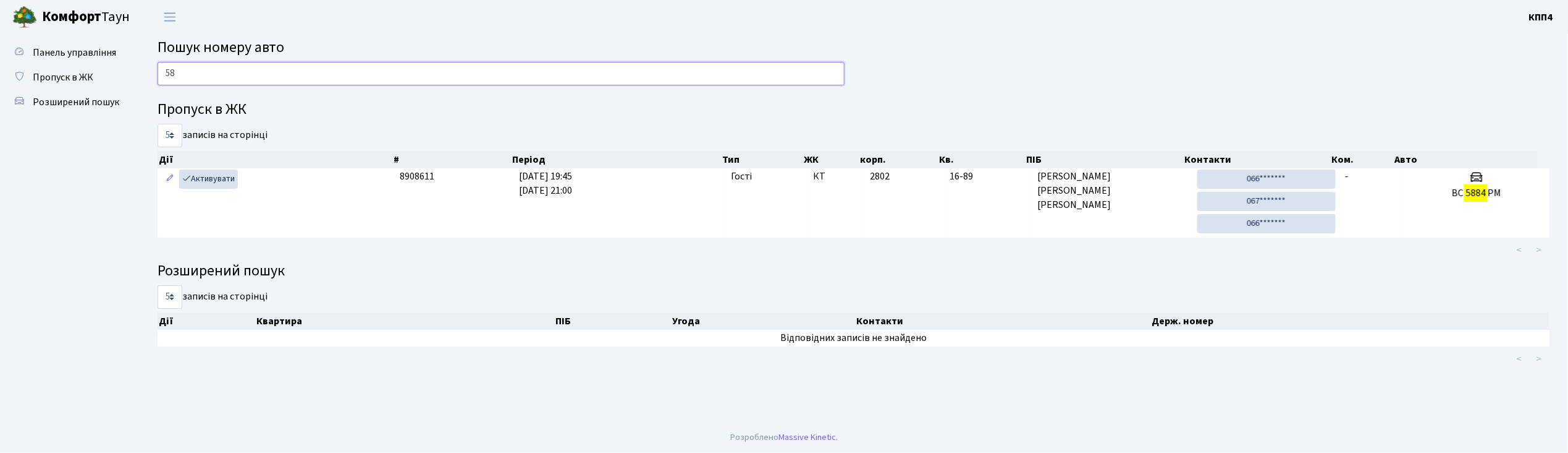
type input "5"
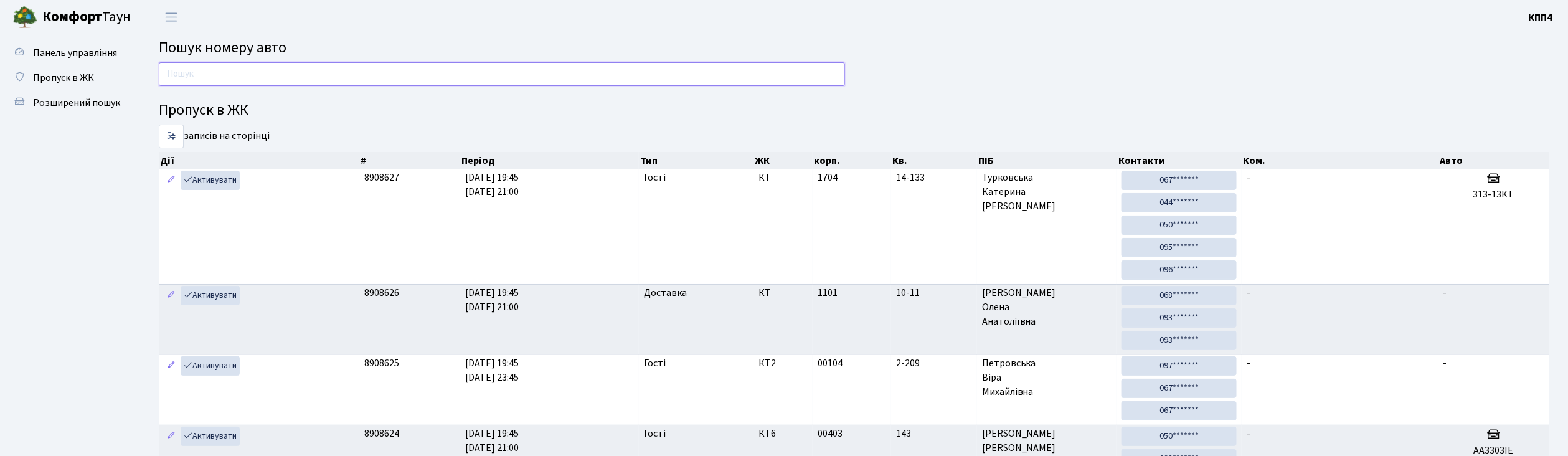
click at [307, 71] on input "text" at bounding box center [502, 74] width 686 height 24
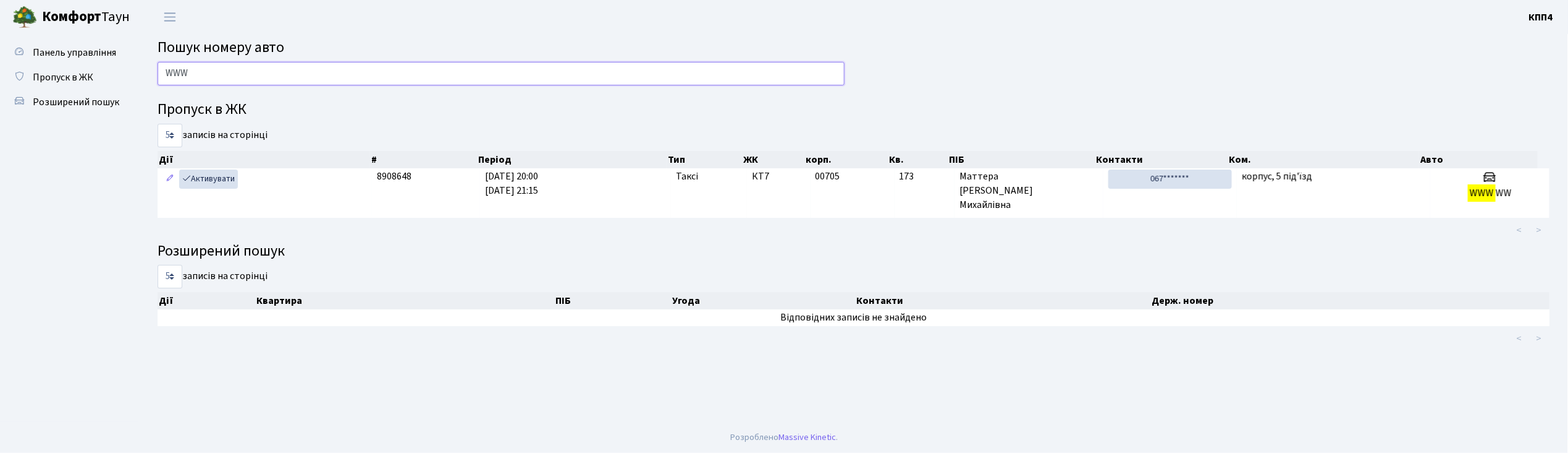
click at [248, 70] on input "WWW" at bounding box center [501, 73] width 687 height 24
type input "W"
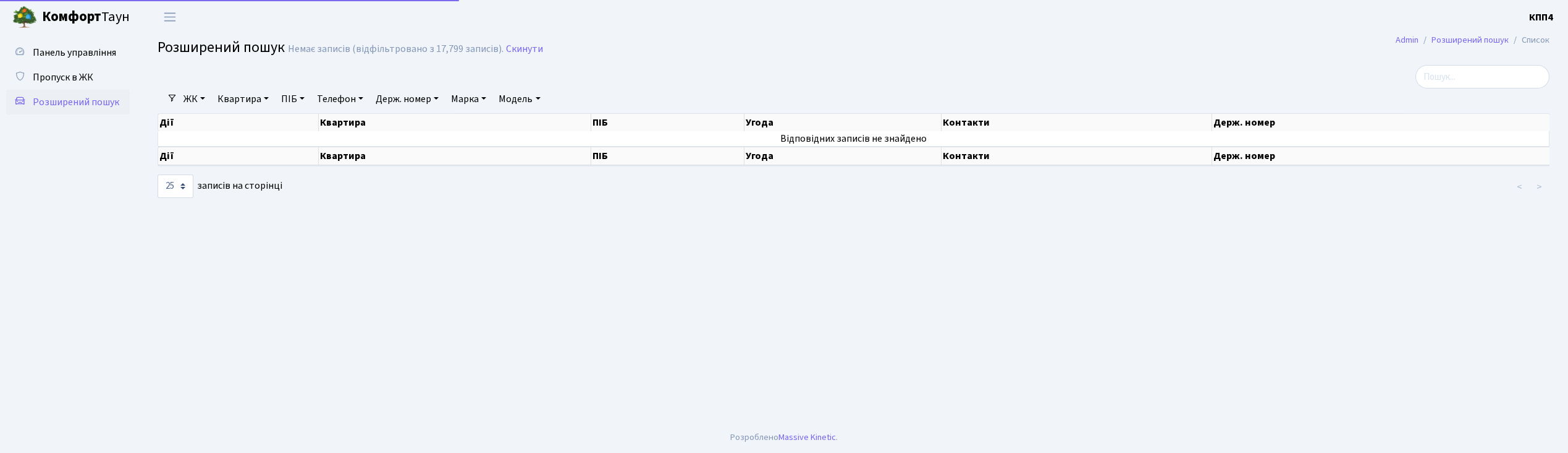
select select "25"
click at [339, 94] on link "Телефон" at bounding box center [340, 99] width 56 height 21
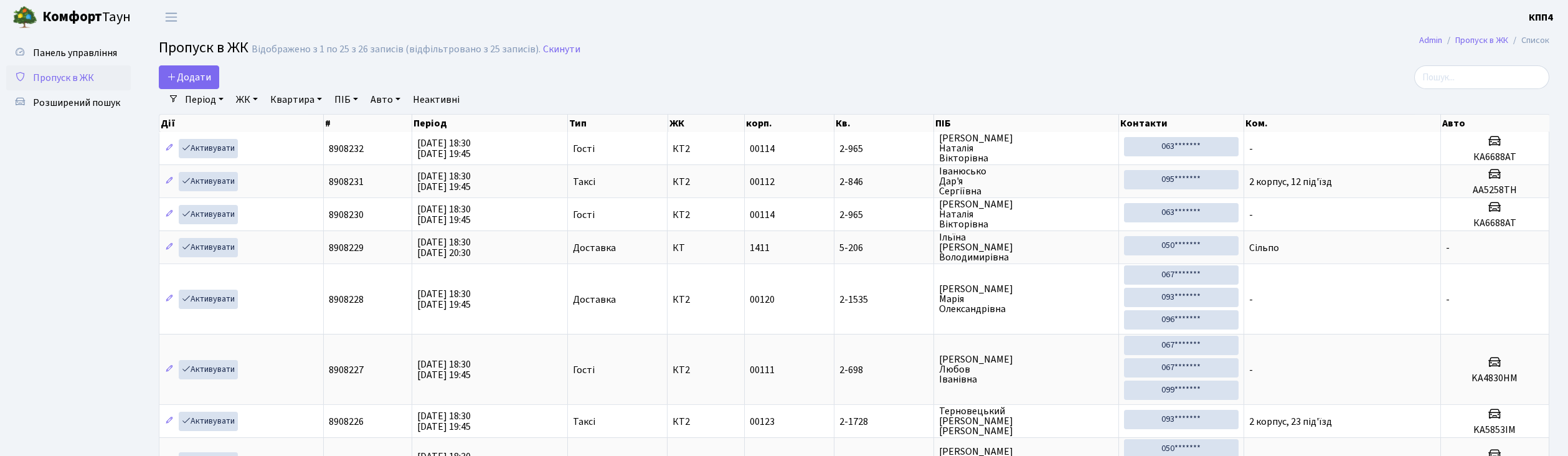
select select "25"
click at [203, 79] on span "Додати" at bounding box center [189, 77] width 44 height 14
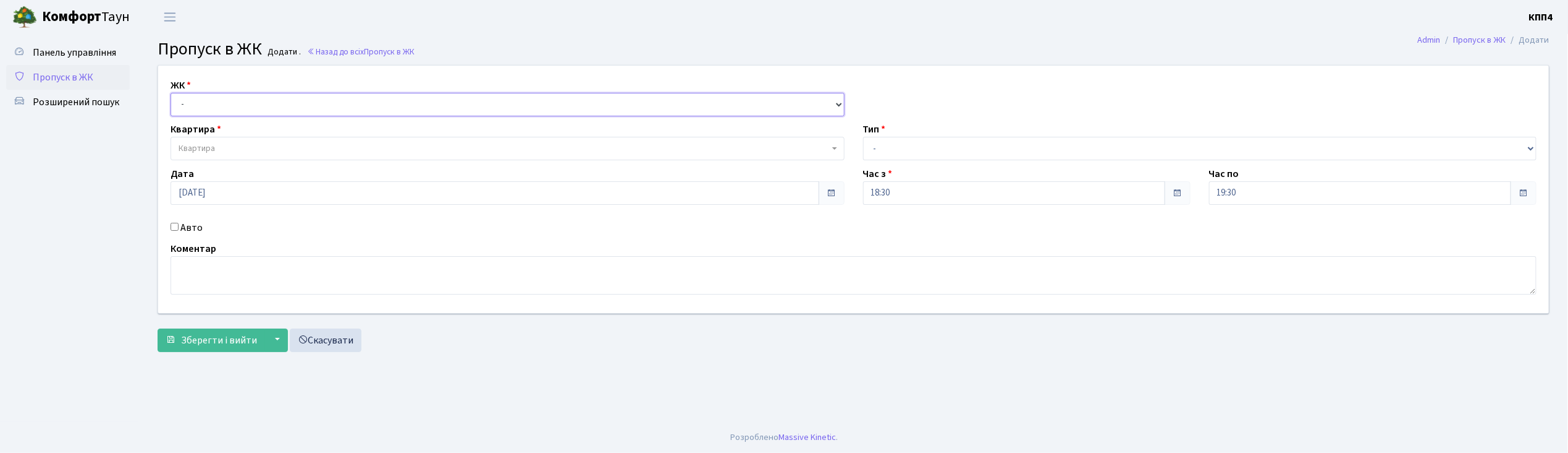
click at [218, 102] on select "- КТ, вул. Регенераторна, 4 КТ2, просп. [STREET_ADDRESS] [STREET_ADDRESS] [PERS…" at bounding box center [507, 105] width 674 height 24
select select "271"
click at [170, 93] on select "- КТ, вул. Регенераторна, 4 КТ2, просп. [STREET_ADDRESS] [STREET_ADDRESS] [PERS…" at bounding box center [507, 105] width 674 height 24
select select
click at [230, 144] on span "Квартира" at bounding box center [504, 148] width 650 height 13
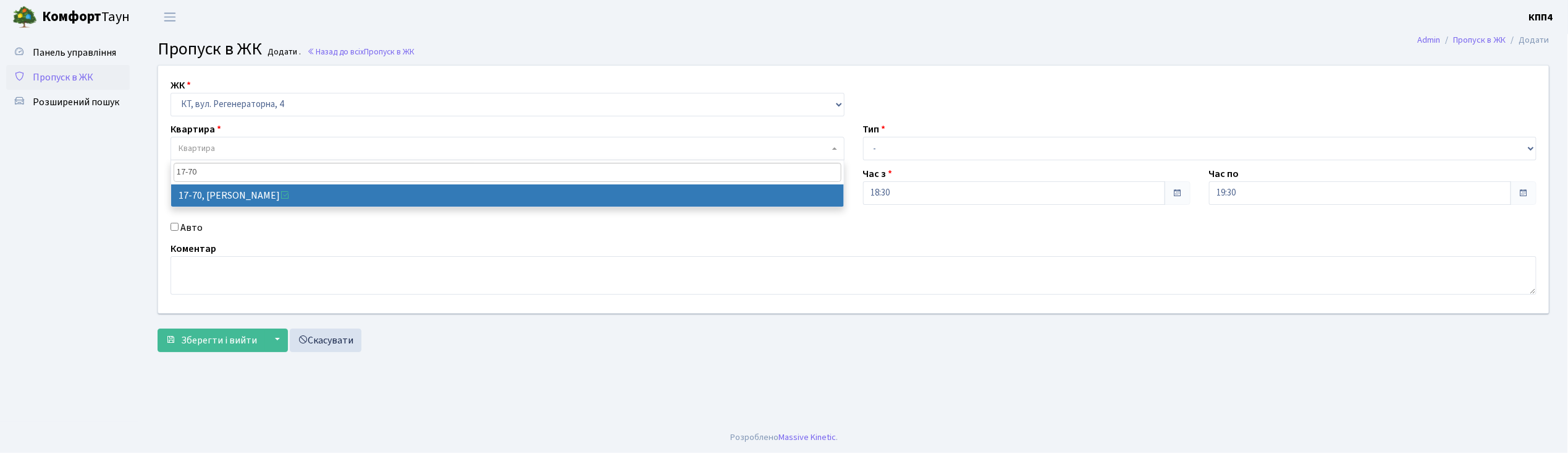
type input "17-70"
select select "9024"
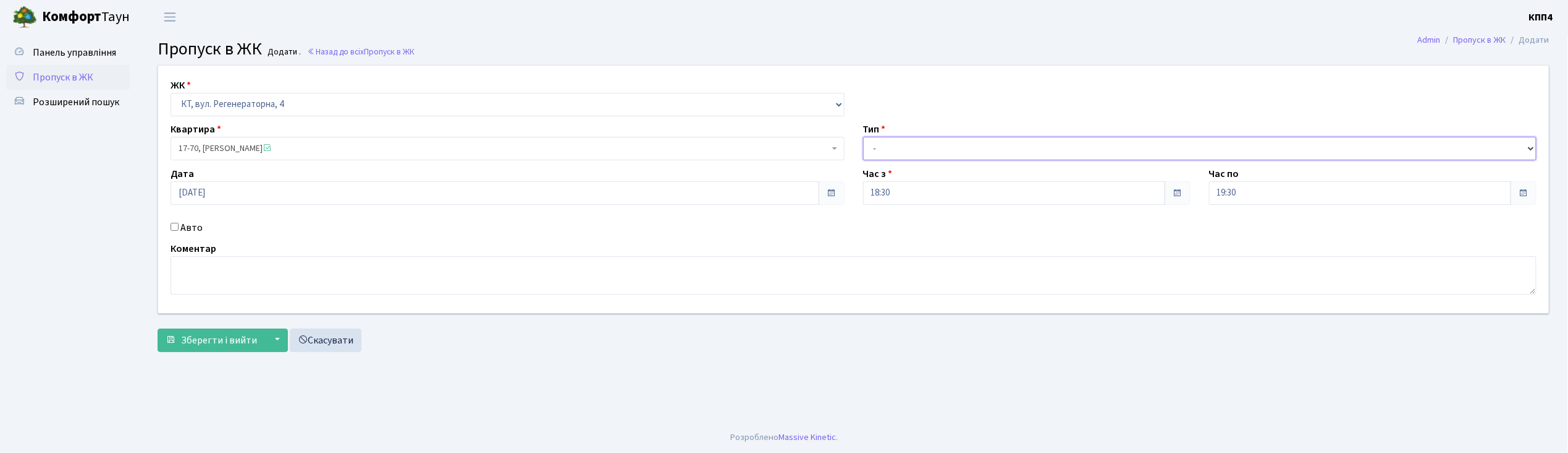
click at [899, 152] on select "- Доставка Таксі Гості Сервіс" at bounding box center [1200, 148] width 674 height 24
select select "1"
click at [863, 137] on select "- Доставка Таксі Гості Сервіс" at bounding box center [1200, 148] width 674 height 24
click at [214, 344] on span "Зберегти і вийти" at bounding box center [219, 340] width 76 height 13
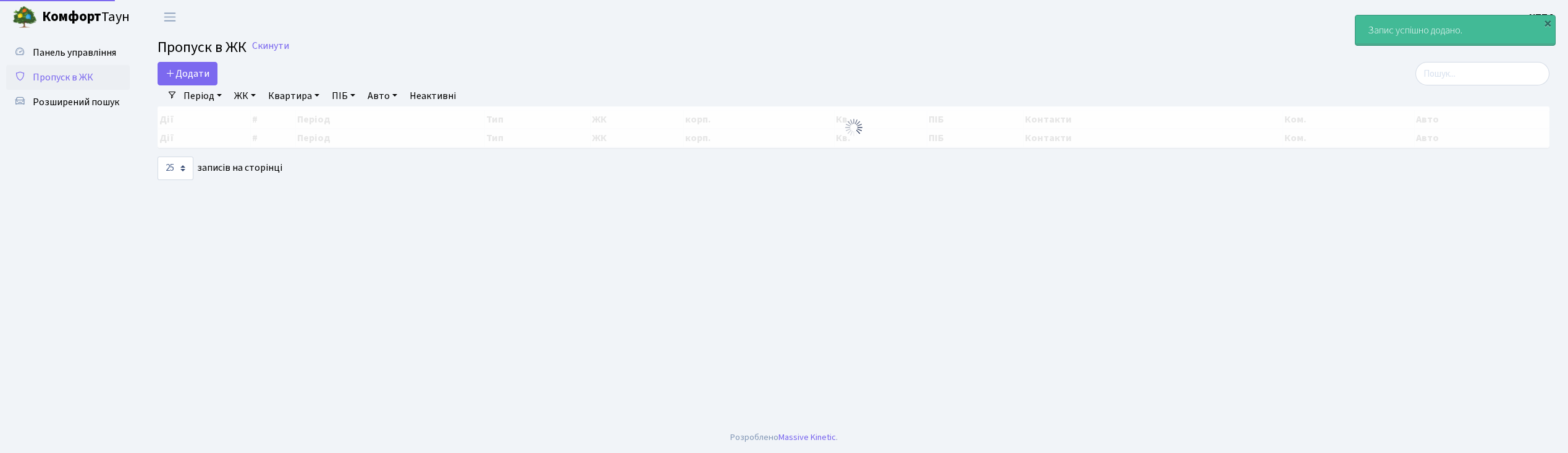
select select "25"
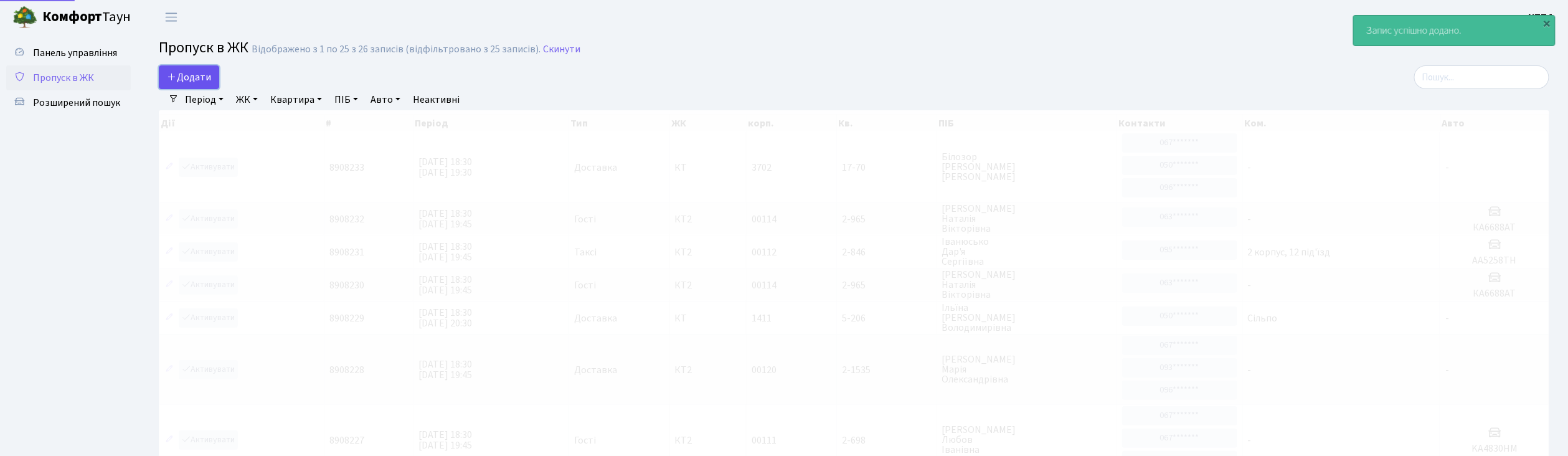
click at [209, 73] on span "Додати" at bounding box center [189, 77] width 44 height 14
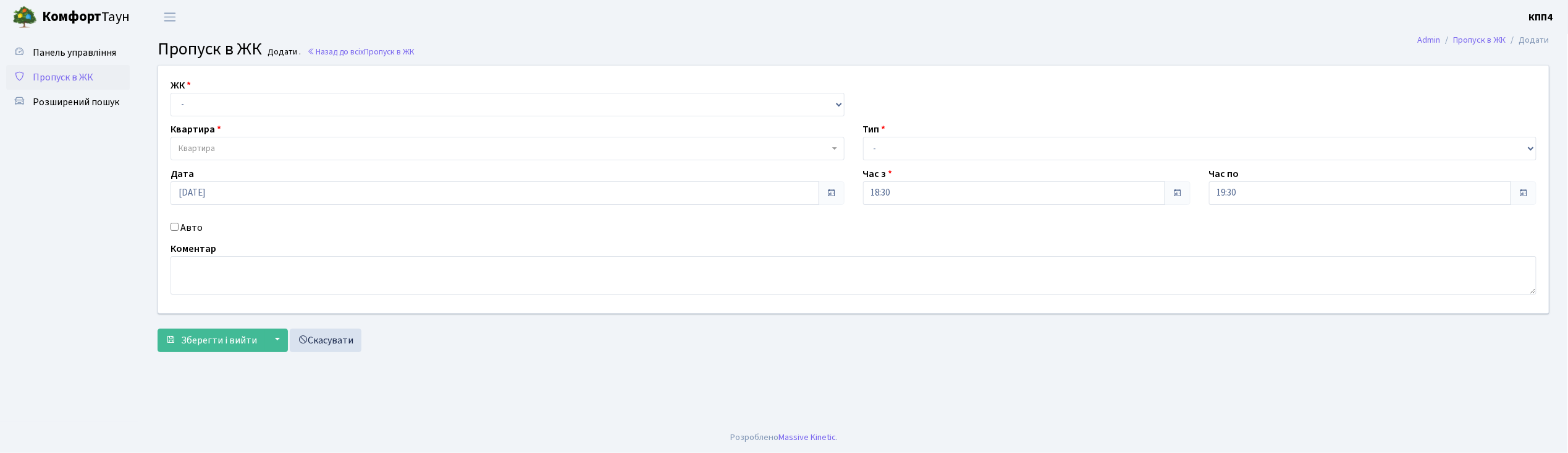
click at [58, 70] on span "Пропуск в ЖК" at bounding box center [63, 77] width 61 height 13
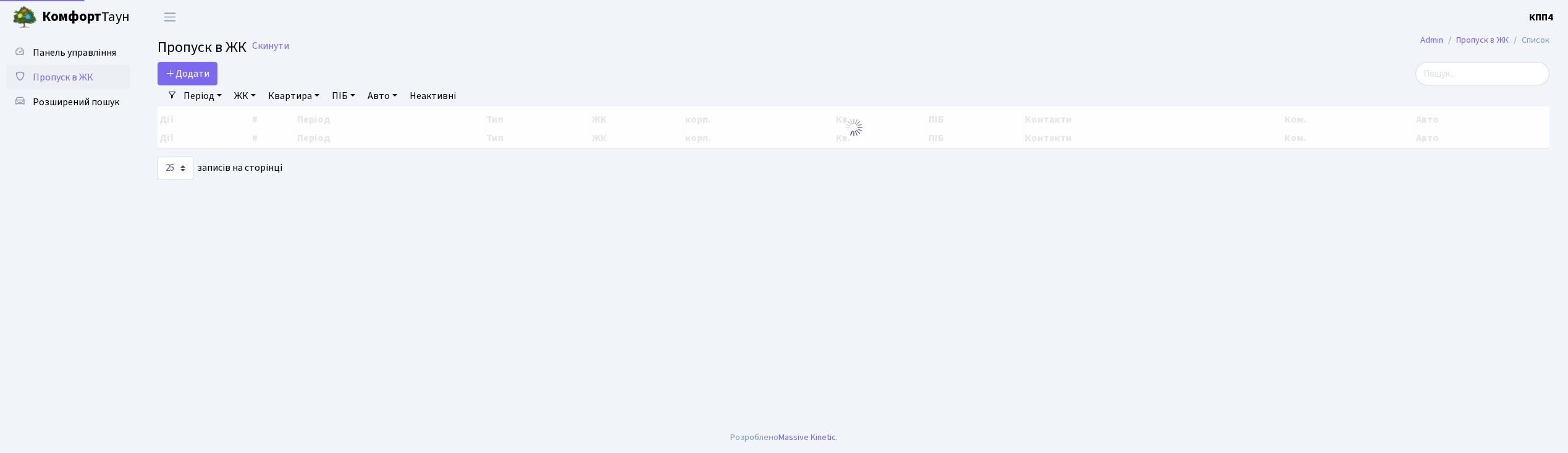
select select "25"
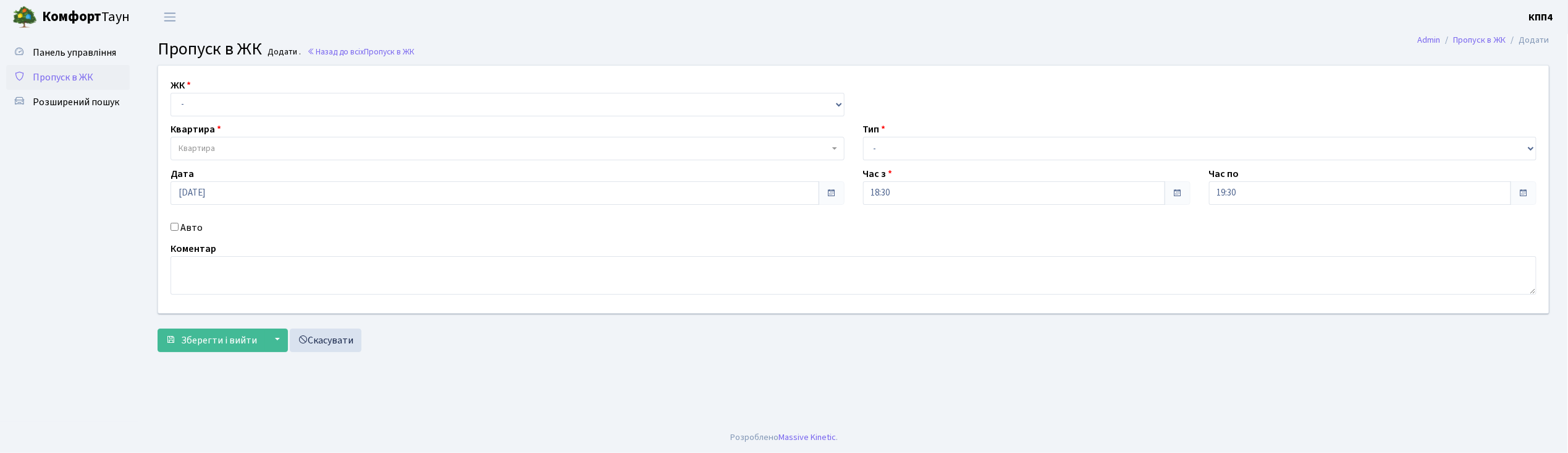
click at [170, 224] on input "Авто" at bounding box center [174, 226] width 8 height 8
checkbox input "true"
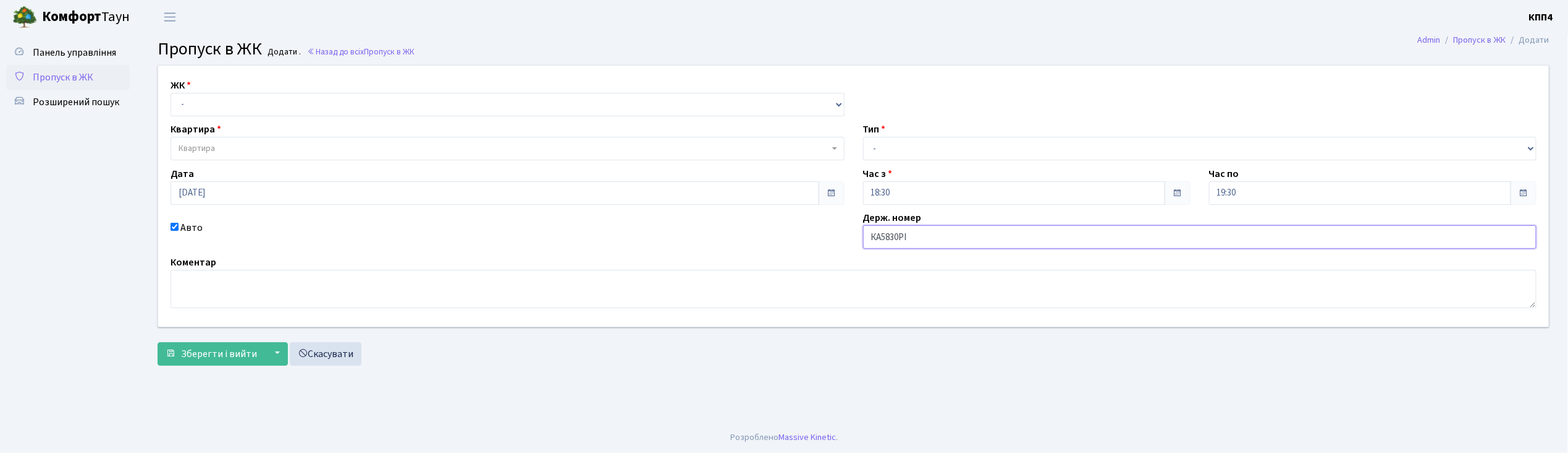
type input "КА5830РІ"
click at [181, 109] on select "- КТ, вул. Регенераторна, 4 КТ2, просп. Соборності, 17 КТ3, вул. Березнева, 16 …" at bounding box center [507, 105] width 674 height 24
select select "271"
click at [170, 93] on select "- КТ, вул. Регенераторна, 4 КТ2, просп. Соборності, 17 КТ3, вул. Березнева, 16 …" at bounding box center [507, 105] width 674 height 24
select select
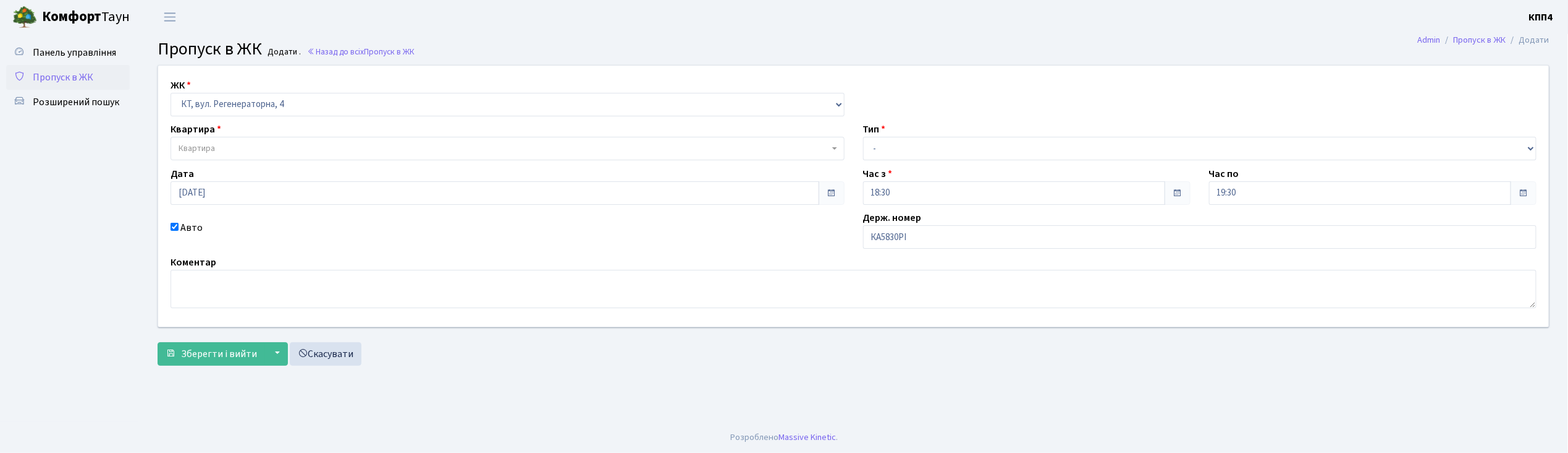
click at [225, 152] on span "Квартира" at bounding box center [504, 148] width 650 height 13
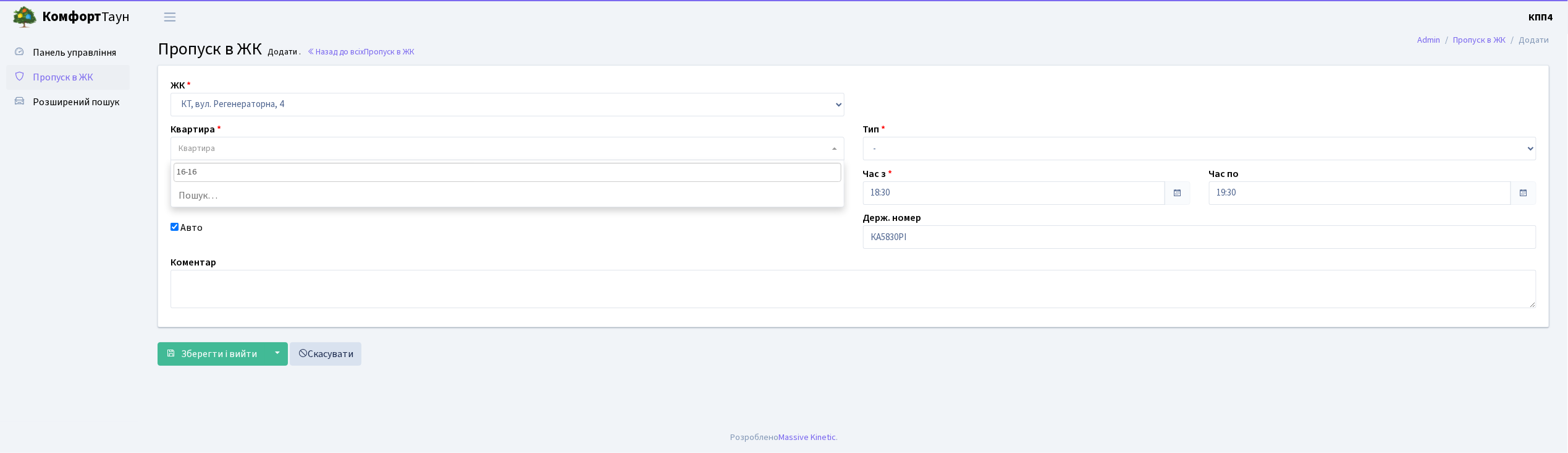
type input "16-162"
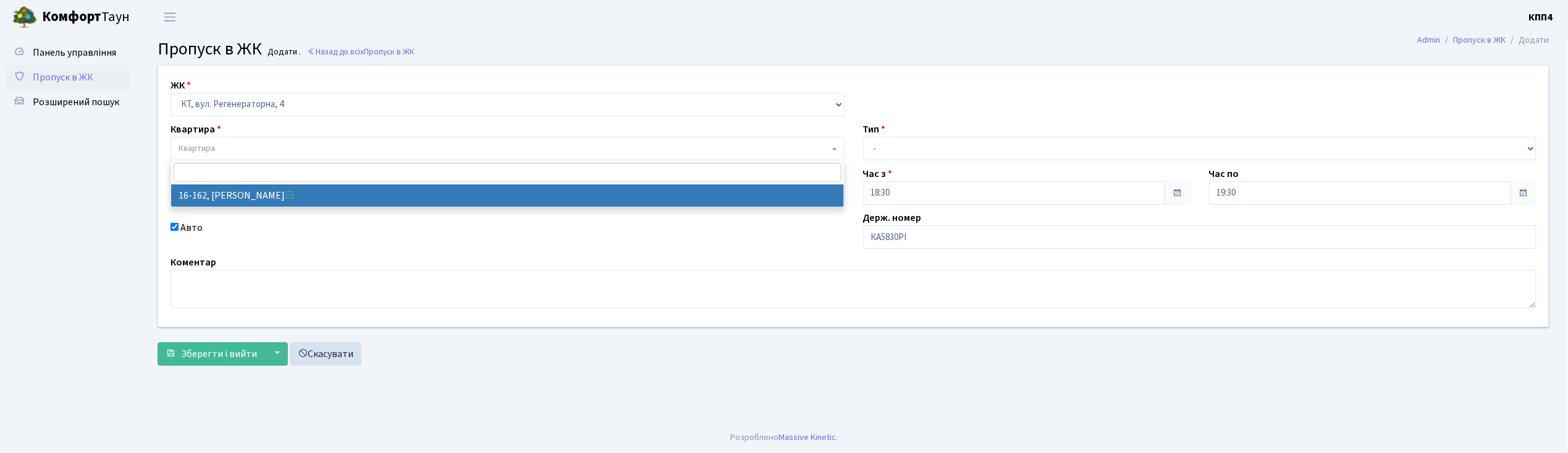
select select "8723"
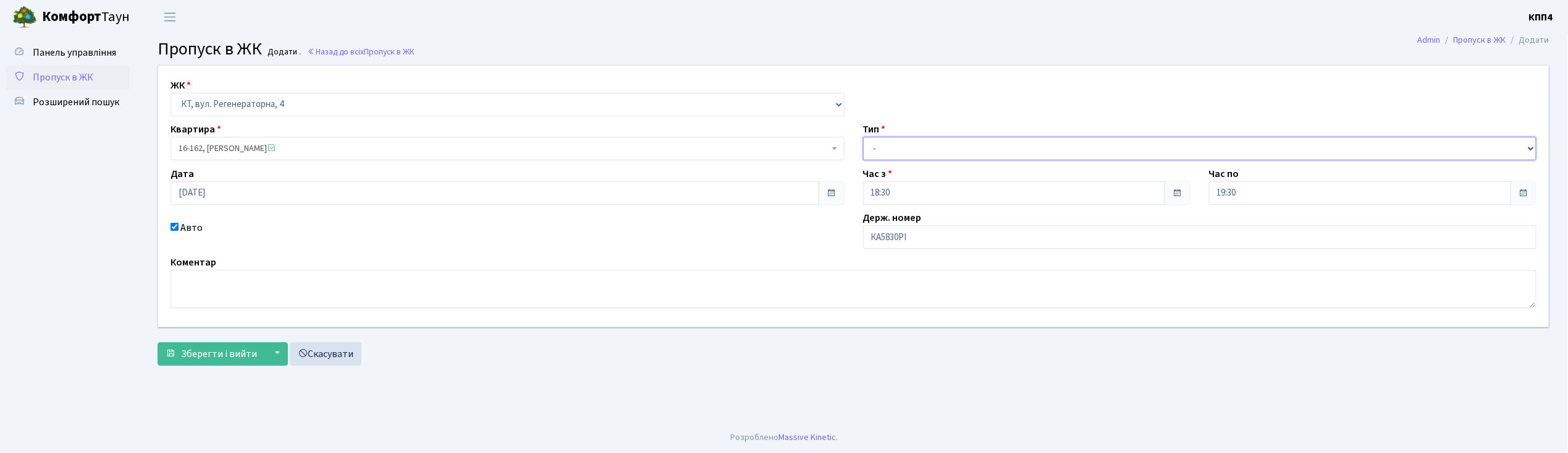
click at [891, 152] on select "- Доставка Таксі Гості Сервіс" at bounding box center [1200, 148] width 674 height 24
select select "2"
click at [863, 137] on select "- Доставка Таксі Гості Сервіс" at bounding box center [1200, 148] width 674 height 24
click at [227, 357] on span "Зберегти і вийти" at bounding box center [219, 354] width 76 height 13
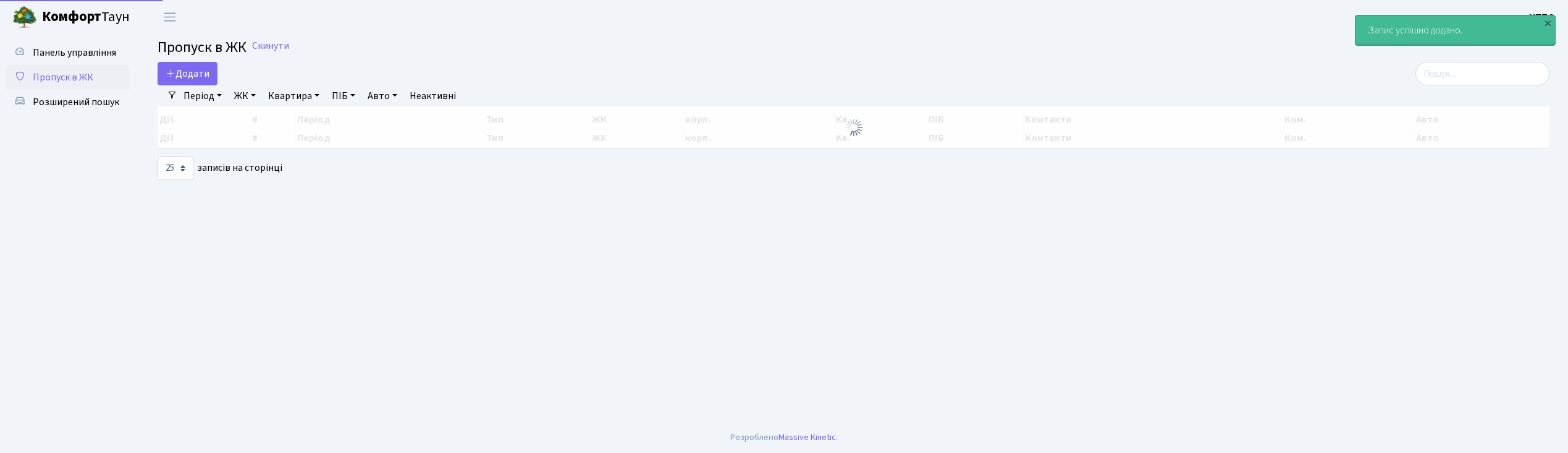
select select "25"
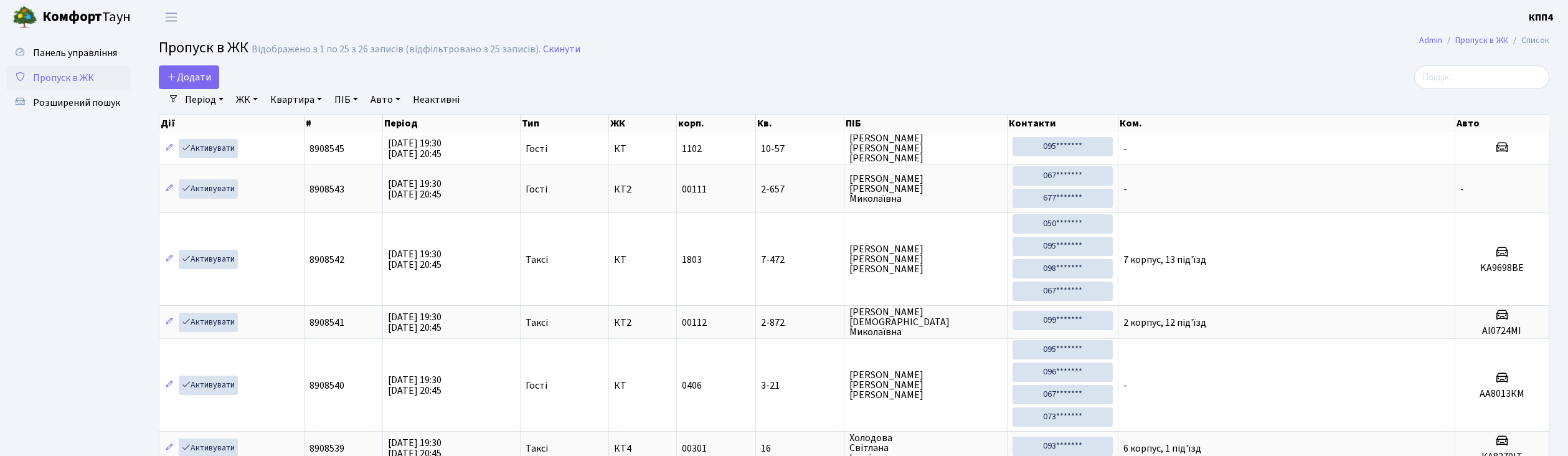
select select "25"
click at [1458, 78] on input "search" at bounding box center [1481, 77] width 135 height 24
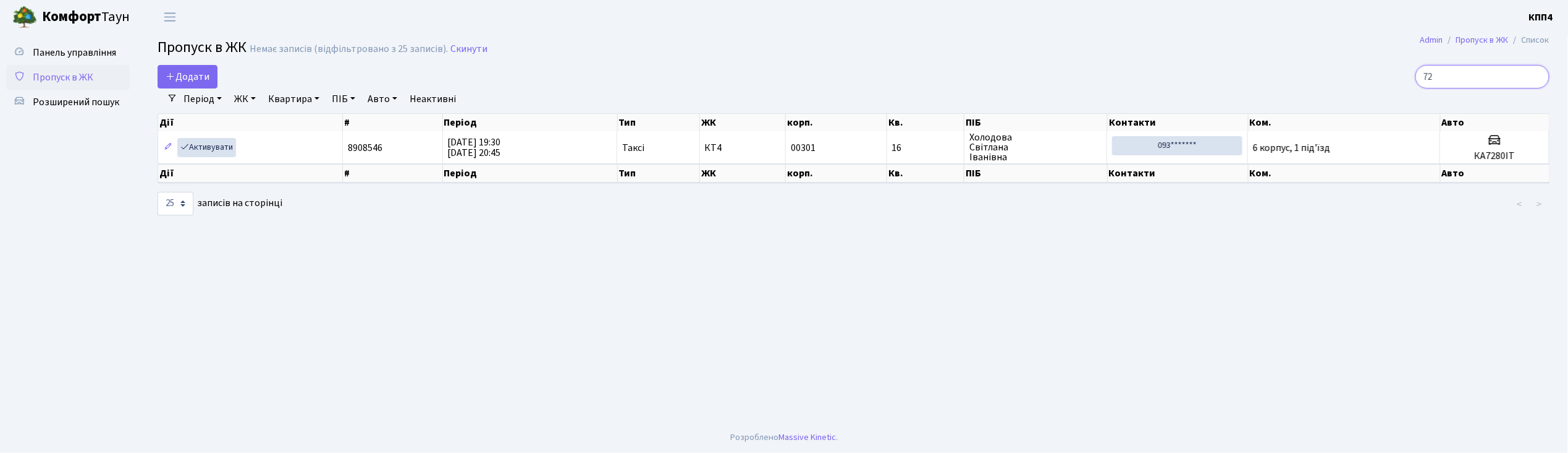
type input "7"
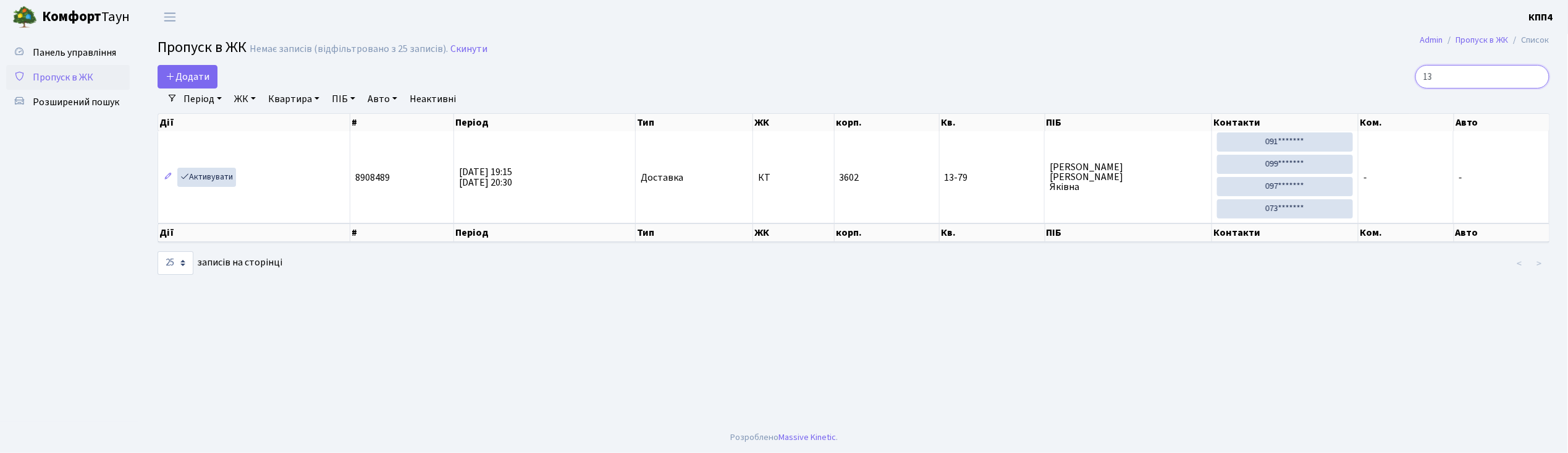
type input "1"
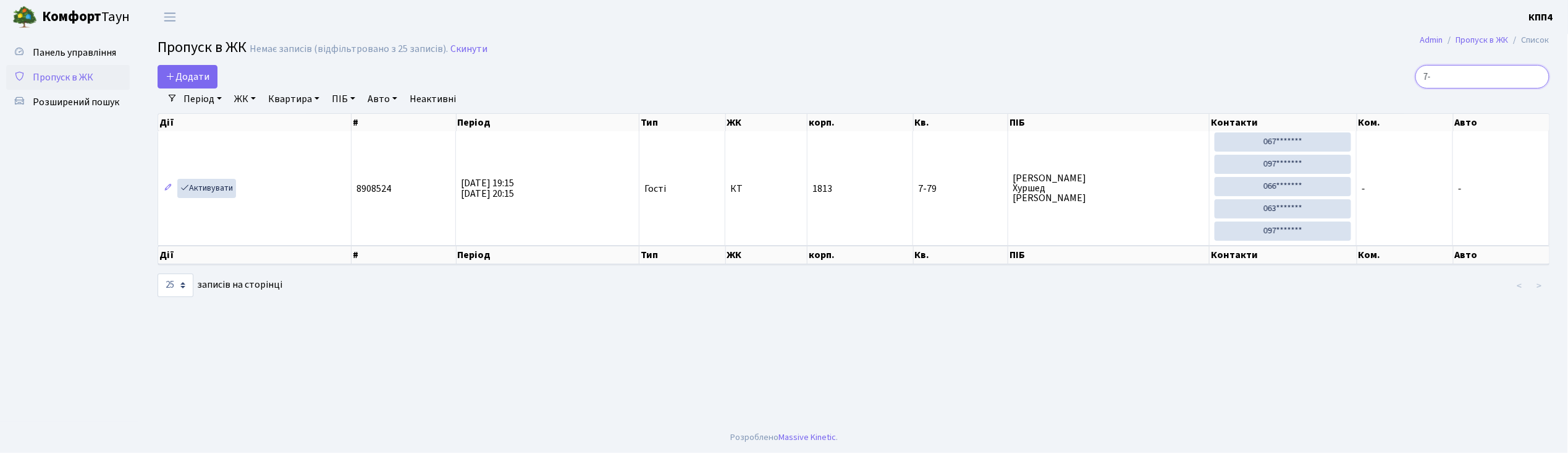
type input "7"
